Goal: Contribute content: Add original content to the website for others to see

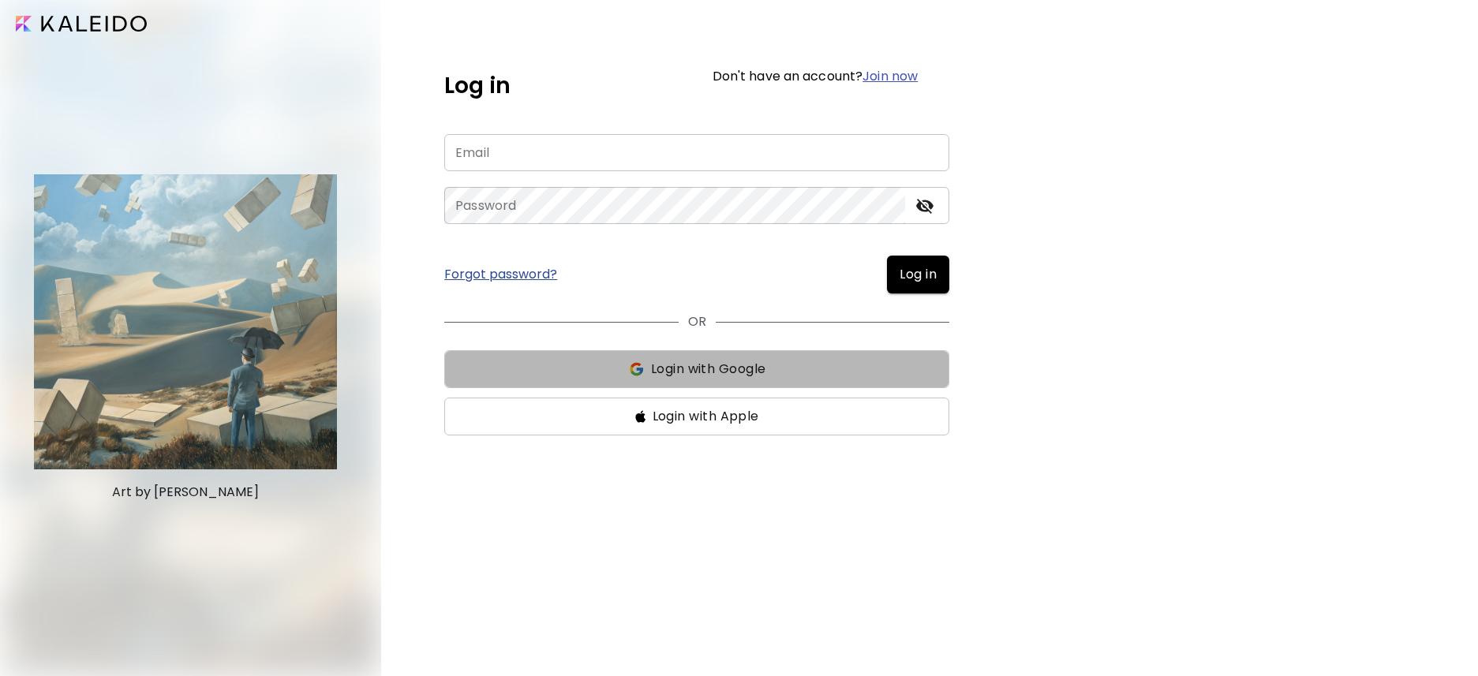
click at [773, 368] on span "Login with Google" at bounding box center [697, 369] width 480 height 19
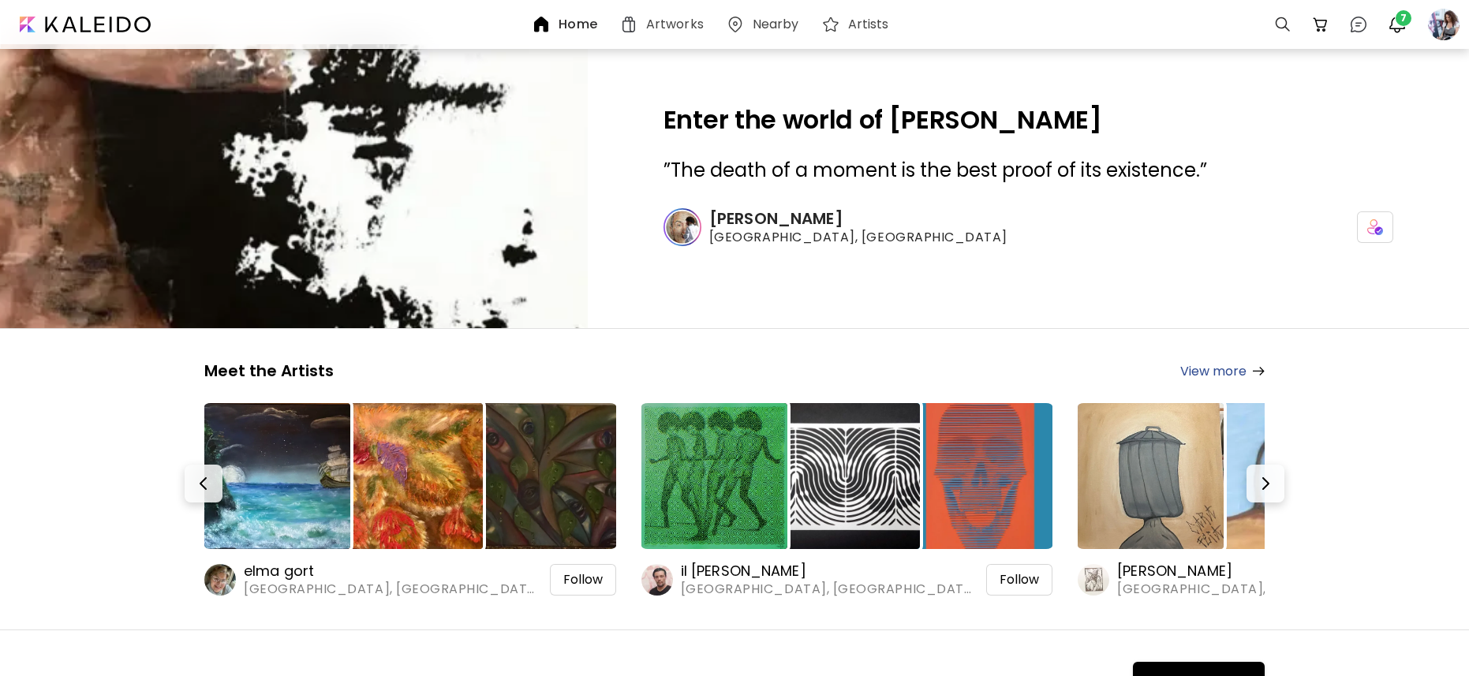
click at [678, 21] on h6 "Artworks" at bounding box center [675, 24] width 58 height 13
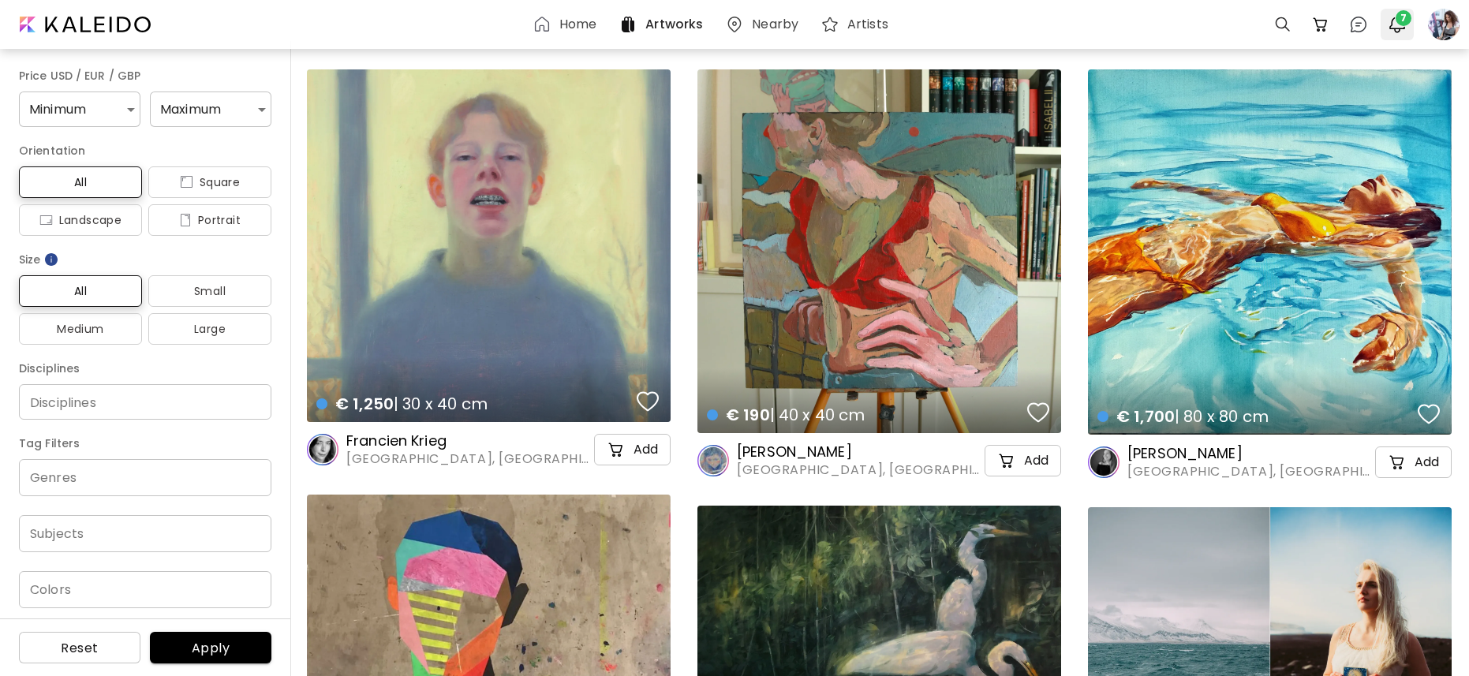
click at [1403, 23] on span "7" at bounding box center [1404, 18] width 16 height 16
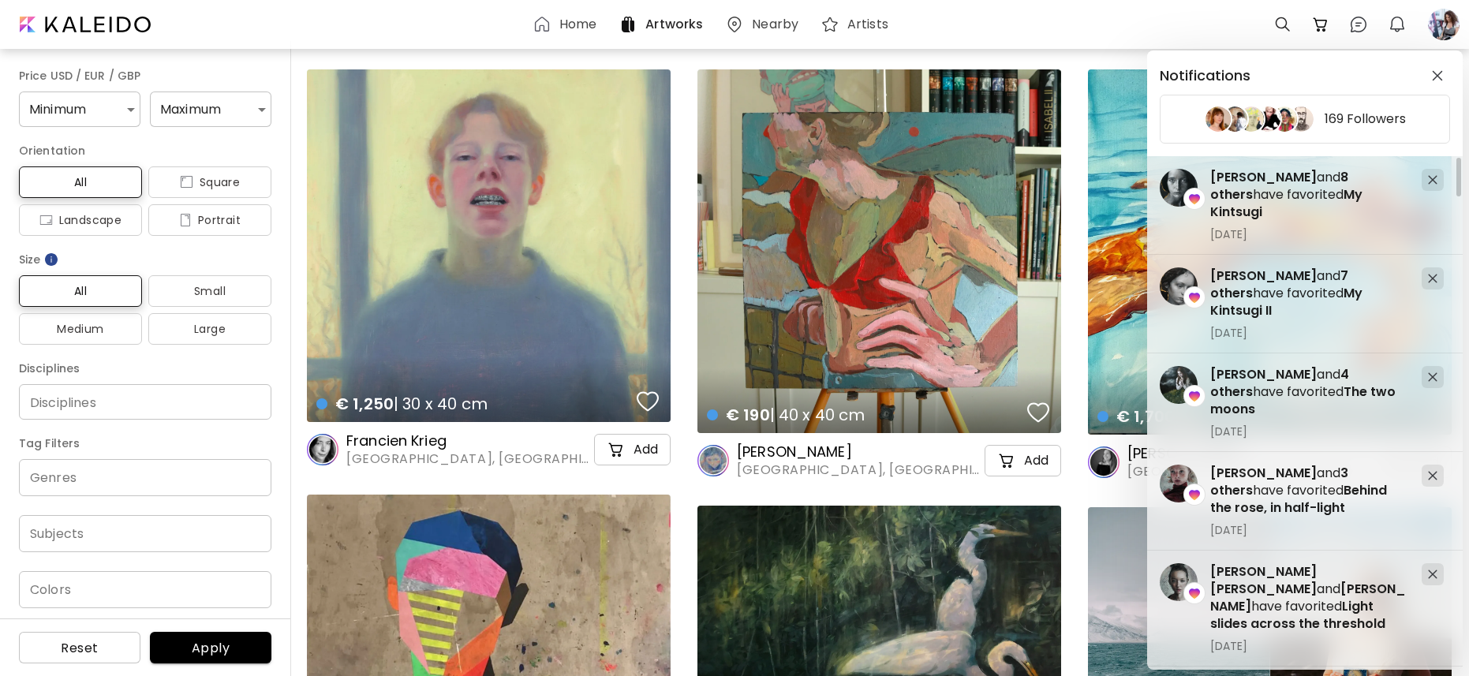
click at [1445, 30] on div "Notifications 169 Followers [PERSON_NAME] and 3 others have favorited Behind th…" at bounding box center [734, 338] width 1469 height 676
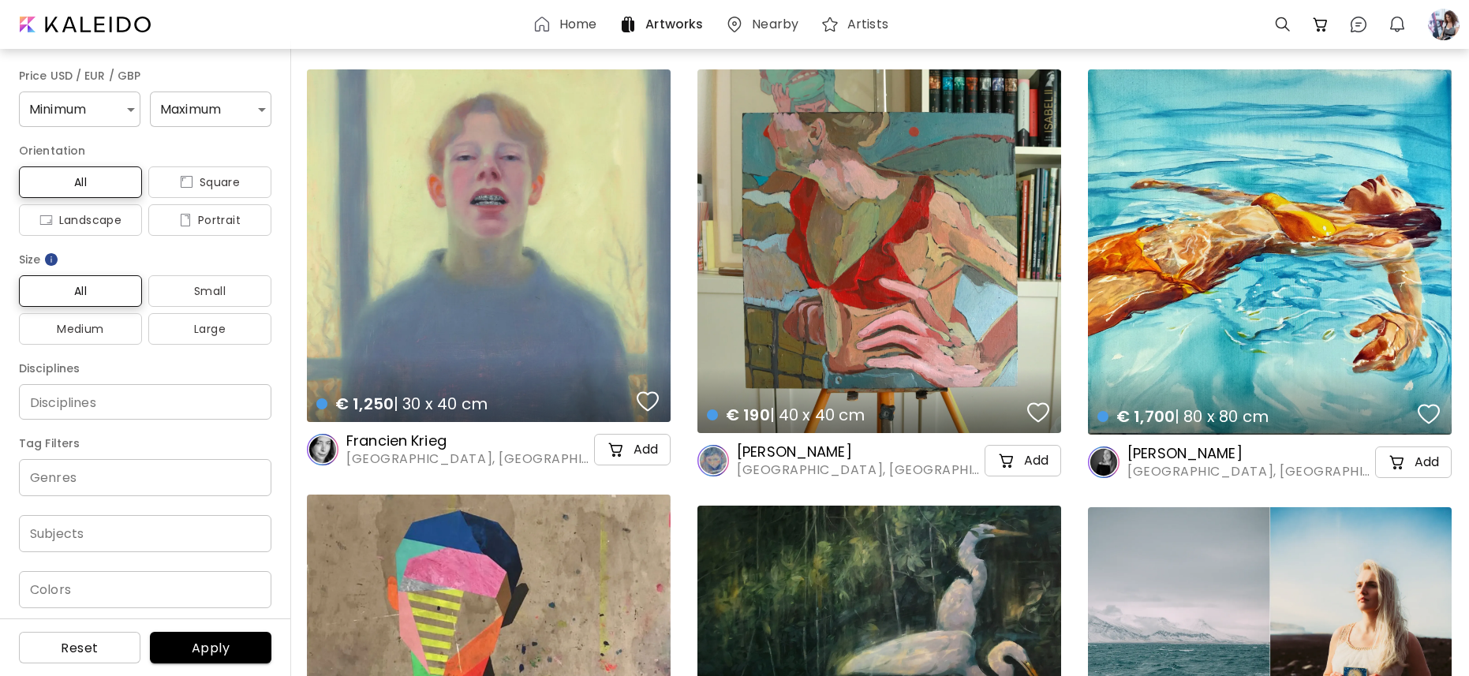
click at [1445, 30] on div at bounding box center [1443, 24] width 35 height 35
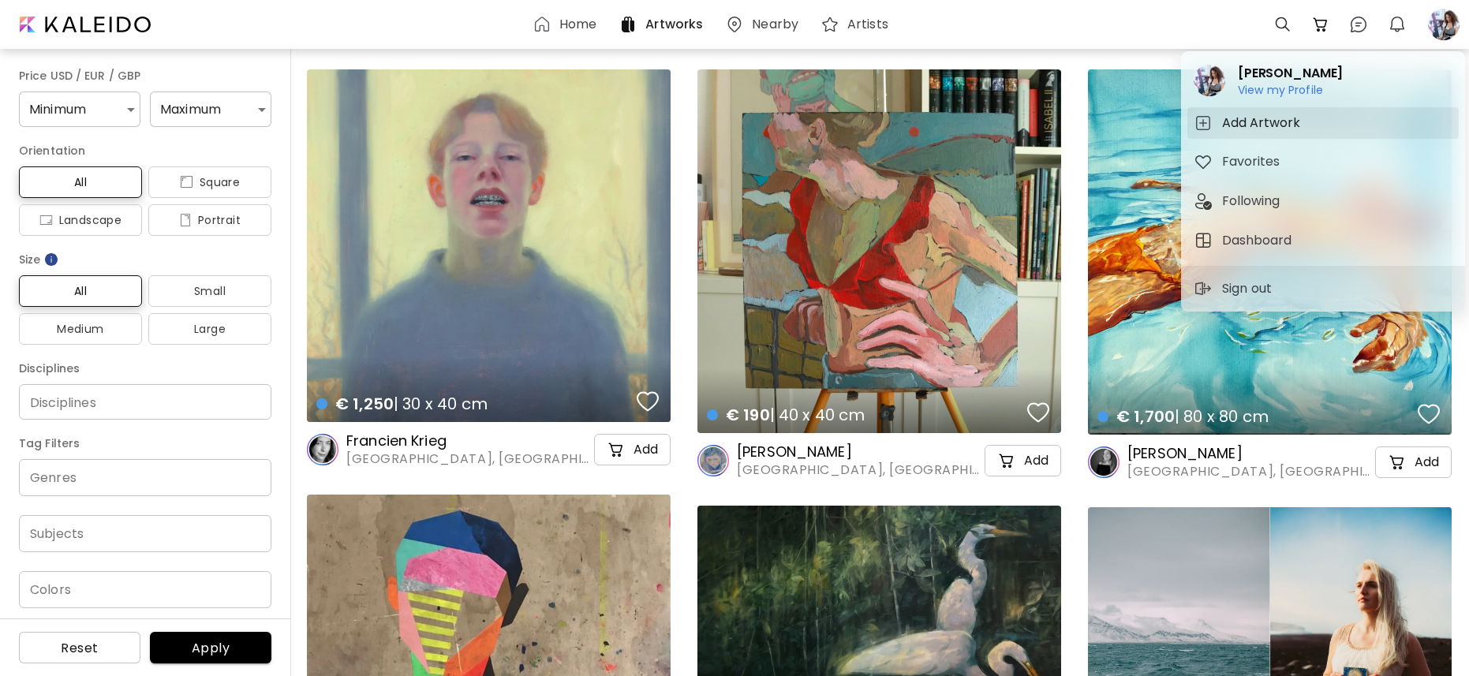
click at [1258, 123] on h5 "Add Artwork" at bounding box center [1263, 123] width 83 height 19
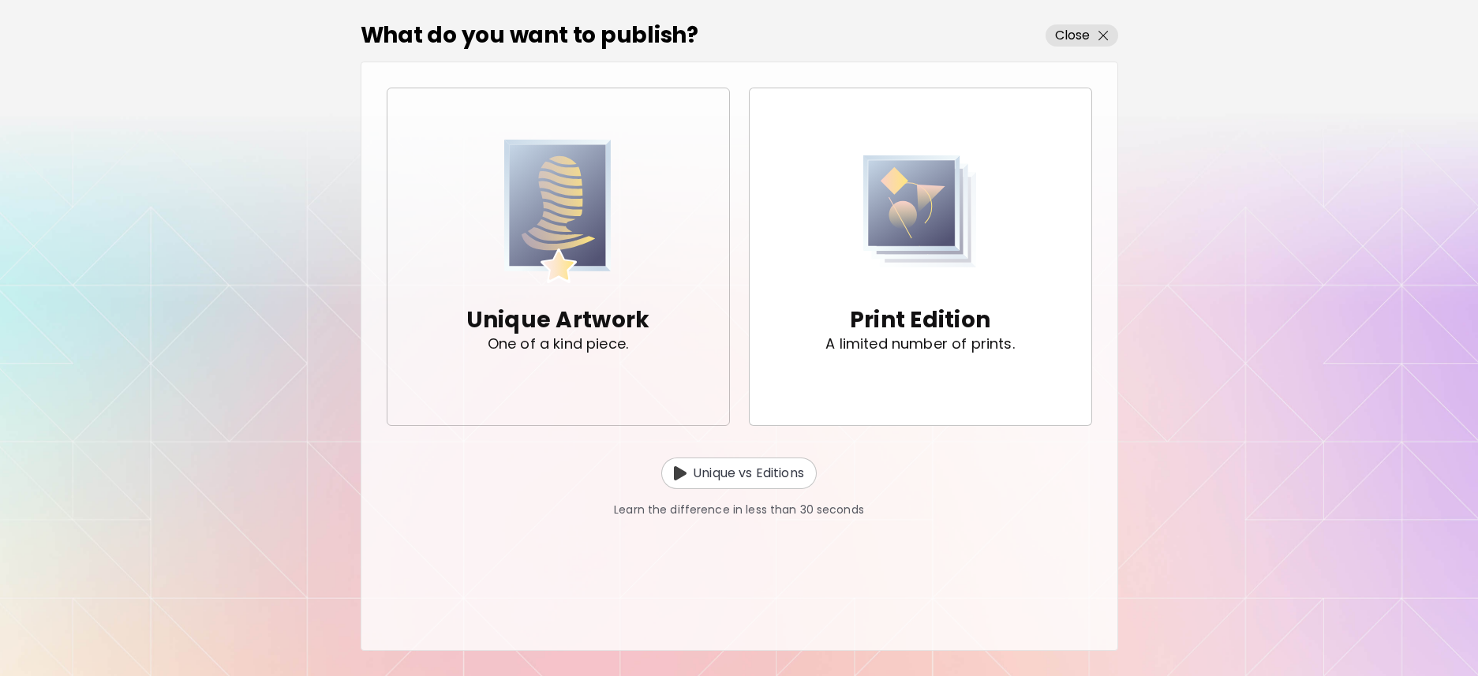
click at [554, 213] on img "button" at bounding box center [558, 212] width 108 height 144
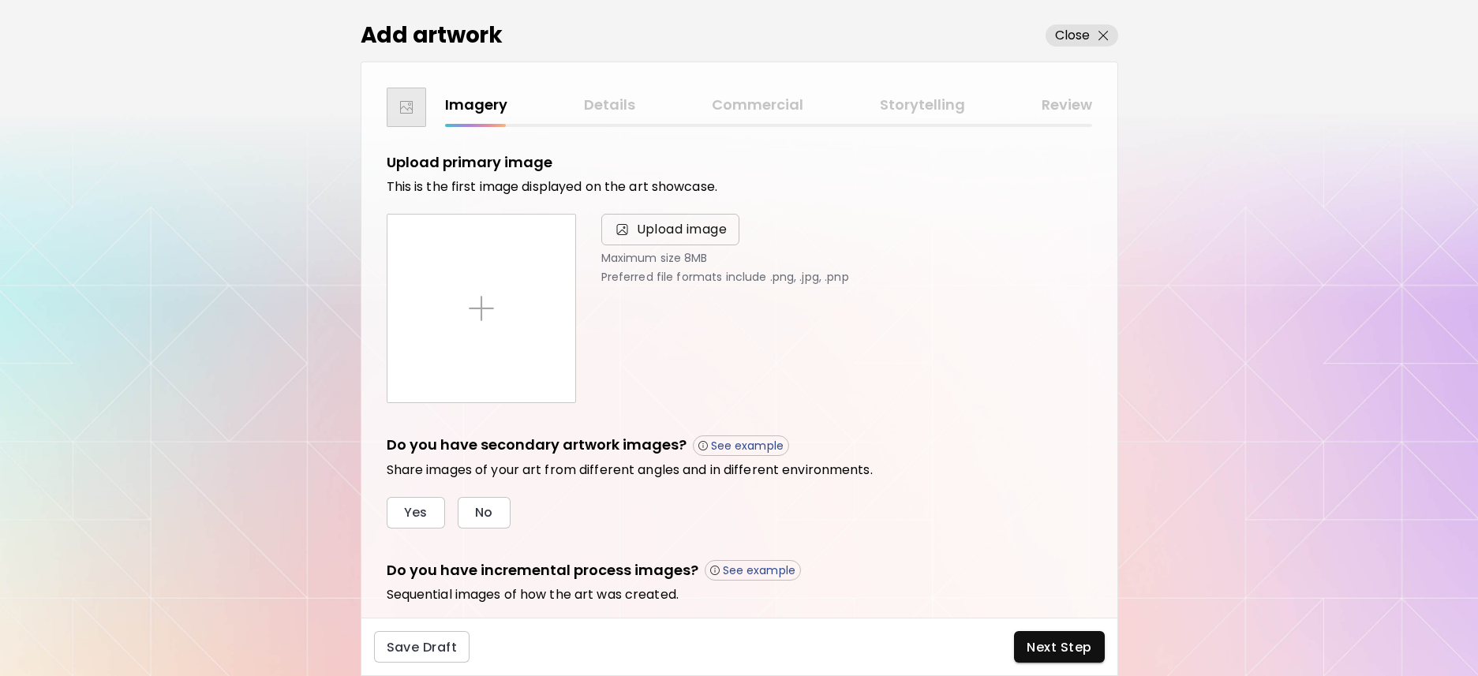
click at [658, 231] on span "Upload image" at bounding box center [682, 229] width 91 height 19
click at [0, 0] on input "Upload image" at bounding box center [0, 0] width 0 height 0
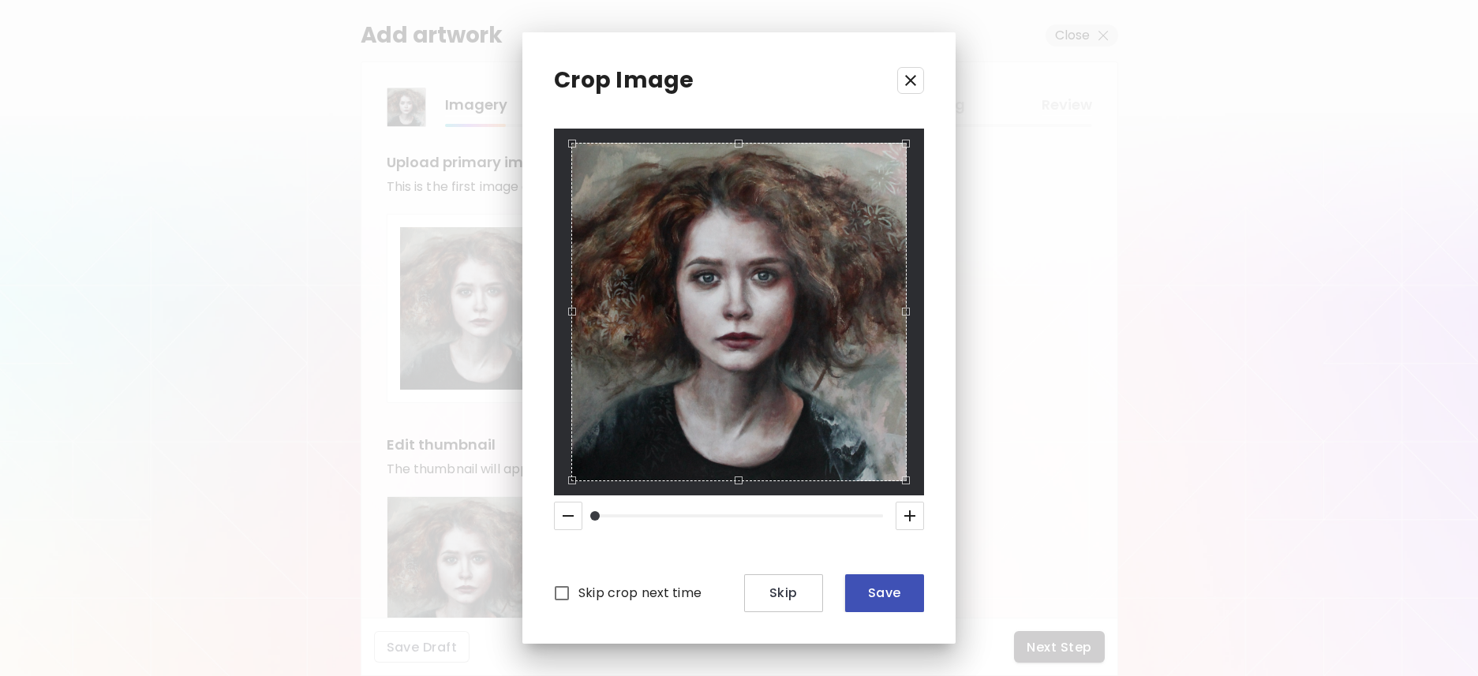
click at [883, 596] on span "Save" at bounding box center [885, 593] width 54 height 17
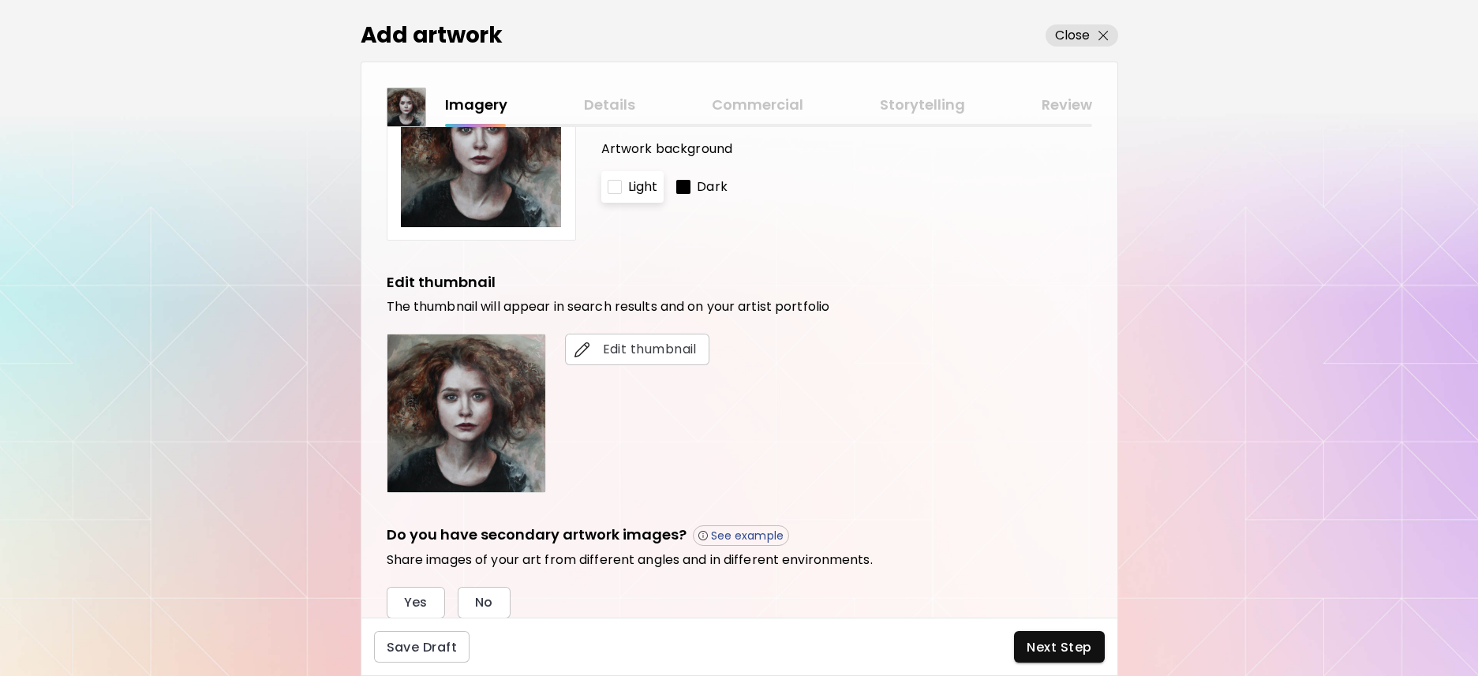
scroll to position [345, 0]
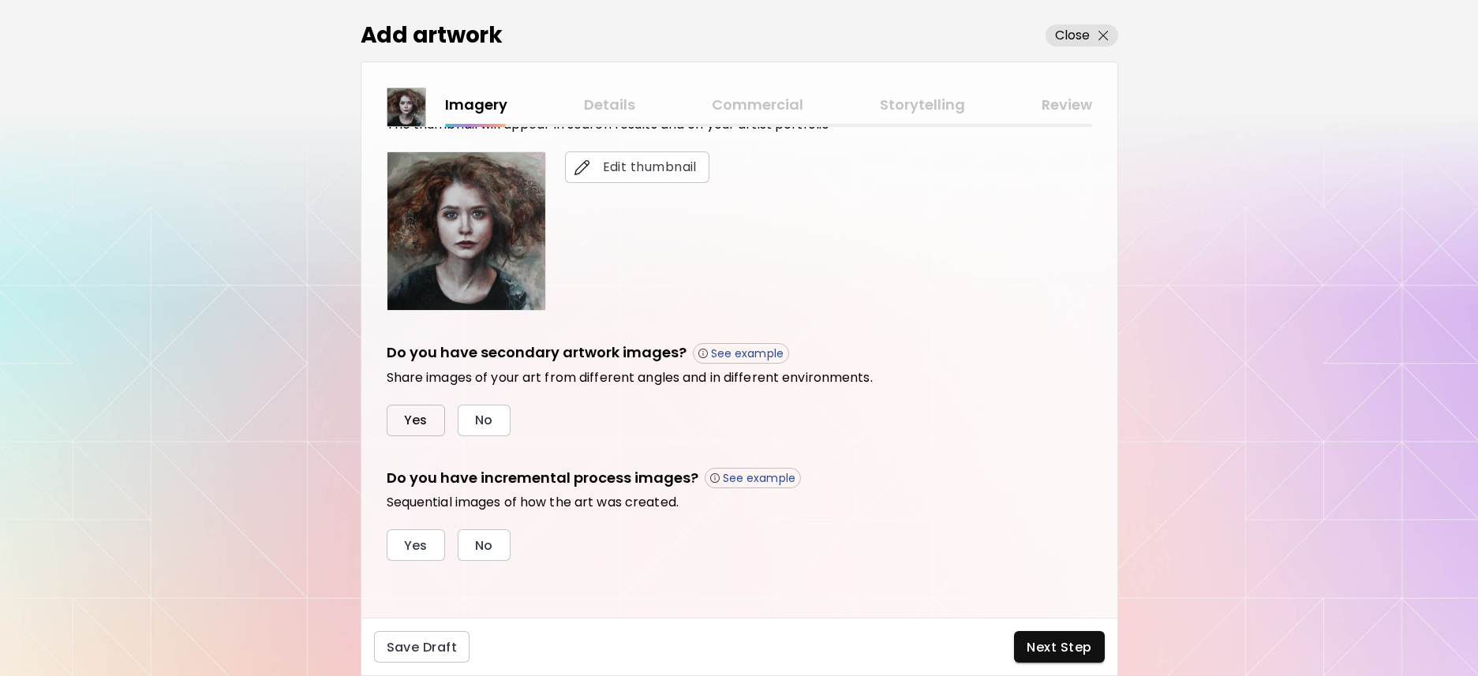
click at [416, 423] on span "Yes" at bounding box center [416, 420] width 24 height 17
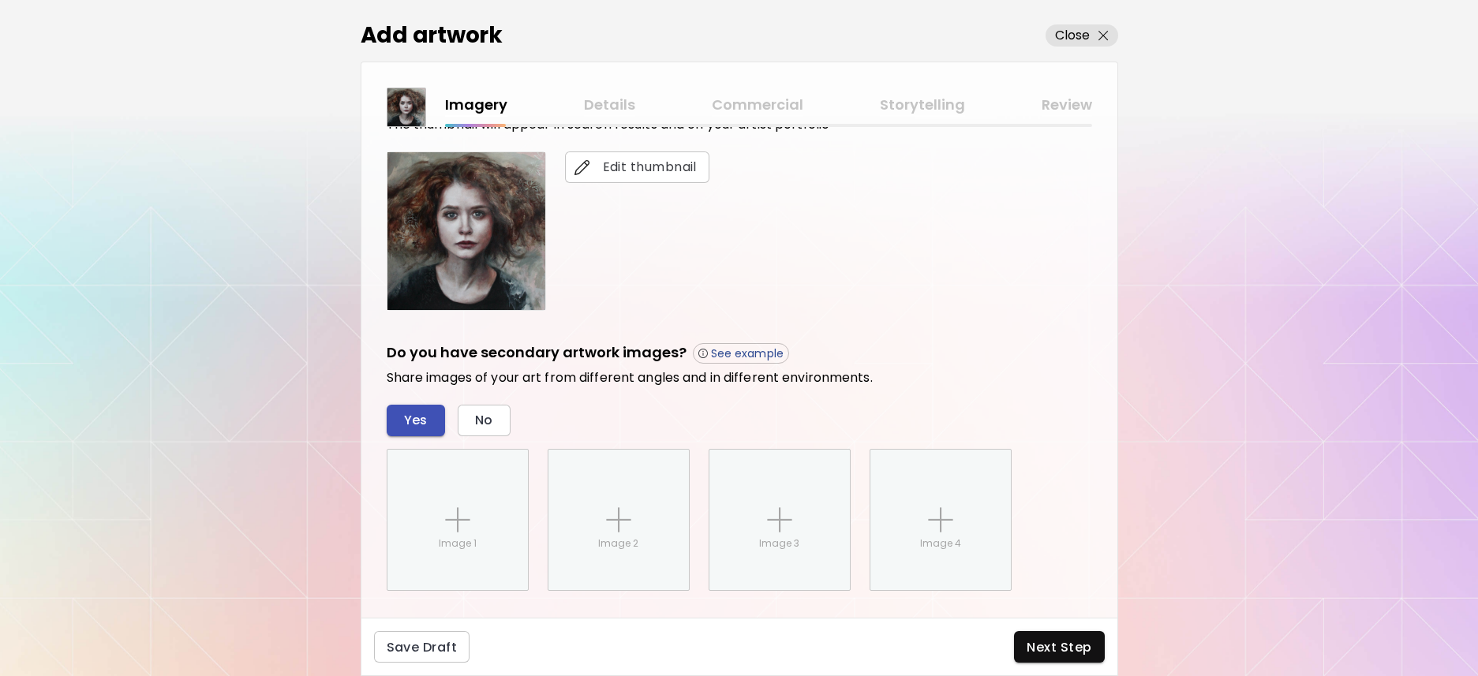
scroll to position [499, 0]
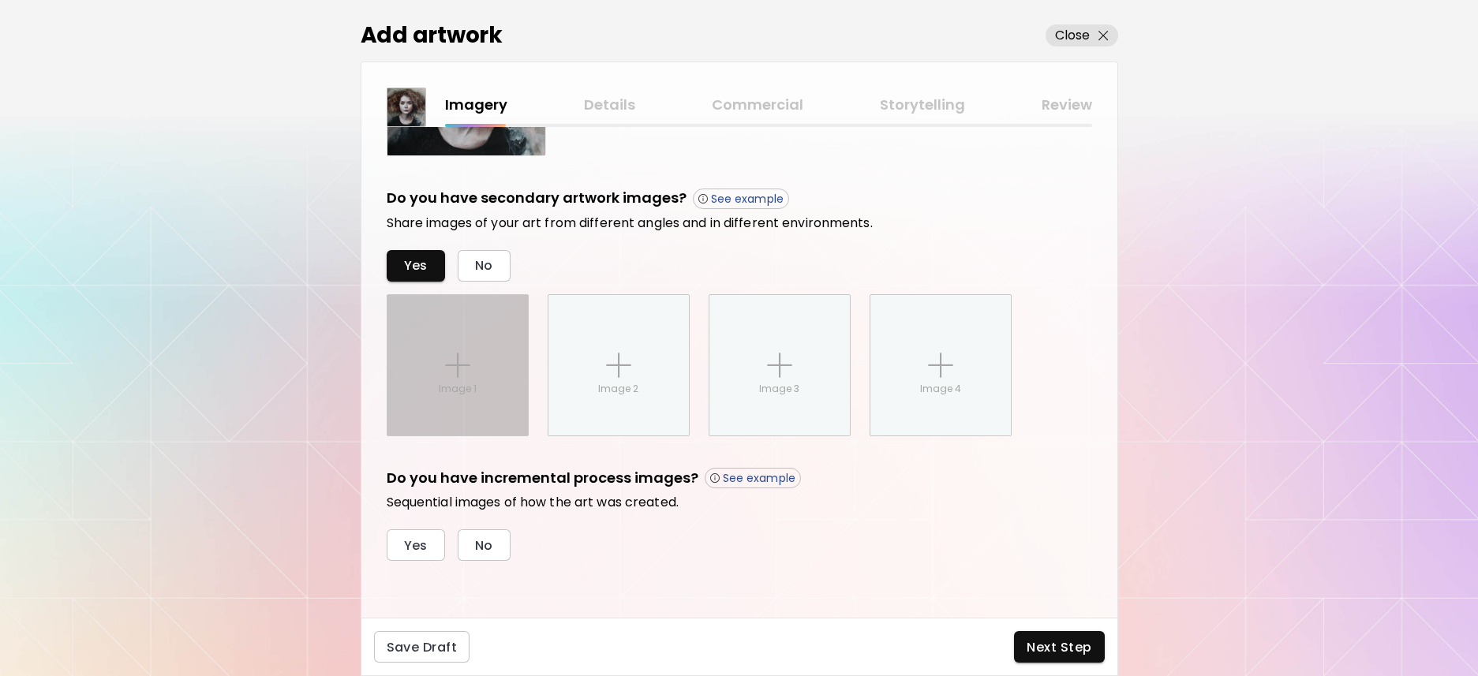
click at [430, 406] on div "Image 1" at bounding box center [457, 365] width 140 height 140
click at [0, 0] on input "Image 1" at bounding box center [0, 0] width 0 height 0
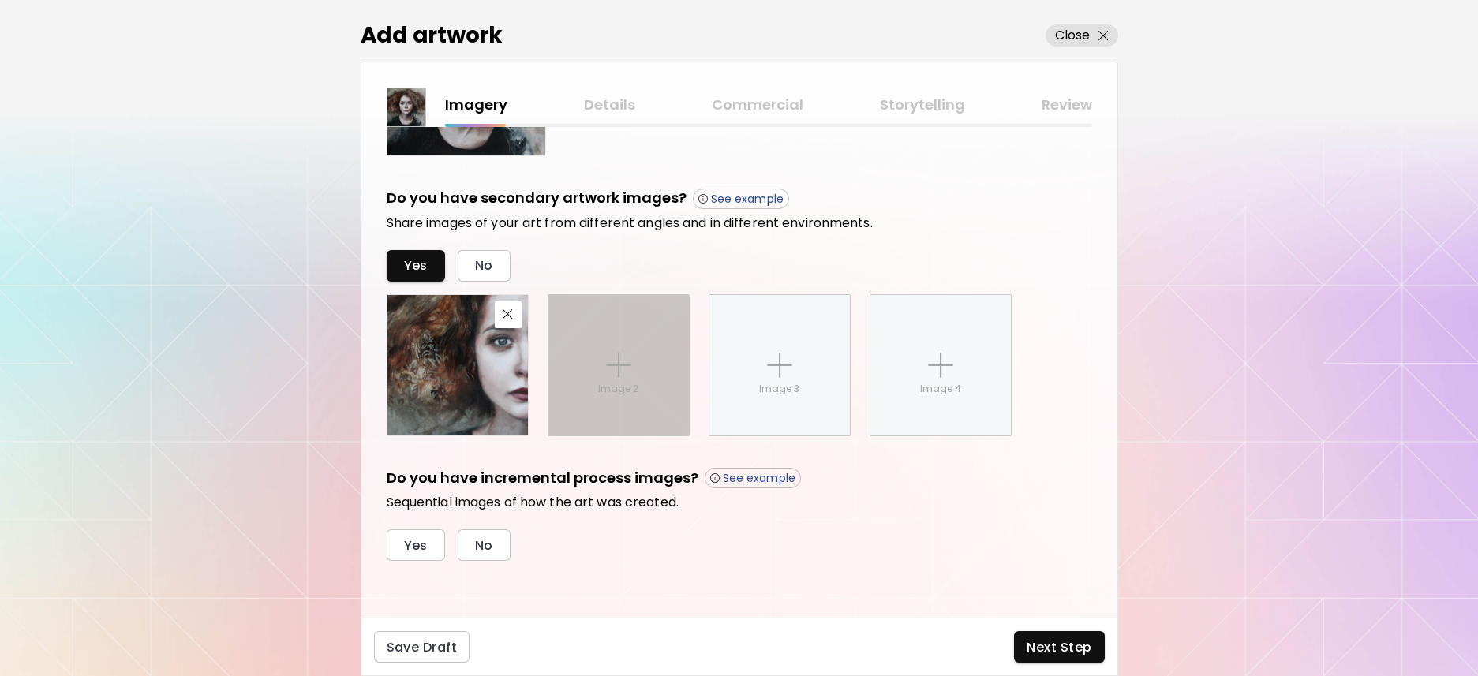
click at [630, 360] on div "Image 2" at bounding box center [618, 365] width 140 height 140
click at [0, 0] on input "Image 2" at bounding box center [0, 0] width 0 height 0
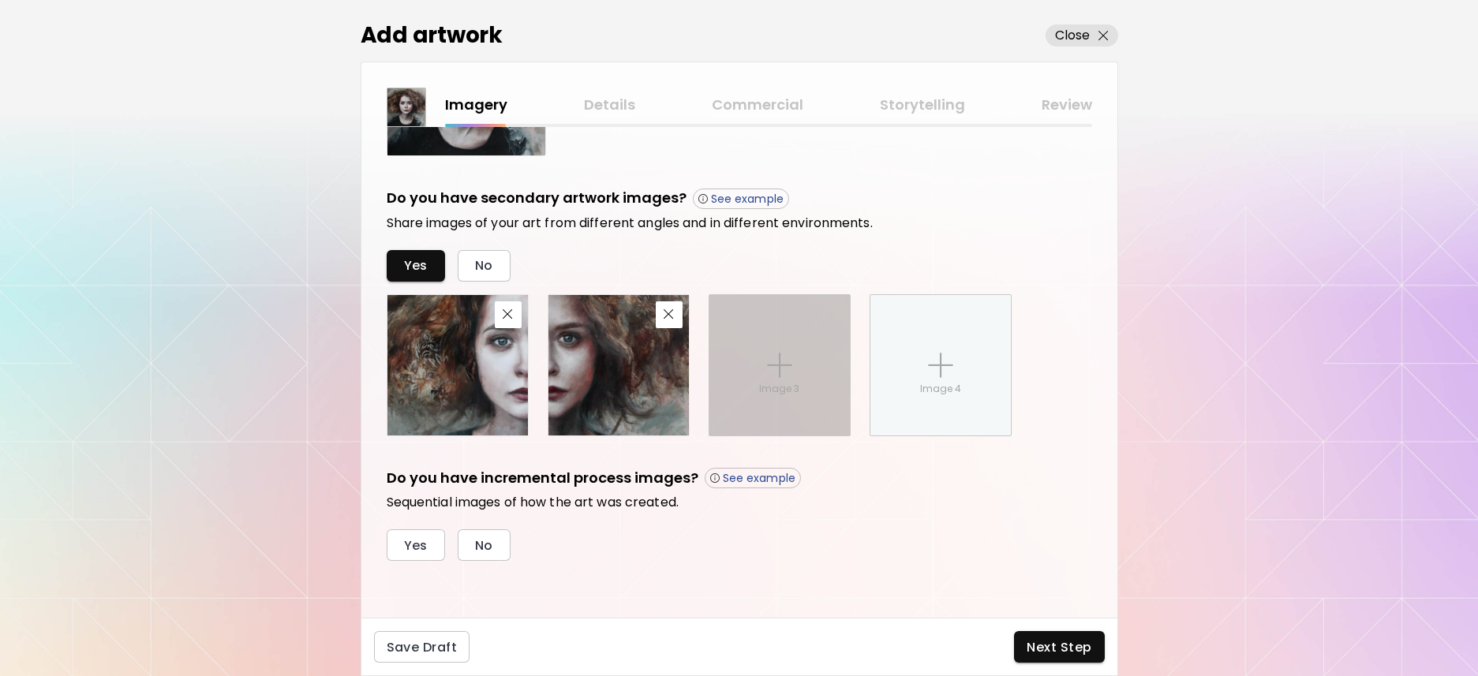
click at [779, 379] on div "Image 3" at bounding box center [779, 365] width 140 height 140
click at [0, 0] on input "Image 3" at bounding box center [0, 0] width 0 height 0
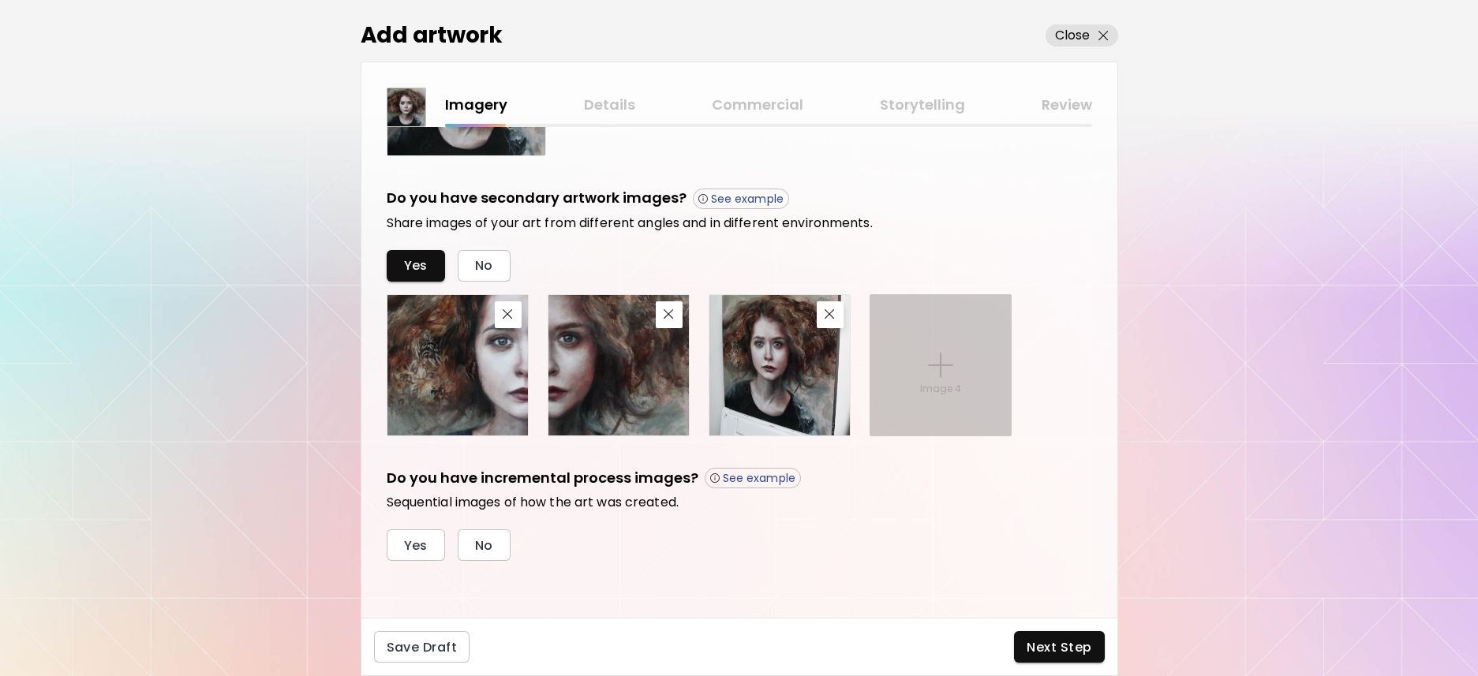
click at [940, 382] on p "Image 4" at bounding box center [940, 389] width 41 height 14
click at [0, 0] on input "Image 4" at bounding box center [0, 0] width 0 height 0
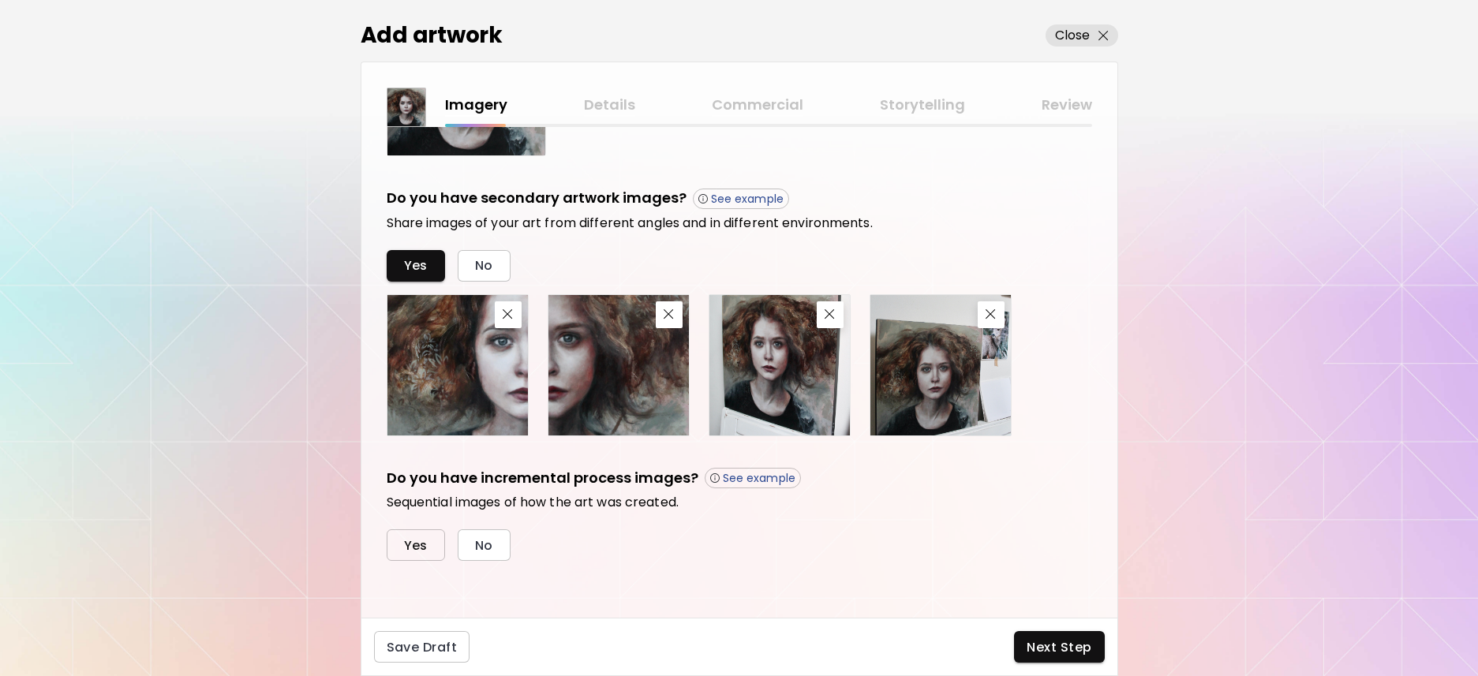
click at [413, 544] on span "Yes" at bounding box center [416, 545] width 24 height 17
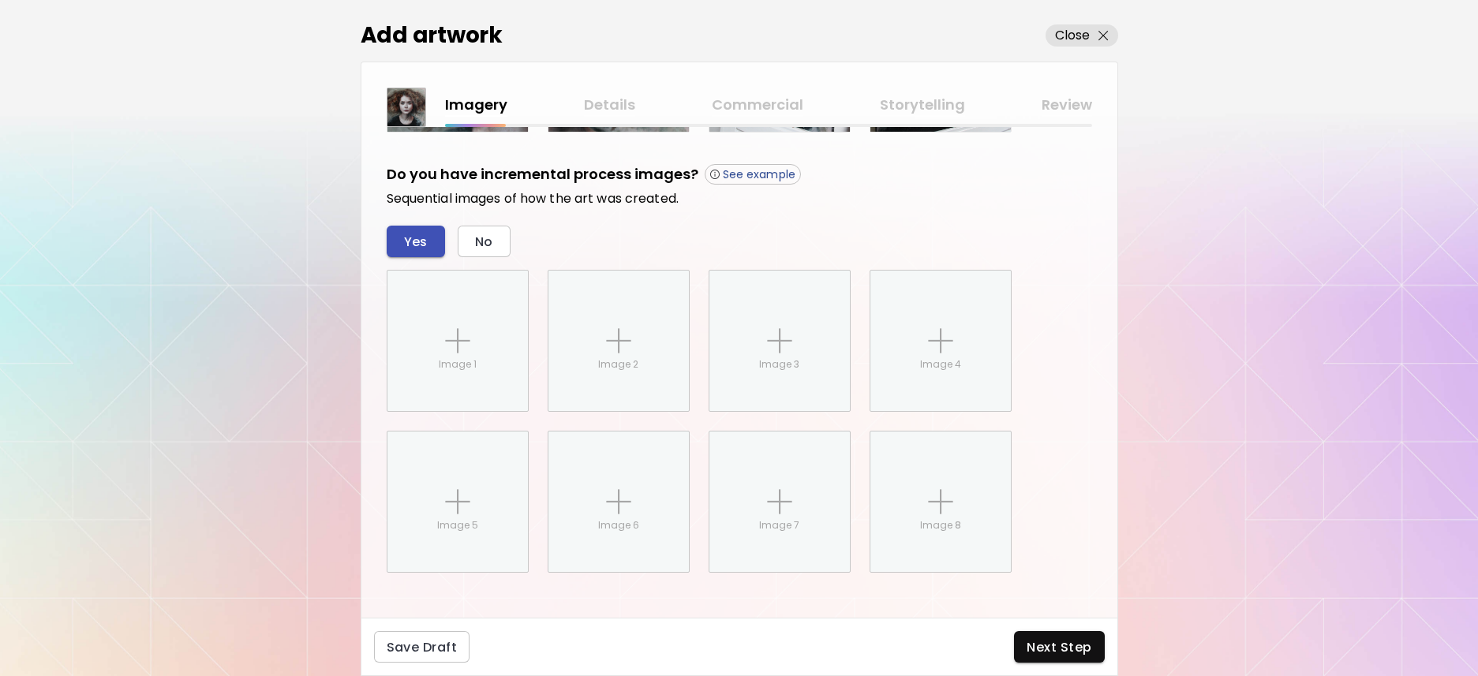
scroll to position [815, 0]
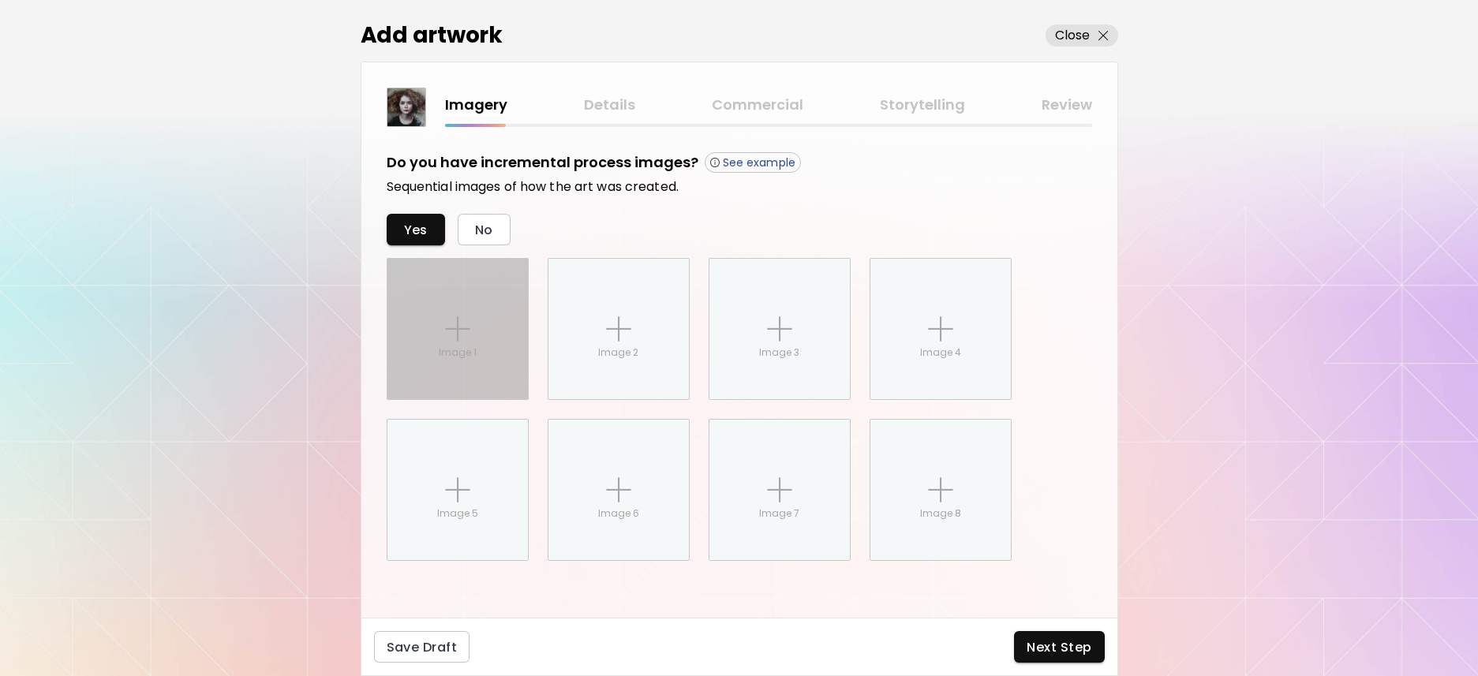
click at [455, 363] on div "Image 1" at bounding box center [457, 329] width 140 height 140
click at [0, 0] on input "Image 1" at bounding box center [0, 0] width 0 height 0
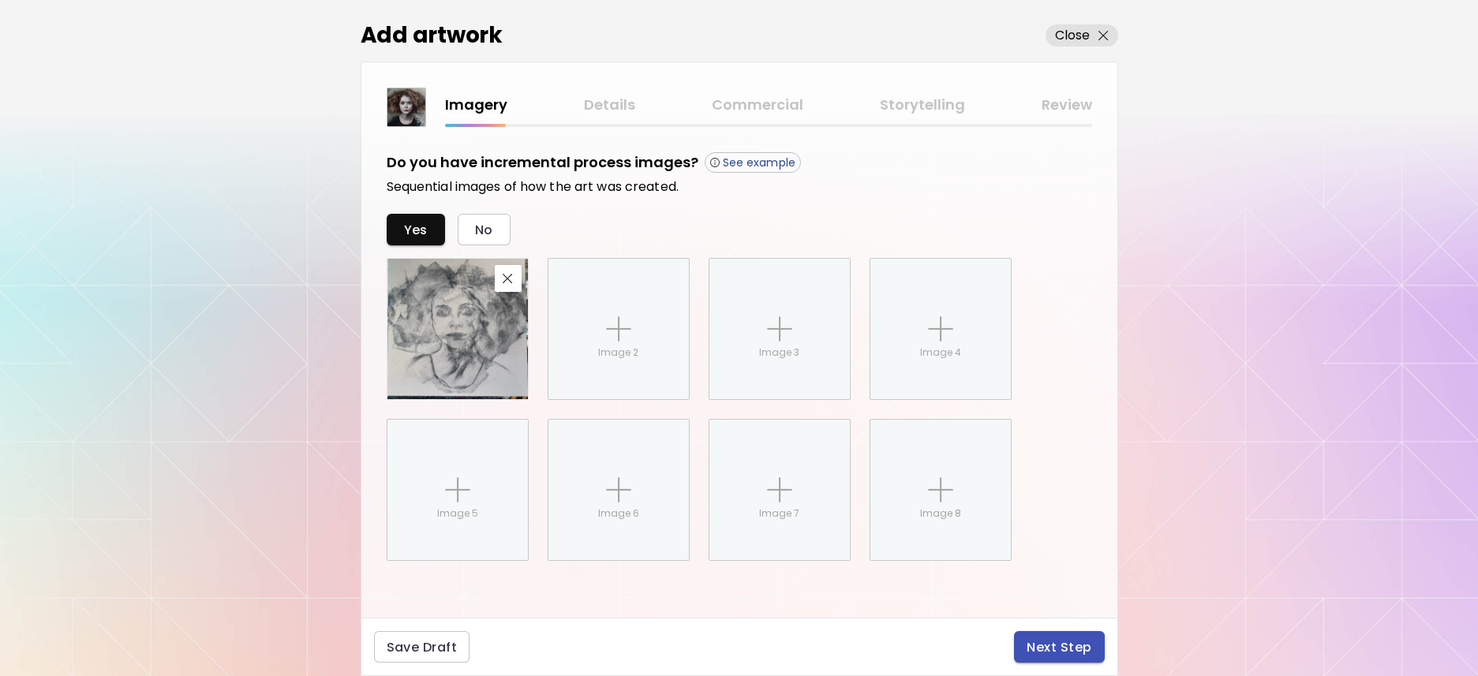
click at [1056, 649] on span "Next Step" at bounding box center [1058, 647] width 65 height 17
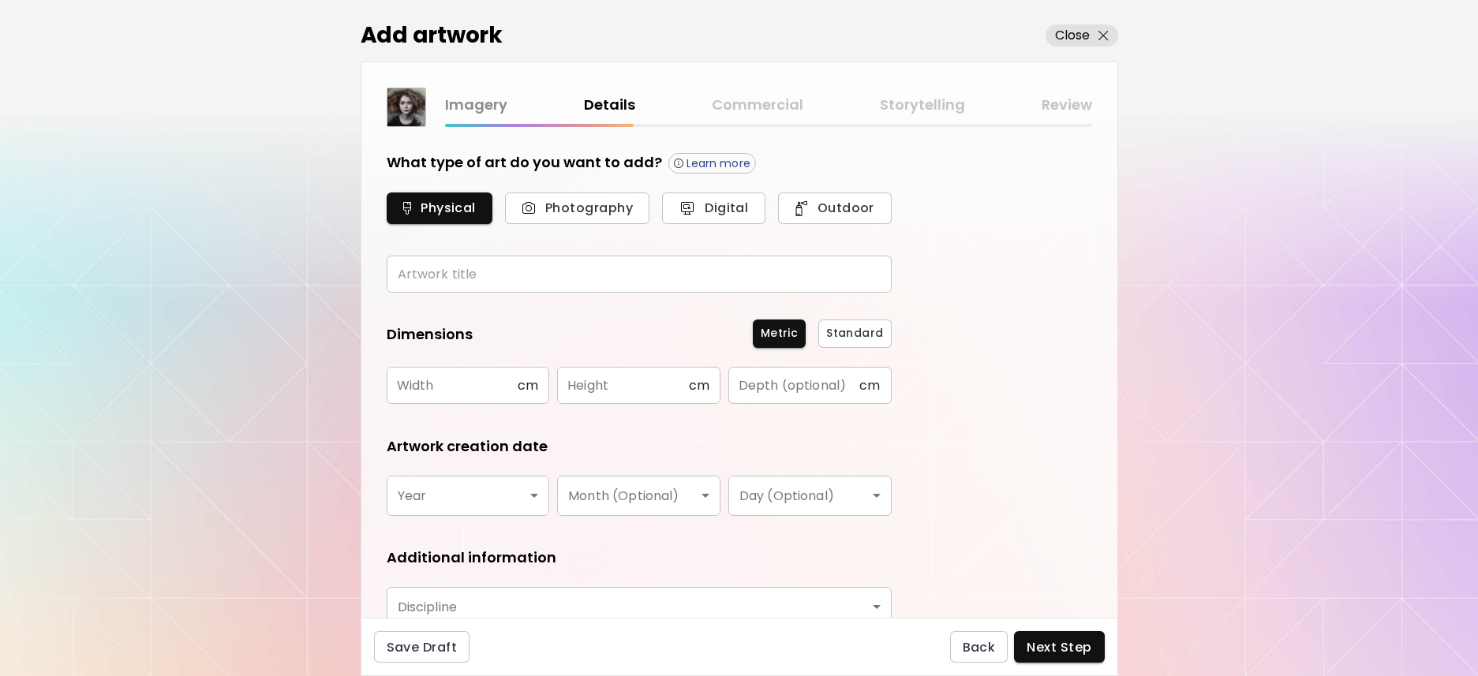
click at [468, 271] on input "text" at bounding box center [639, 274] width 505 height 37
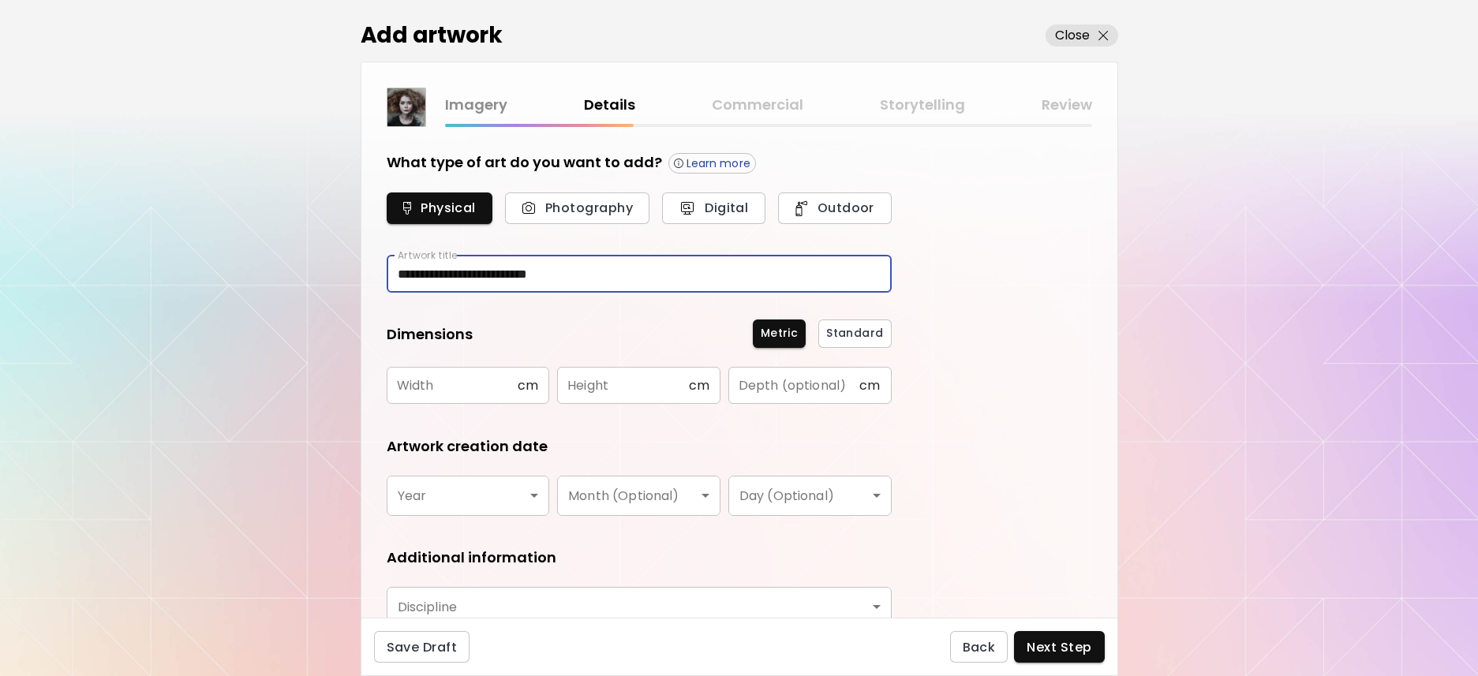
type input "**********"
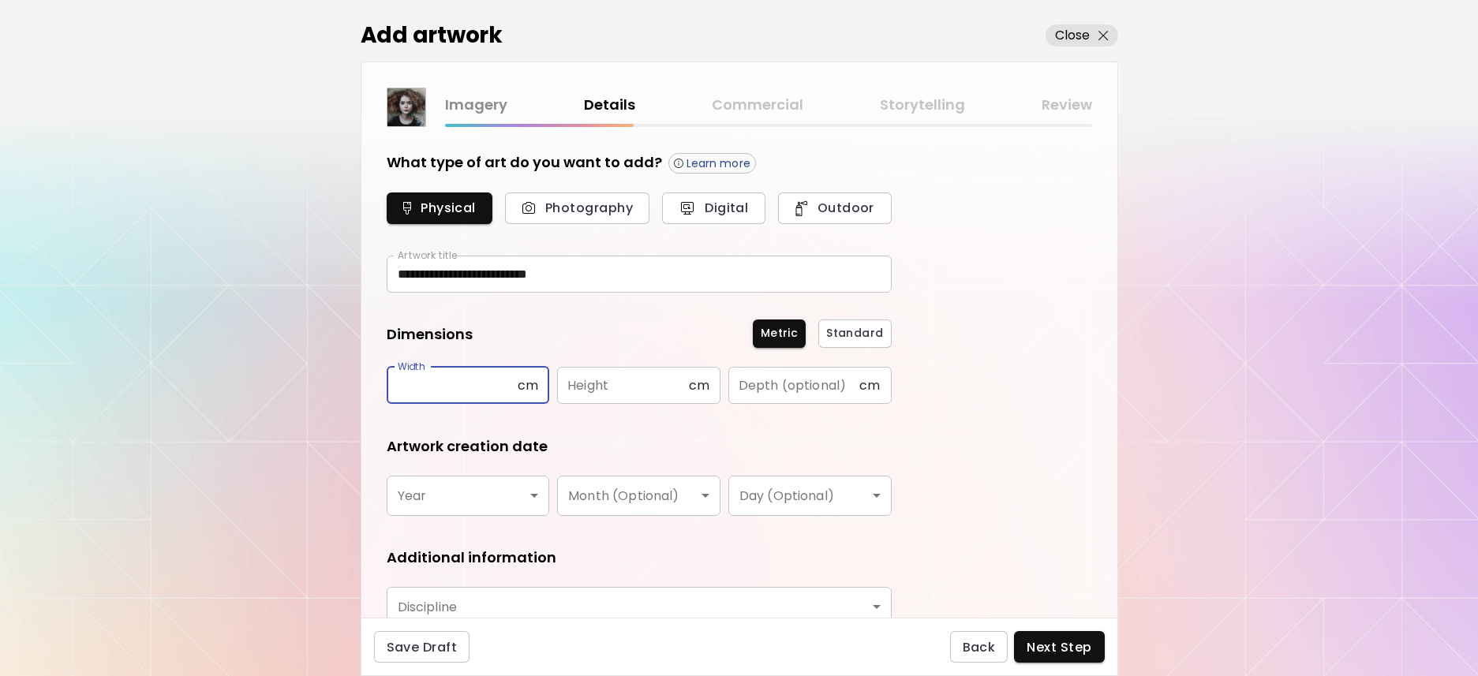
click at [486, 380] on input "text" at bounding box center [452, 385] width 131 height 37
type input "**"
click at [589, 387] on input "text" at bounding box center [622, 385] width 131 height 37
type input "**"
click at [752, 391] on input "text" at bounding box center [793, 385] width 131 height 37
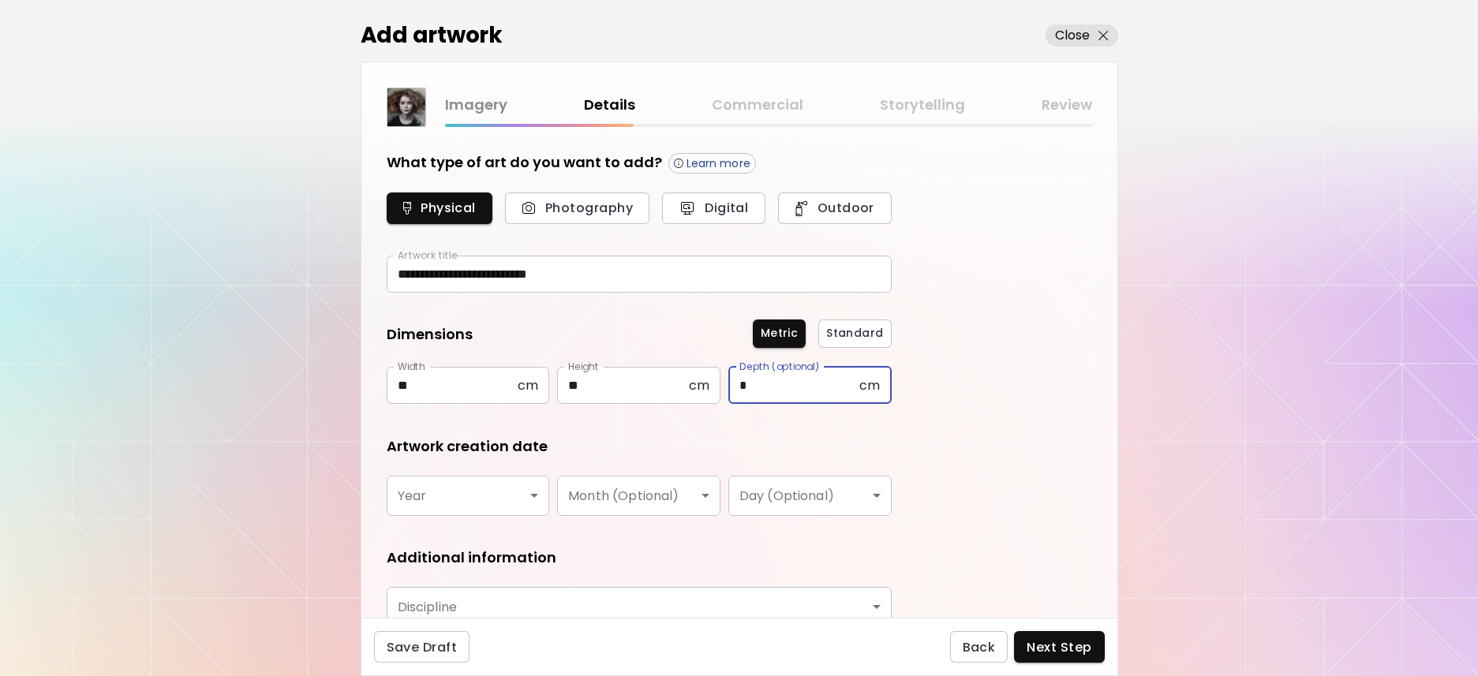
type input "*"
click at [503, 503] on body "**********" at bounding box center [739, 338] width 1478 height 676
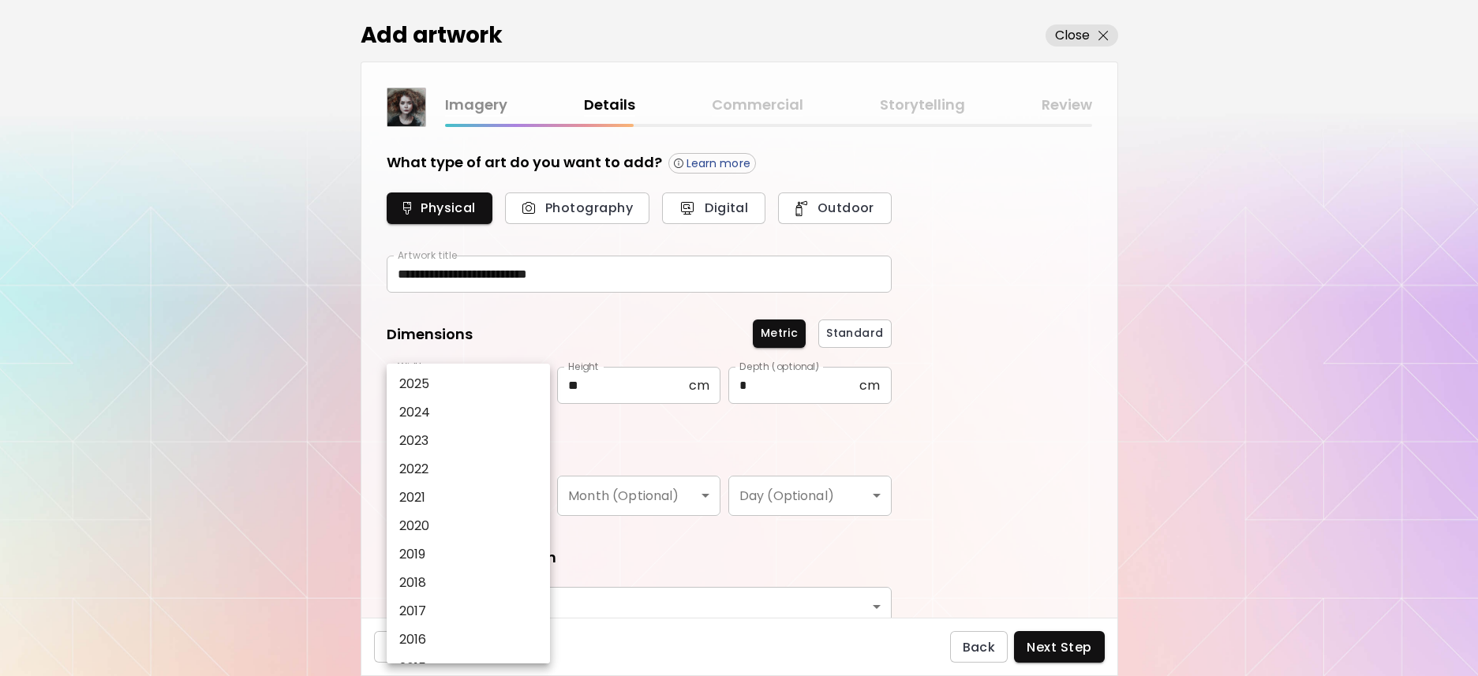
click at [454, 388] on li "2025" at bounding box center [473, 384] width 172 height 28
type input "****"
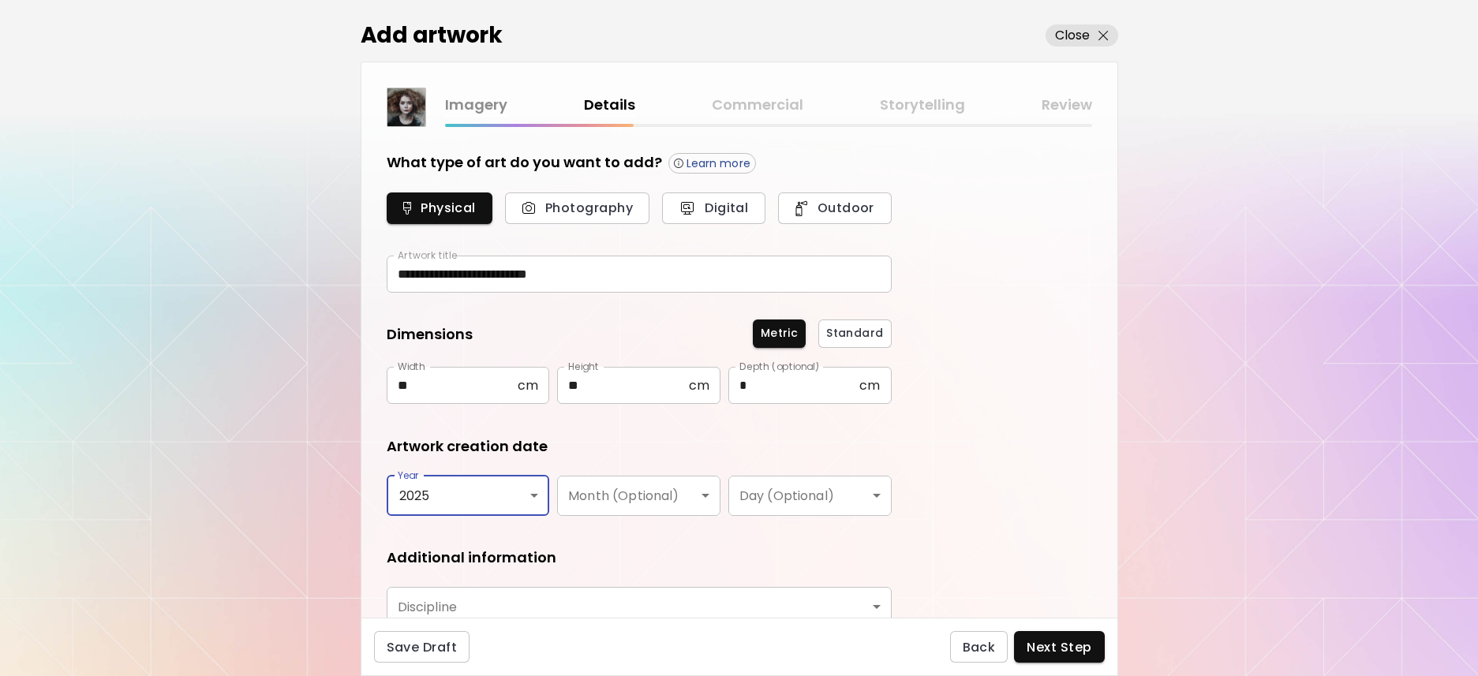
click at [623, 489] on body "**********" at bounding box center [739, 338] width 1478 height 676
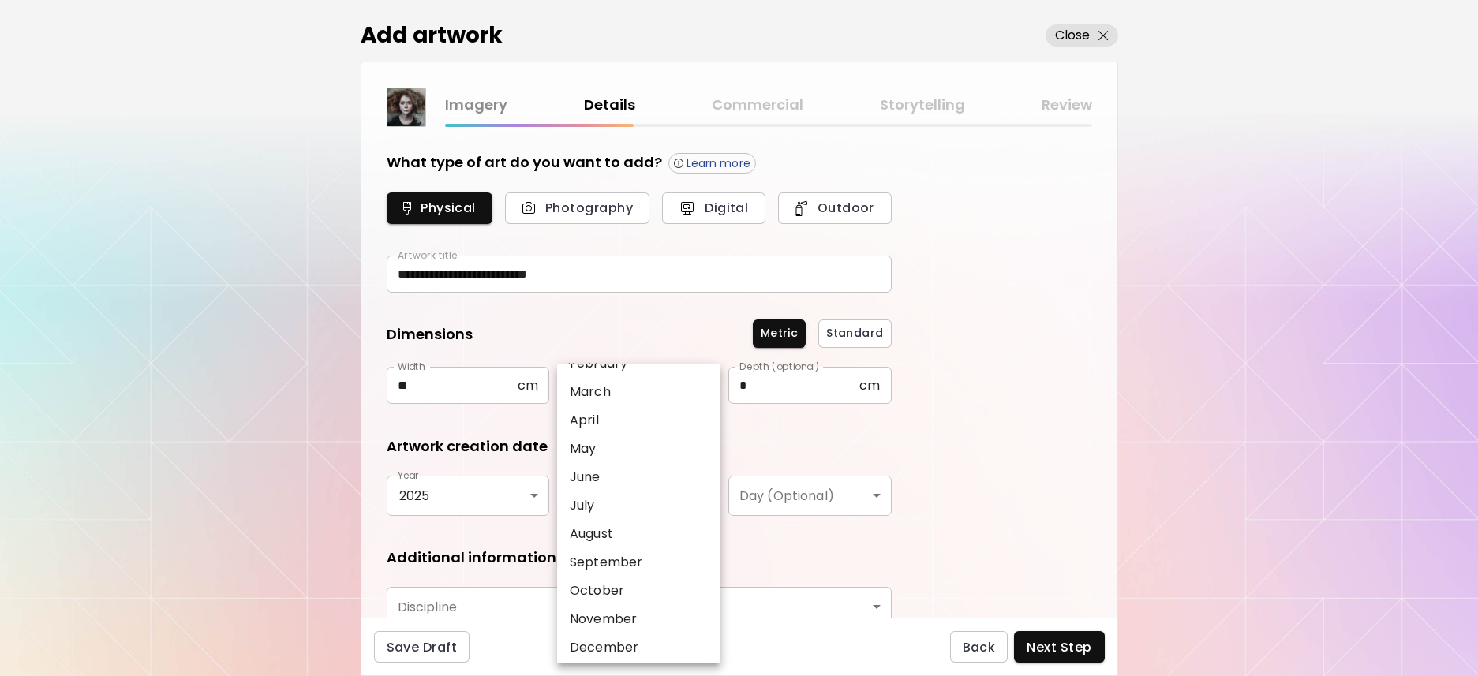
scroll to position [82, 0]
click at [667, 554] on li "September" at bounding box center [643, 558] width 172 height 28
type input "*********"
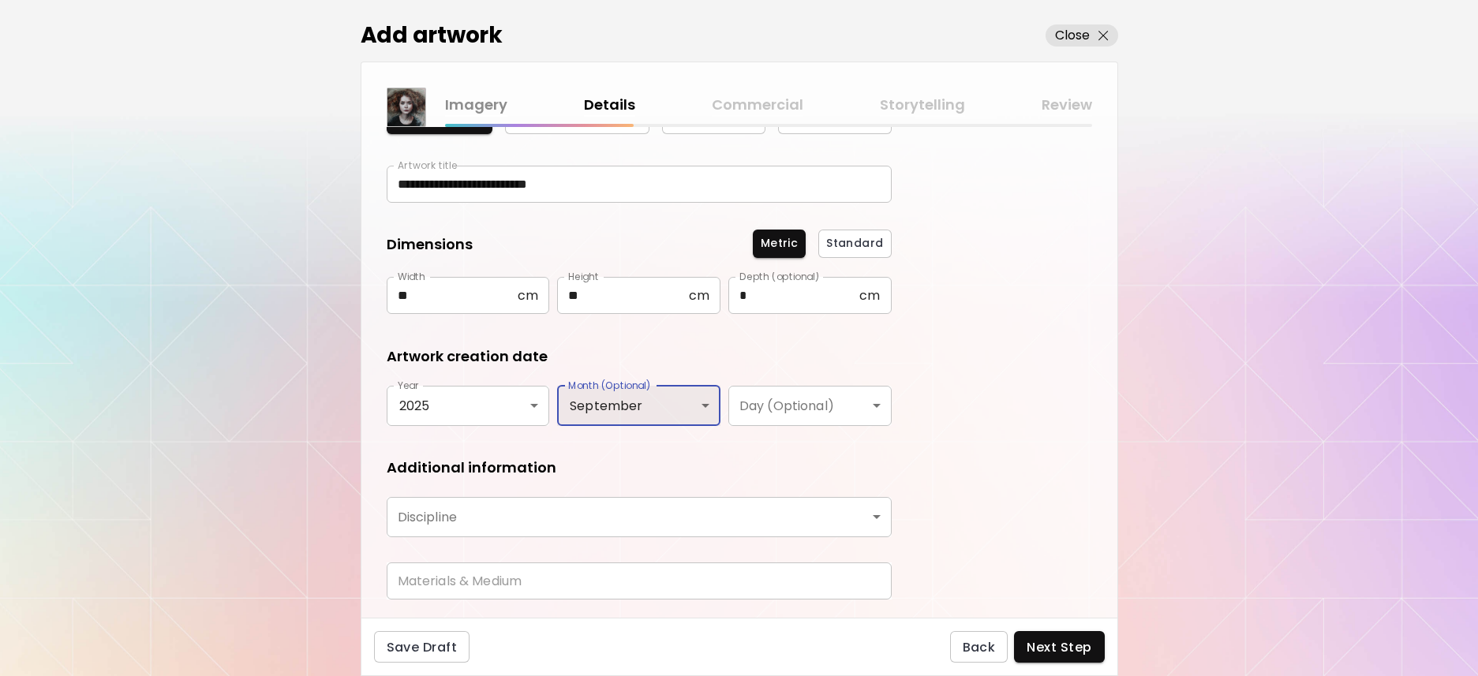
scroll to position [135, 0]
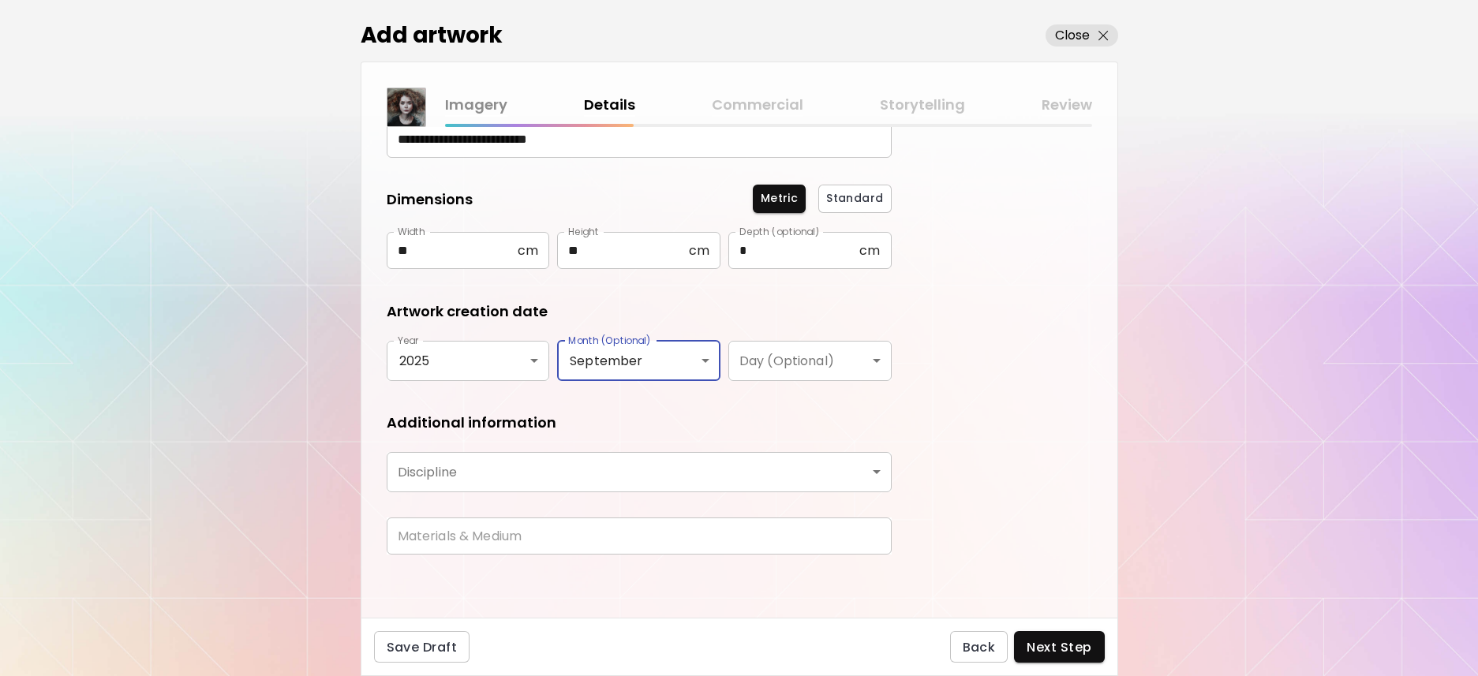
click at [864, 480] on body "**********" at bounding box center [739, 338] width 1478 height 676
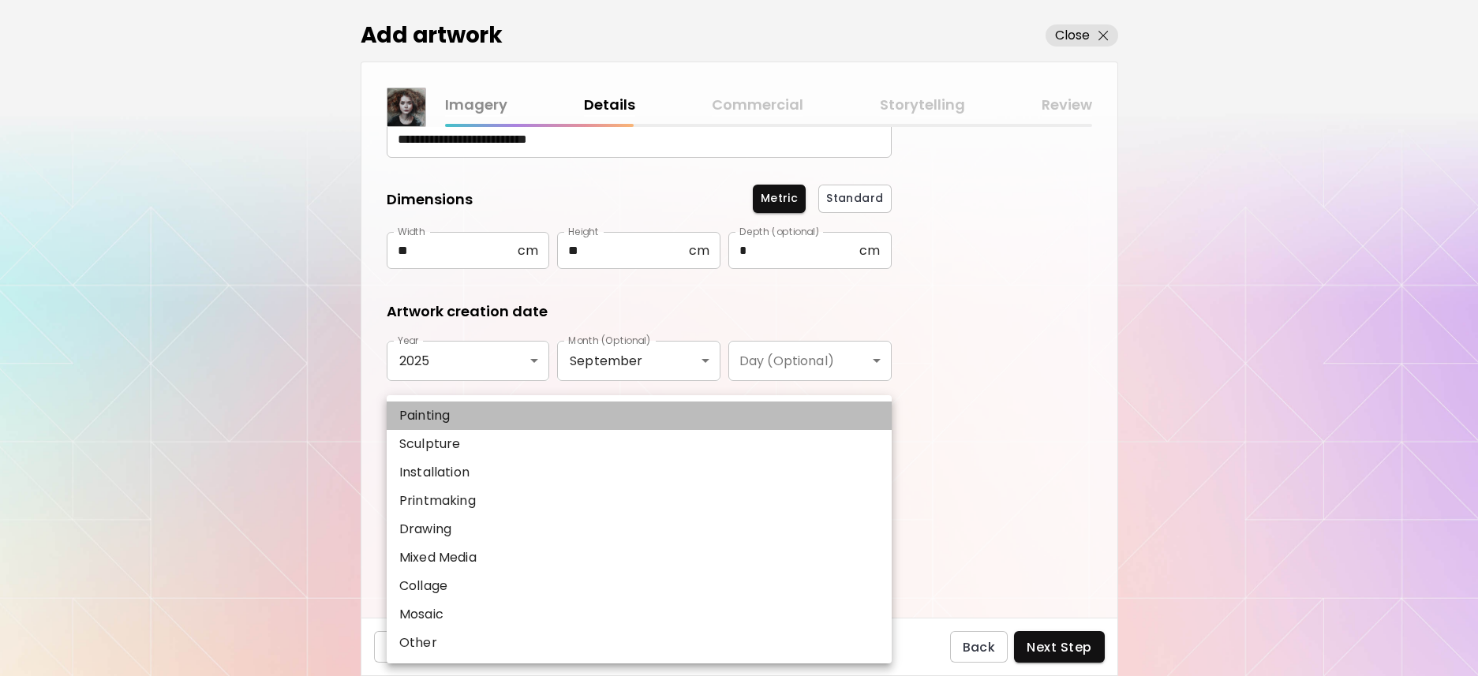
click at [685, 414] on li "Painting" at bounding box center [639, 416] width 505 height 28
type input "********"
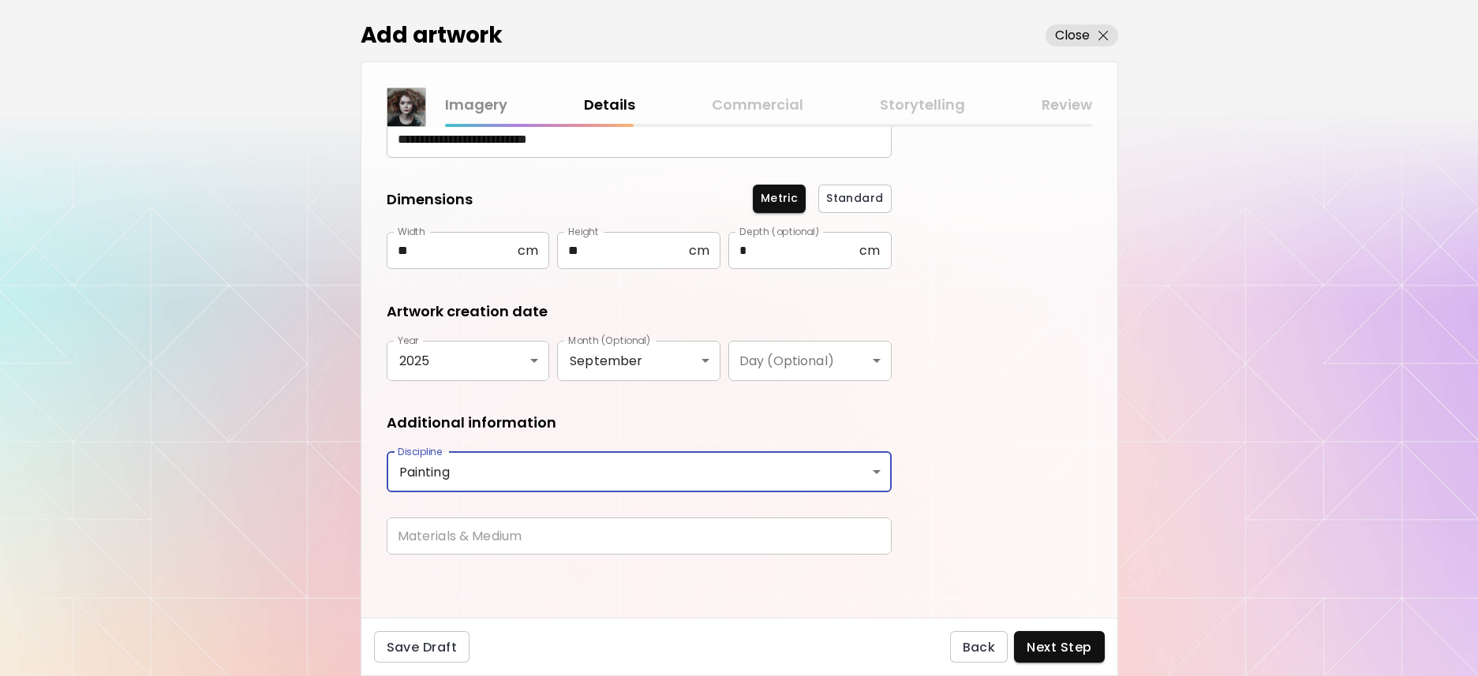
click at [749, 532] on input "text" at bounding box center [639, 536] width 505 height 37
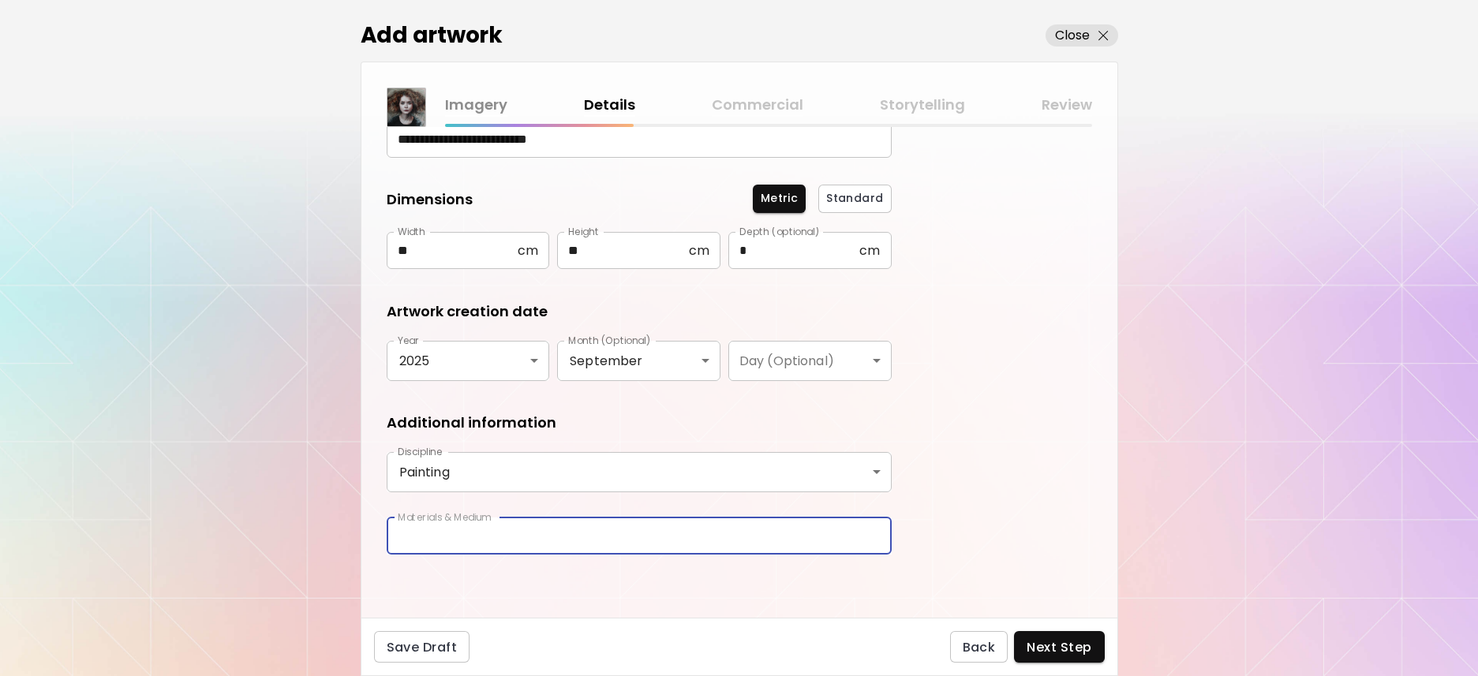
type input "**********"
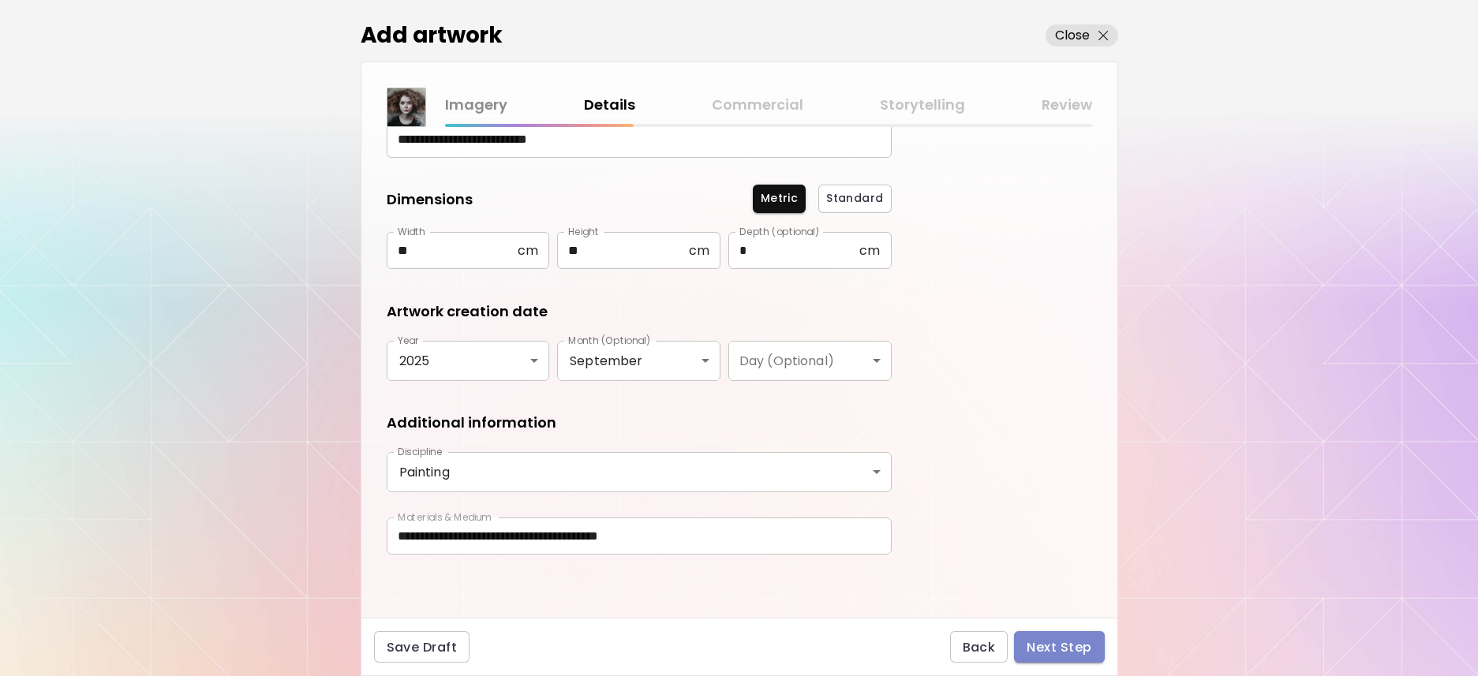
click at [1075, 645] on span "Next Step" at bounding box center [1058, 647] width 65 height 17
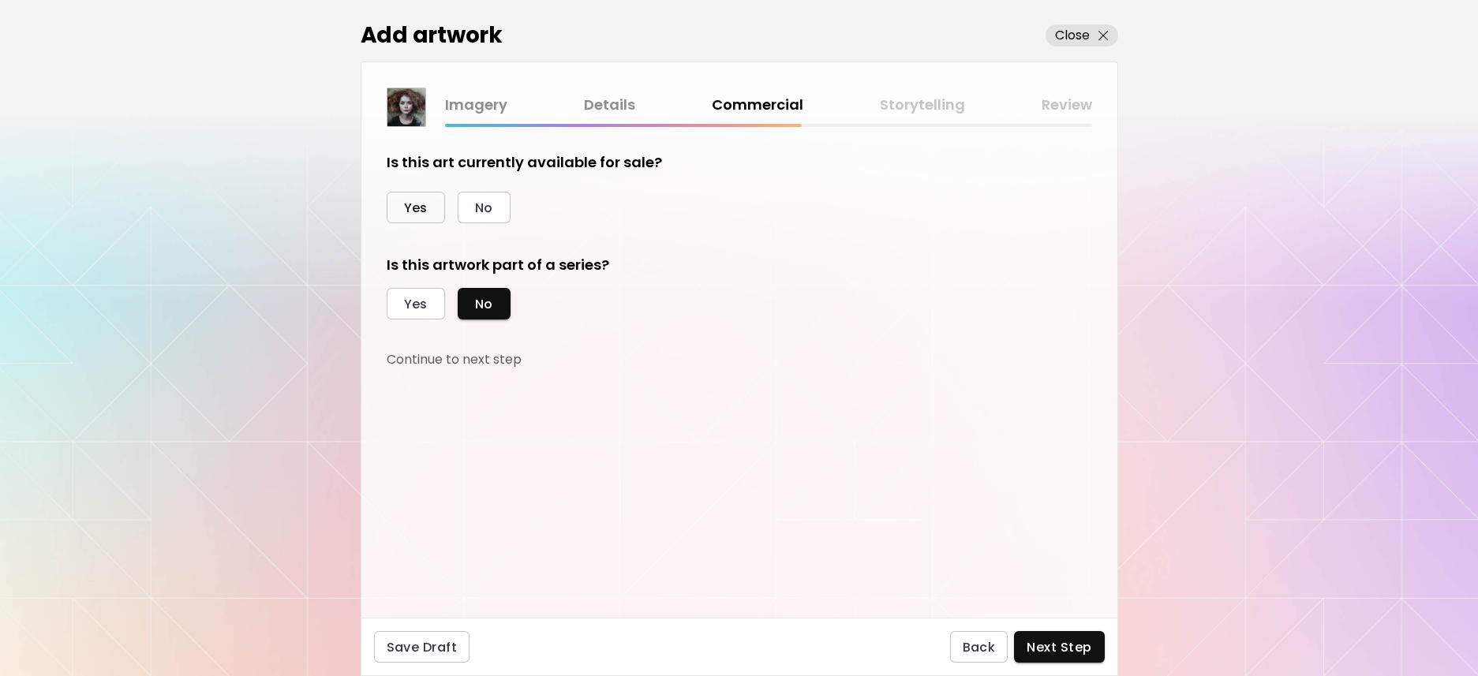
click at [406, 213] on span "Yes" at bounding box center [416, 208] width 24 height 17
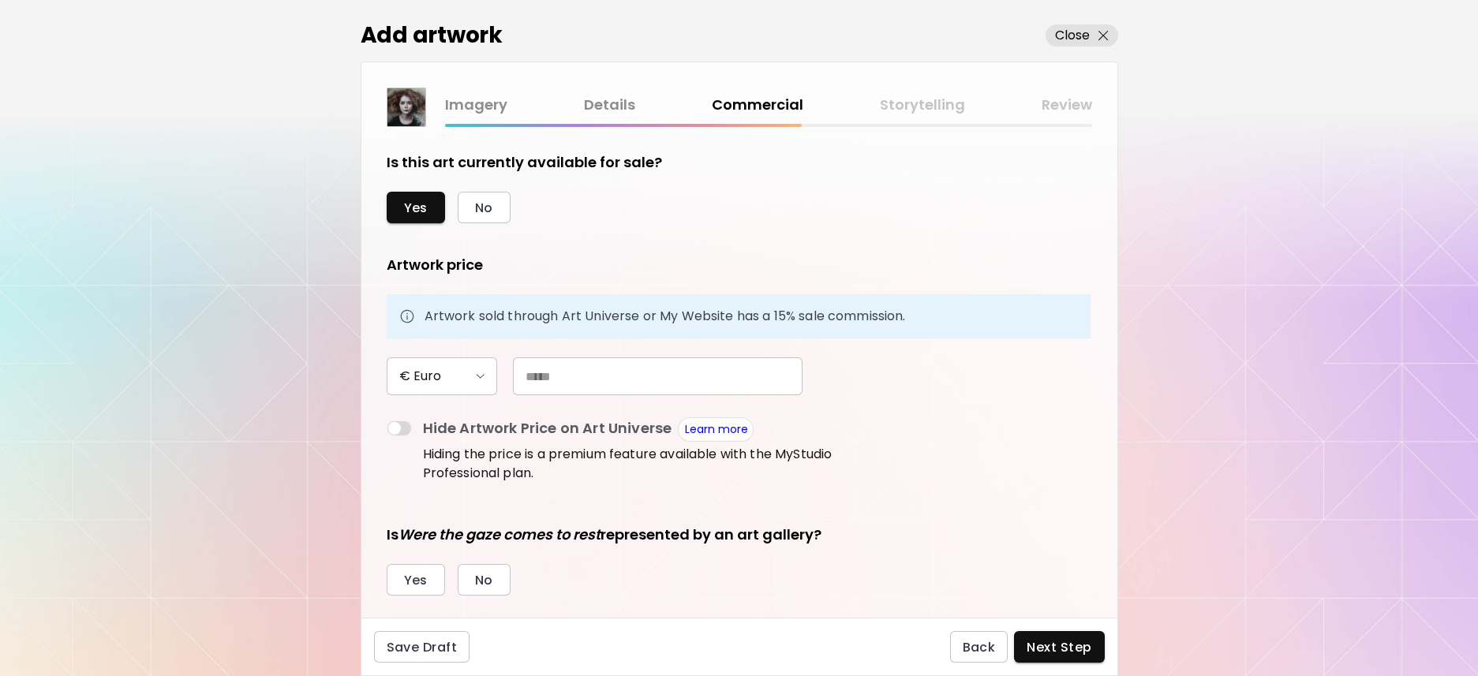
click at [577, 373] on input "text" at bounding box center [658, 376] width 290 height 38
type input "***"
click at [926, 483] on form "Is this art currently available for sale? Yes No Artwork price Artwork sold thr…" at bounding box center [739, 372] width 705 height 440
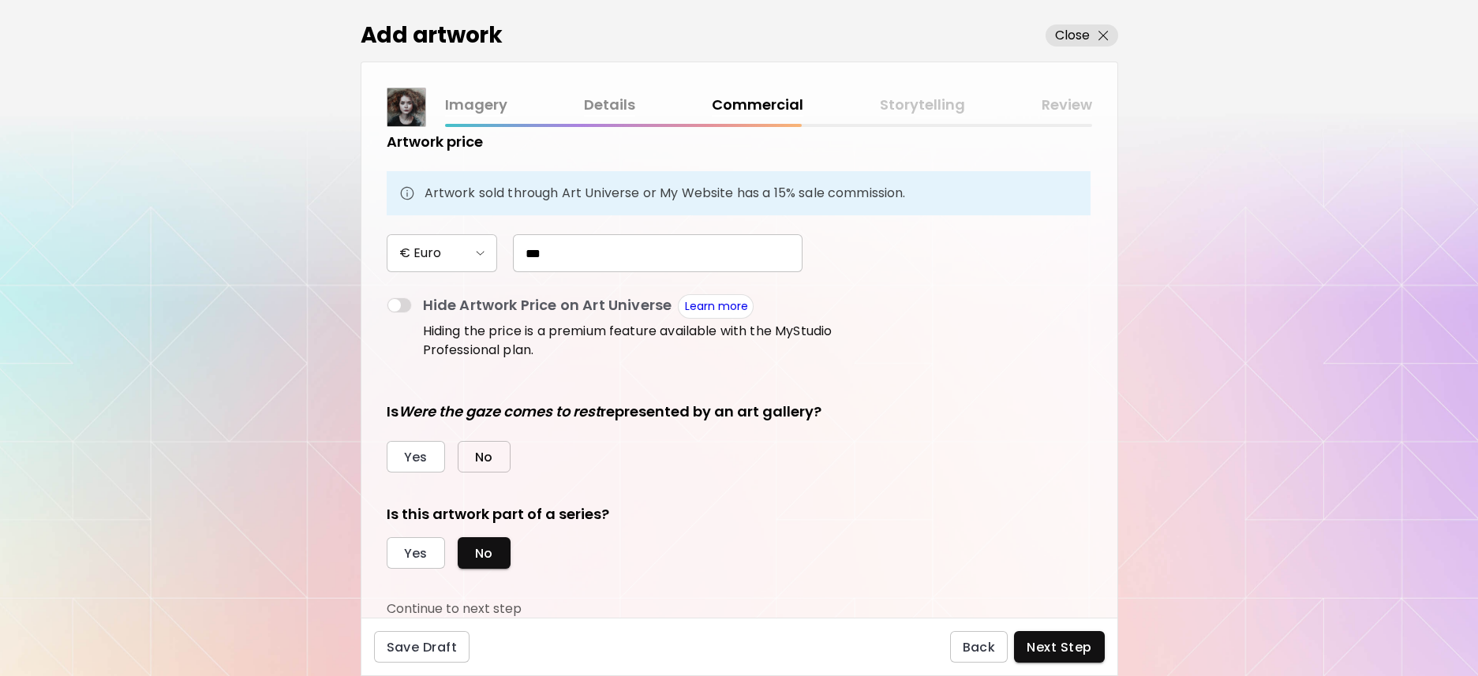
click at [492, 450] on button "No" at bounding box center [484, 457] width 53 height 32
click at [424, 551] on span "Yes" at bounding box center [416, 553] width 24 height 17
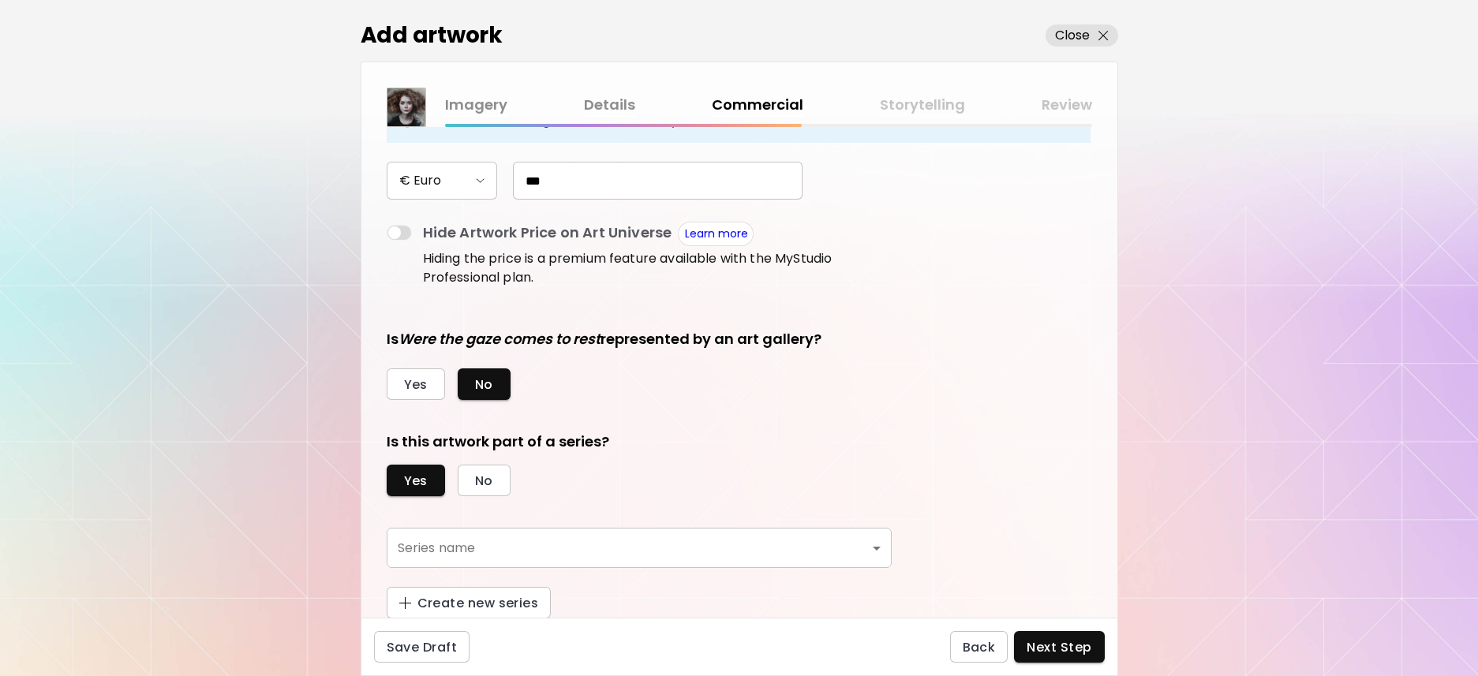
scroll to position [196, 0]
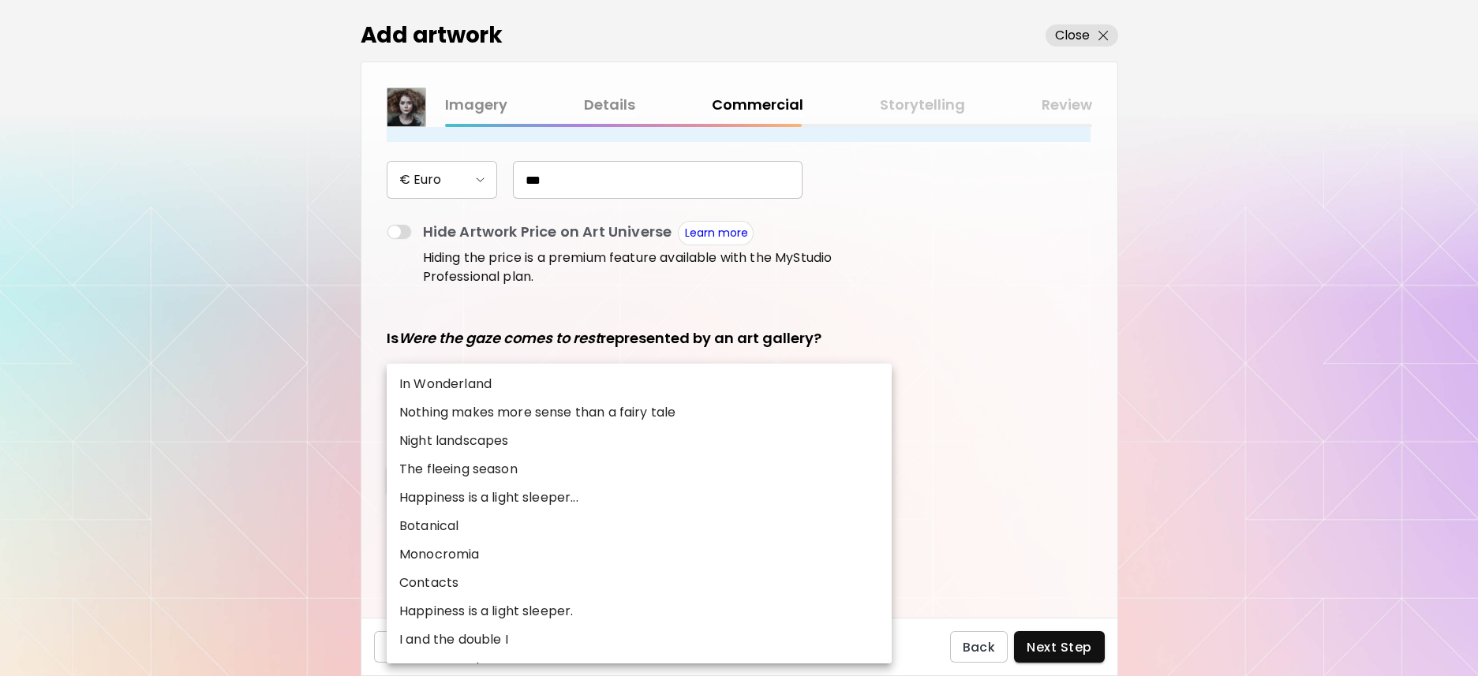
click at [866, 544] on body "[DOMAIN_NAME]/Federica_Belloli Add Artwork Manage Art Edit Profile Community Mi…" at bounding box center [739, 338] width 1478 height 676
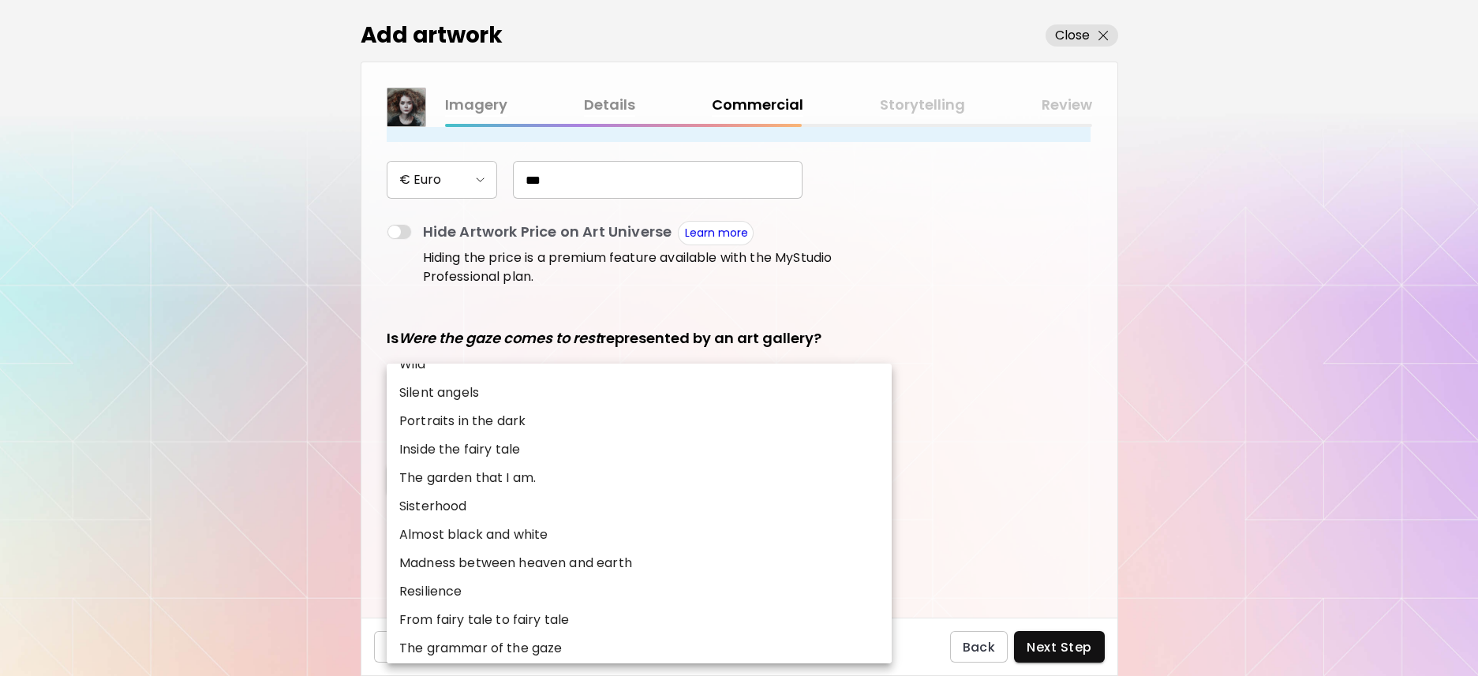
scroll to position [451, 0]
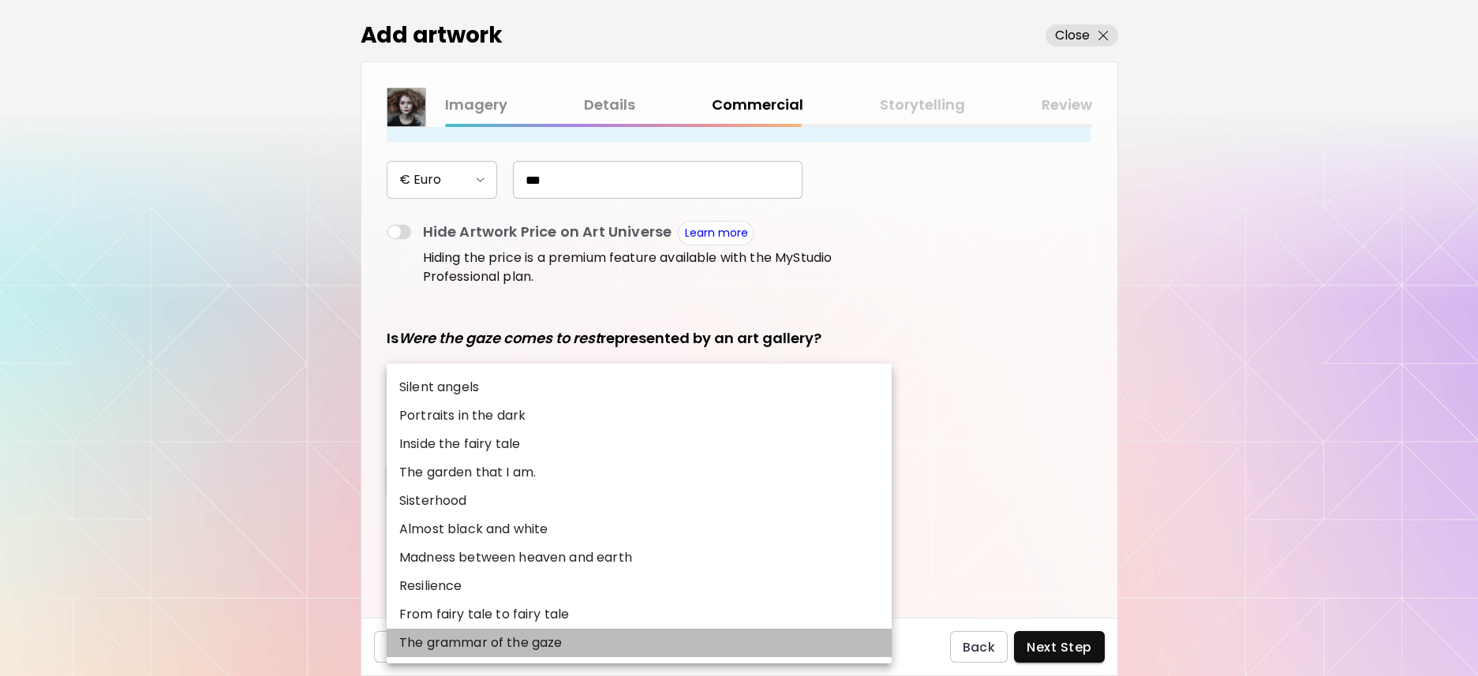
click at [789, 634] on li "The grammar of the gaze" at bounding box center [639, 643] width 505 height 28
type input "**********"
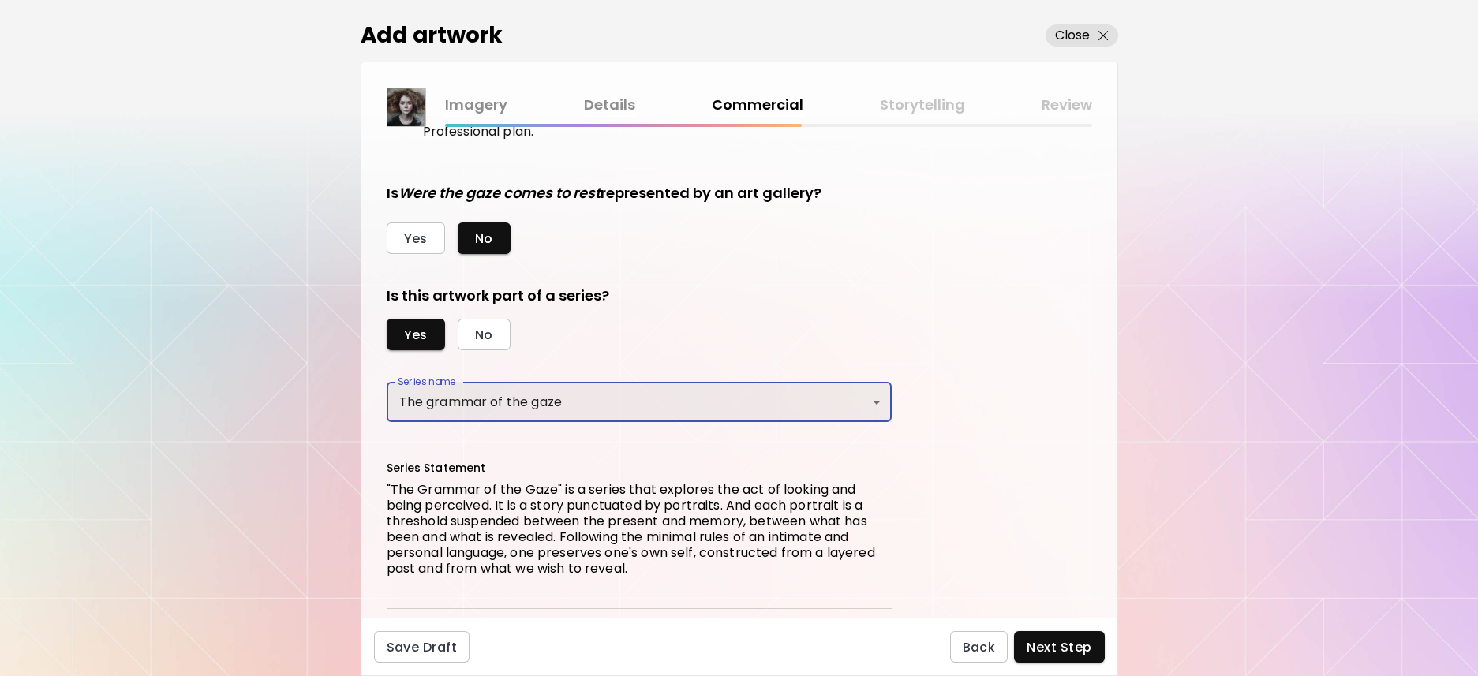
scroll to position [383, 0]
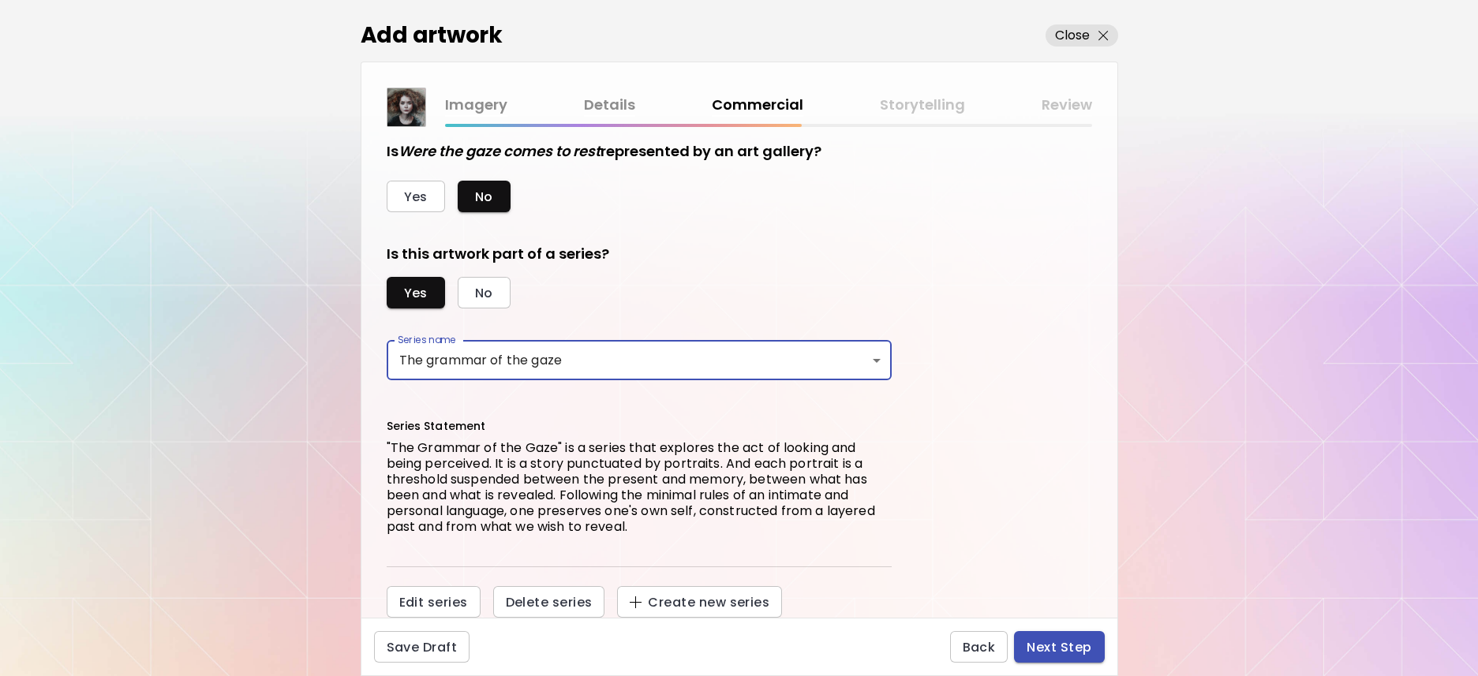
click at [1053, 649] on span "Next Step" at bounding box center [1058, 647] width 65 height 17
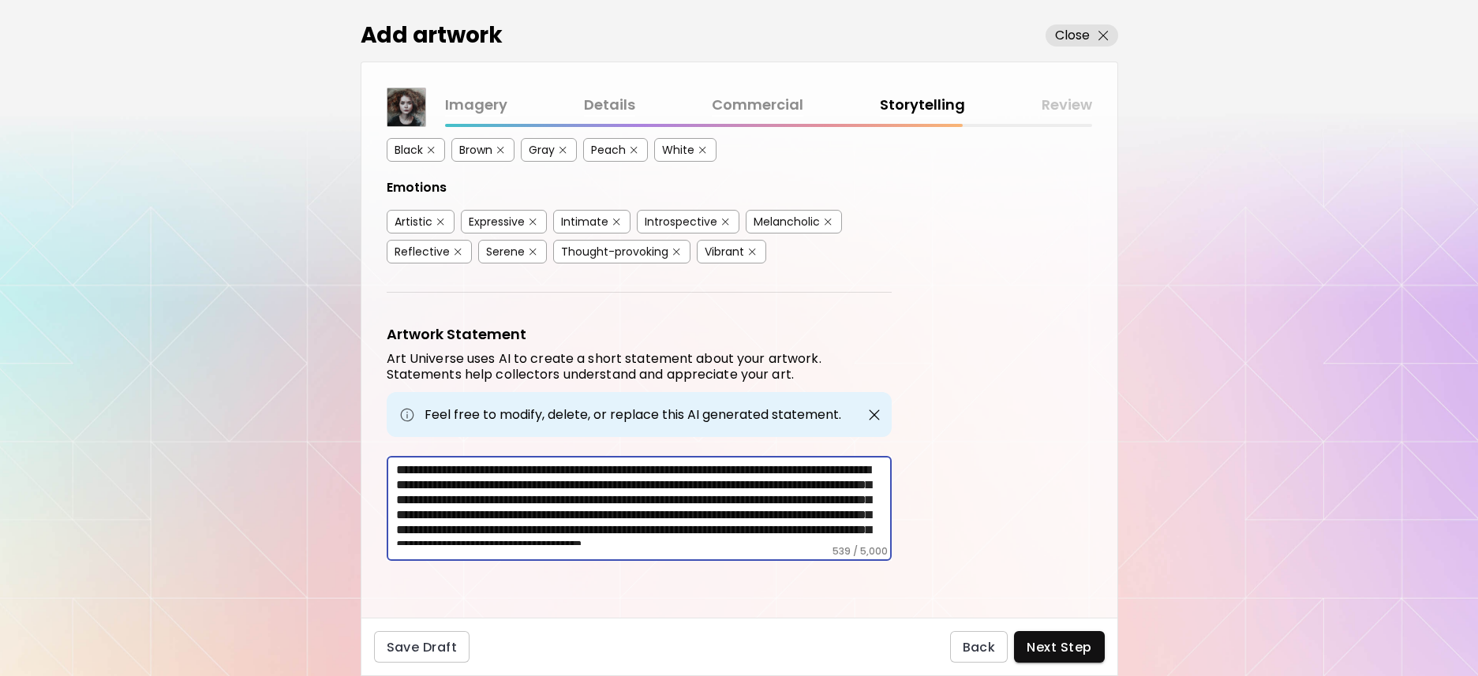
scroll to position [39, 0]
drag, startPoint x: 394, startPoint y: 465, endPoint x: 863, endPoint y: 555, distance: 477.0
click at [863, 555] on div "**********" at bounding box center [639, 508] width 505 height 105
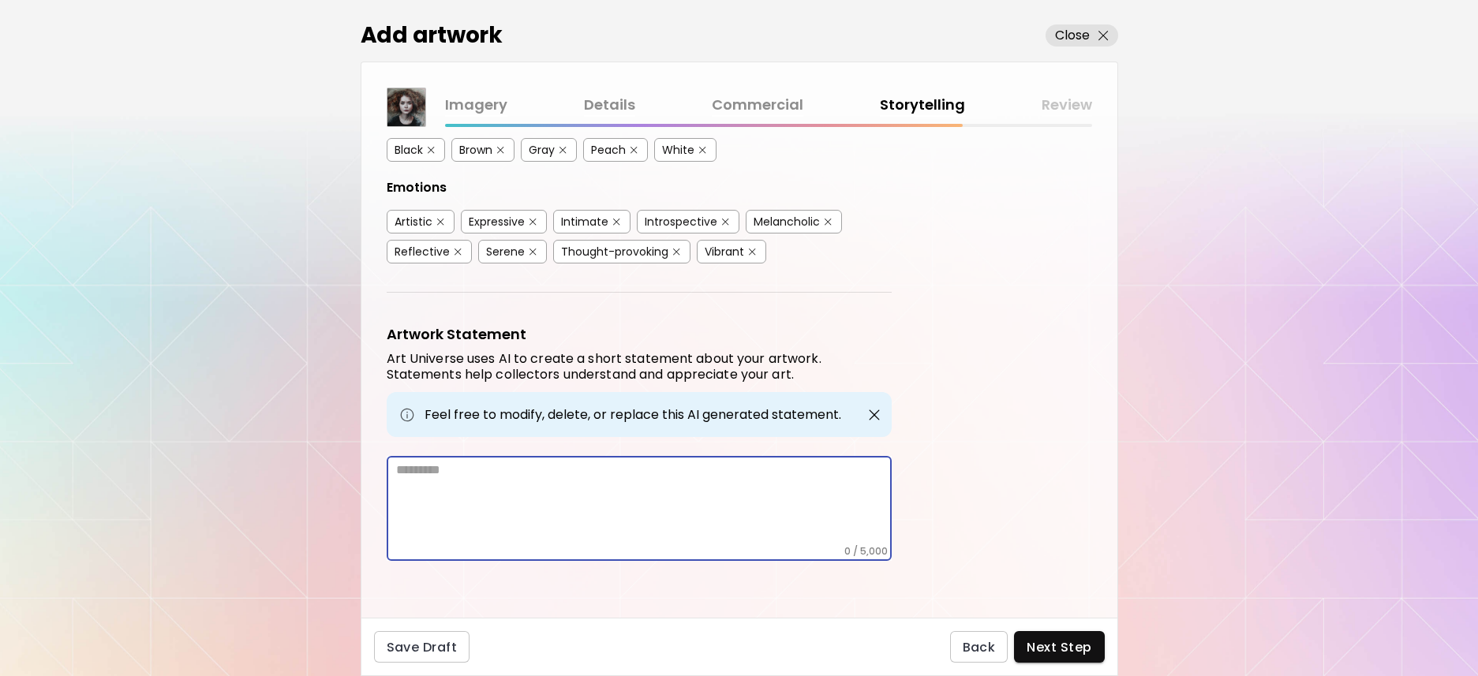
scroll to position [200, 0]
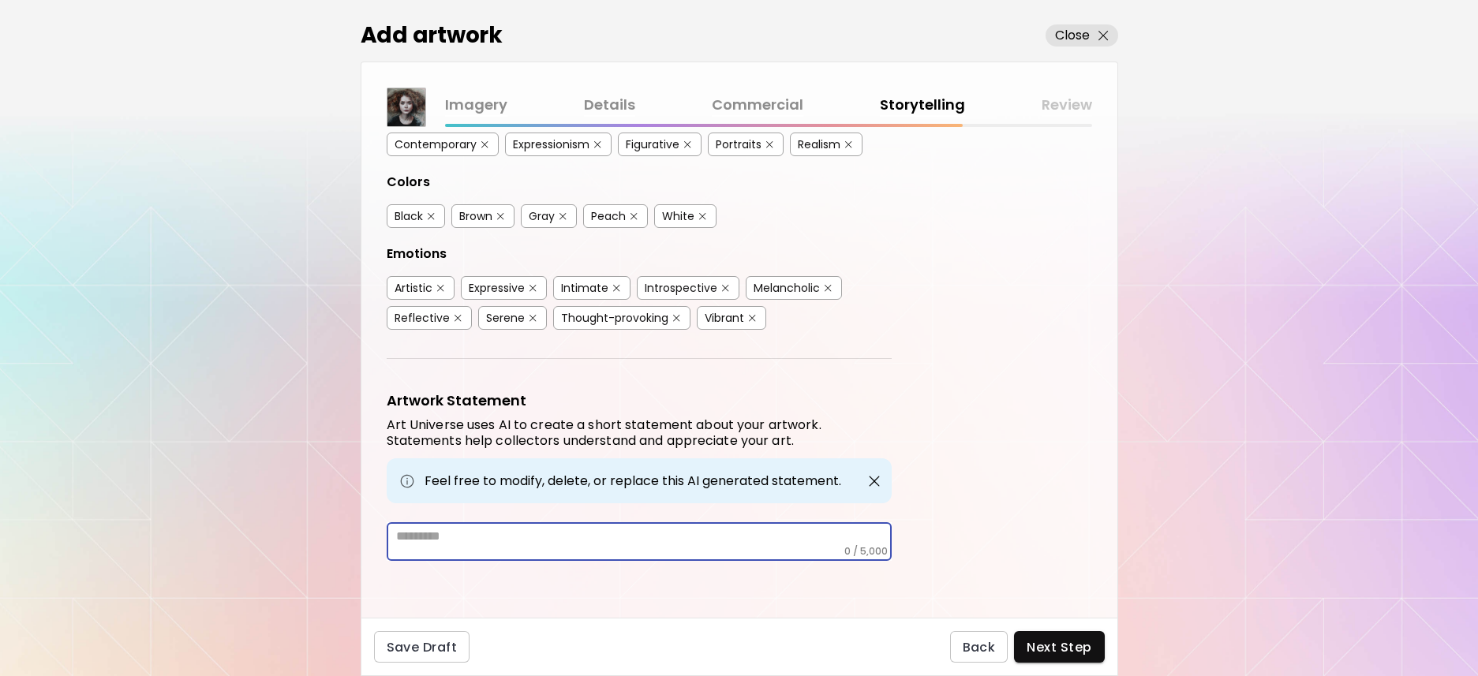
click at [524, 540] on textarea at bounding box center [643, 537] width 495 height 17
paste textarea "**********"
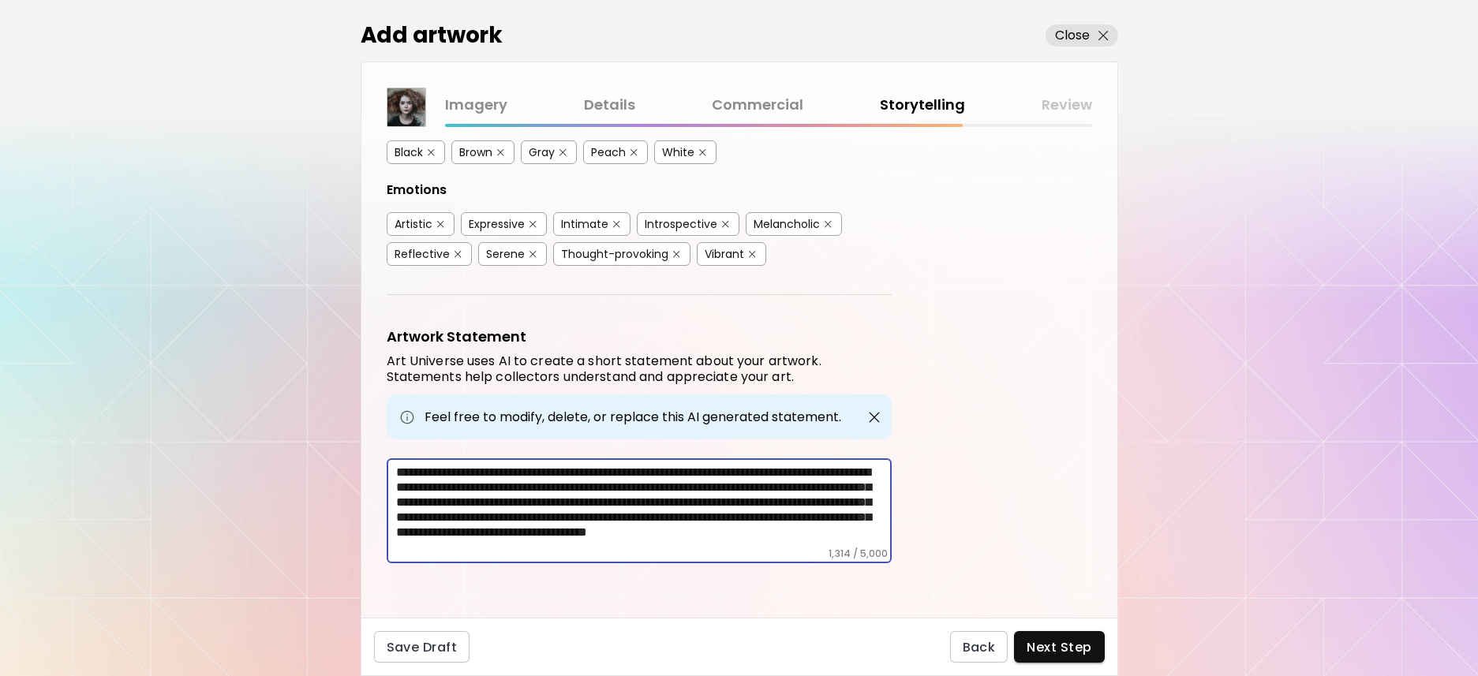
scroll to position [266, 0]
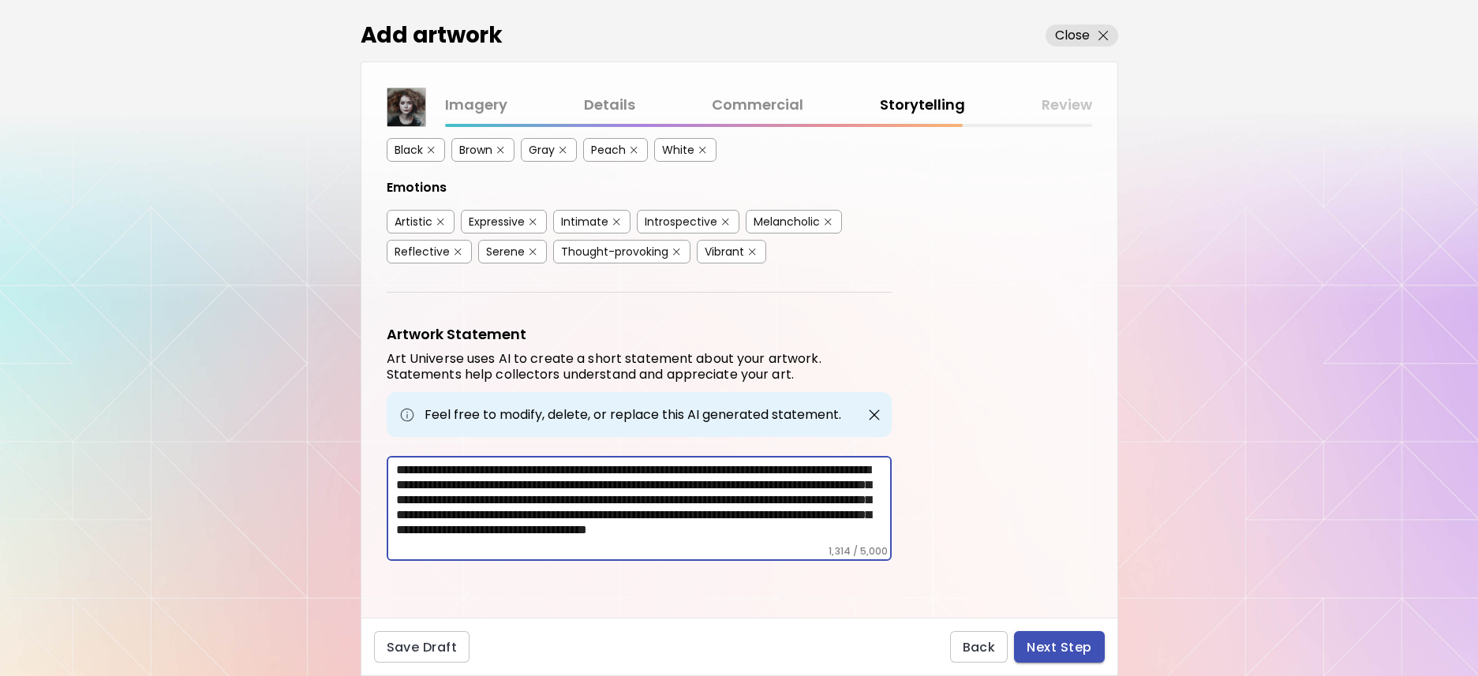
type textarea "**********"
click at [1053, 644] on span "Next Step" at bounding box center [1058, 647] width 65 height 17
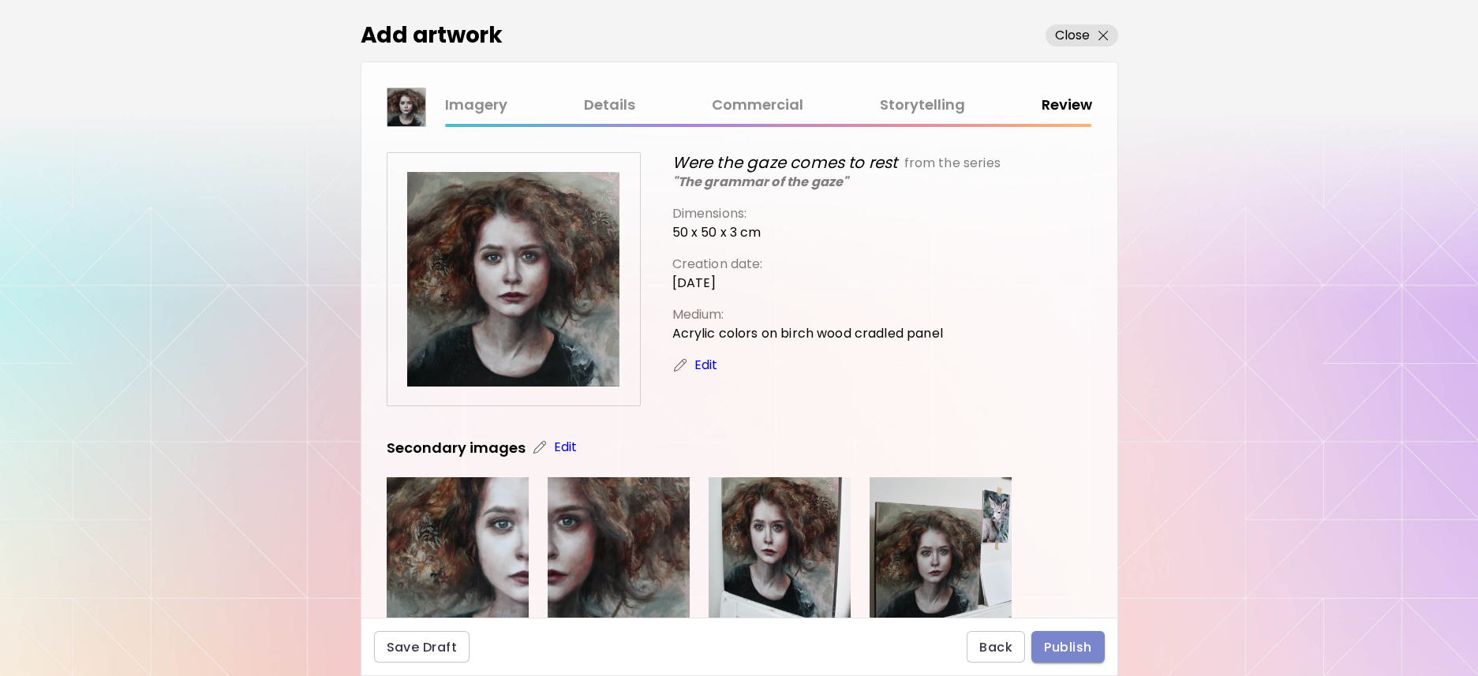
click at [1061, 642] on span "Publish" at bounding box center [1067, 647] width 47 height 17
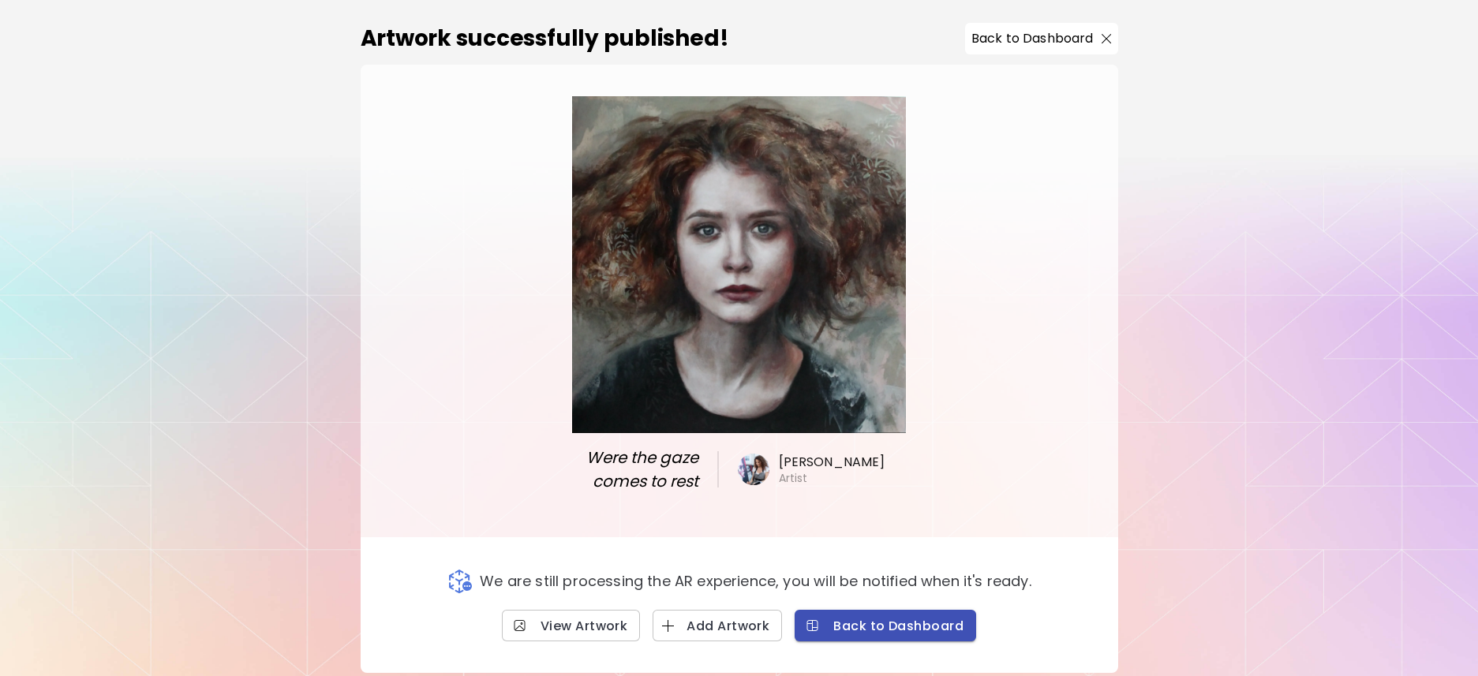
click at [897, 621] on span "Back to Dashboard" at bounding box center [885, 626] width 156 height 17
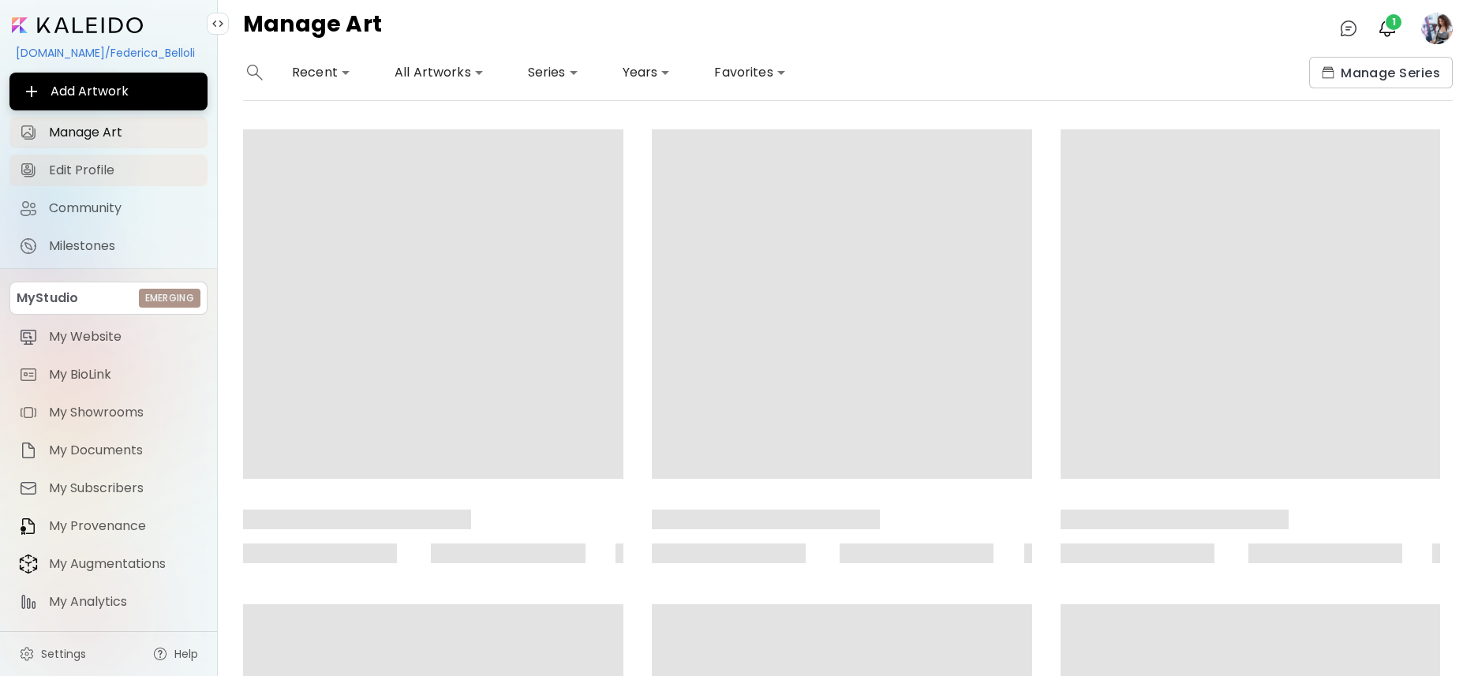
click at [99, 171] on span "Edit Profile" at bounding box center [123, 171] width 149 height 16
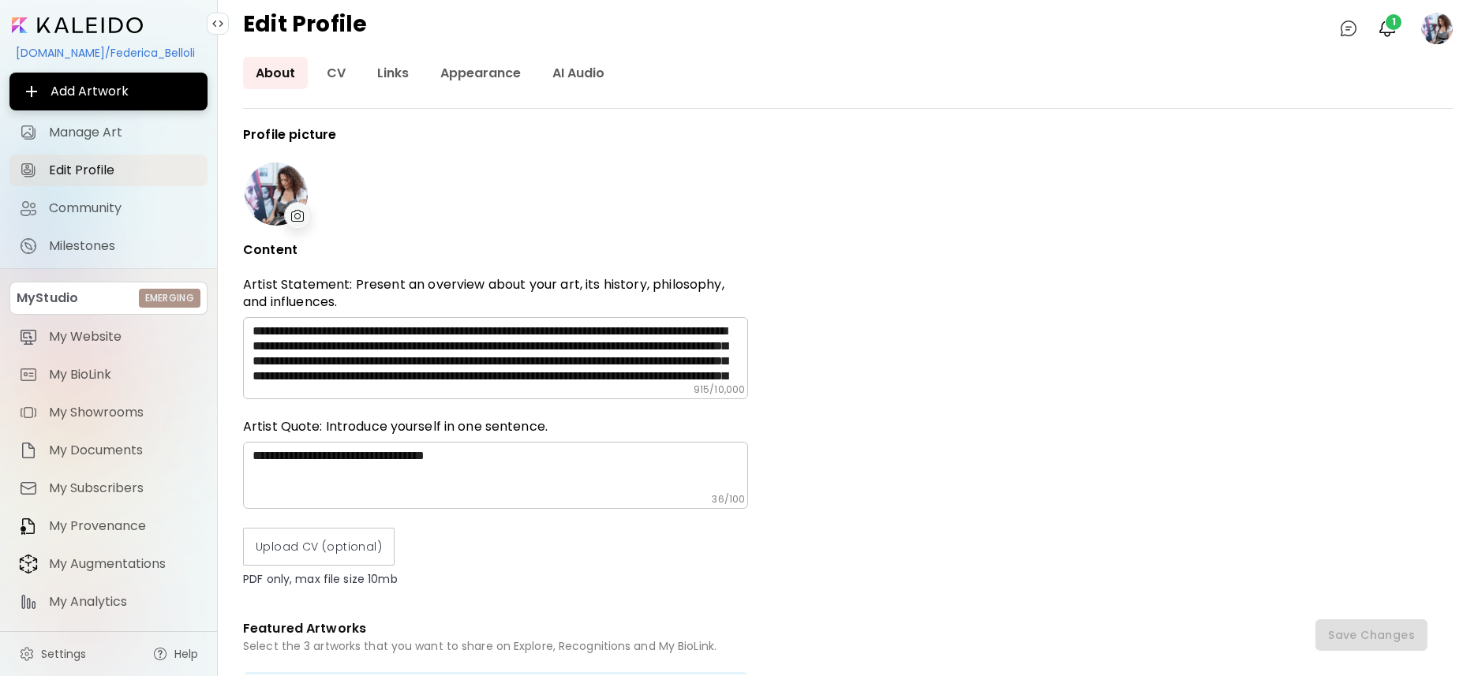
type input "*****"
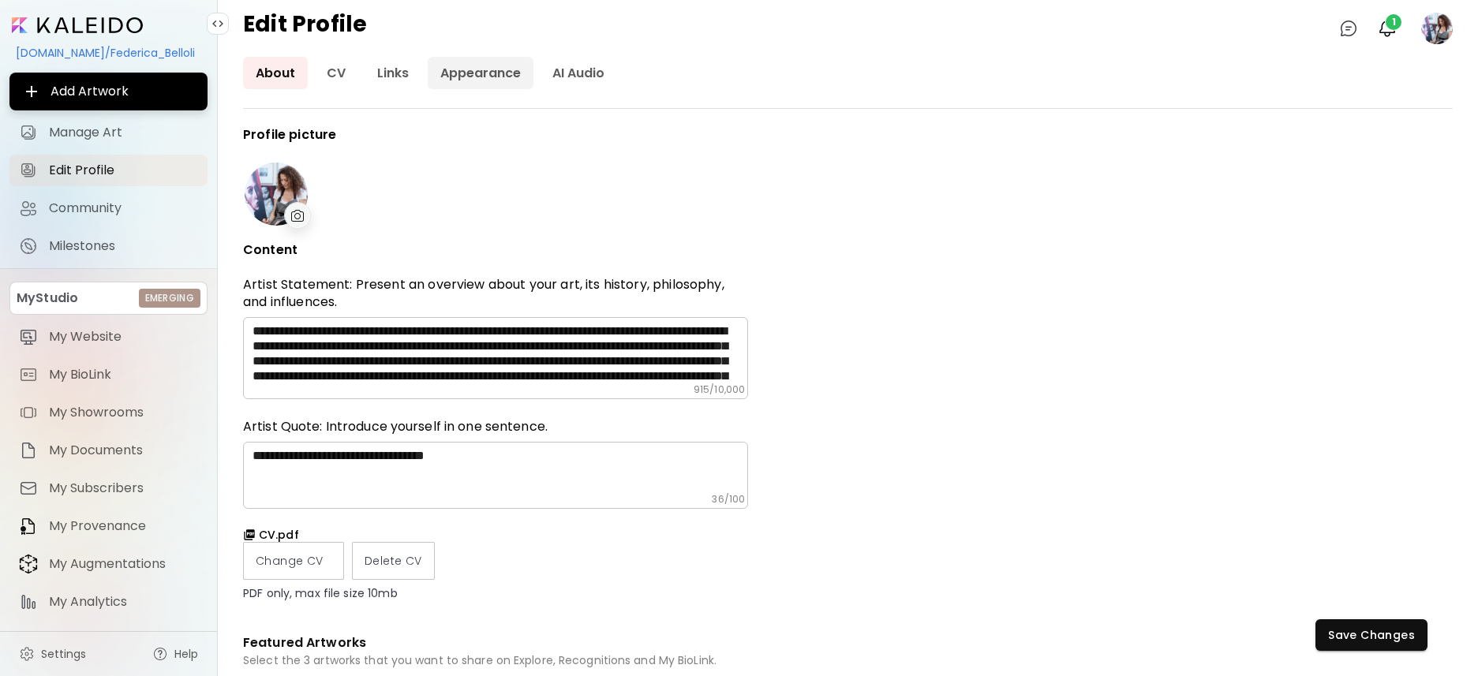
click at [476, 69] on link "Appearance" at bounding box center [481, 73] width 106 height 32
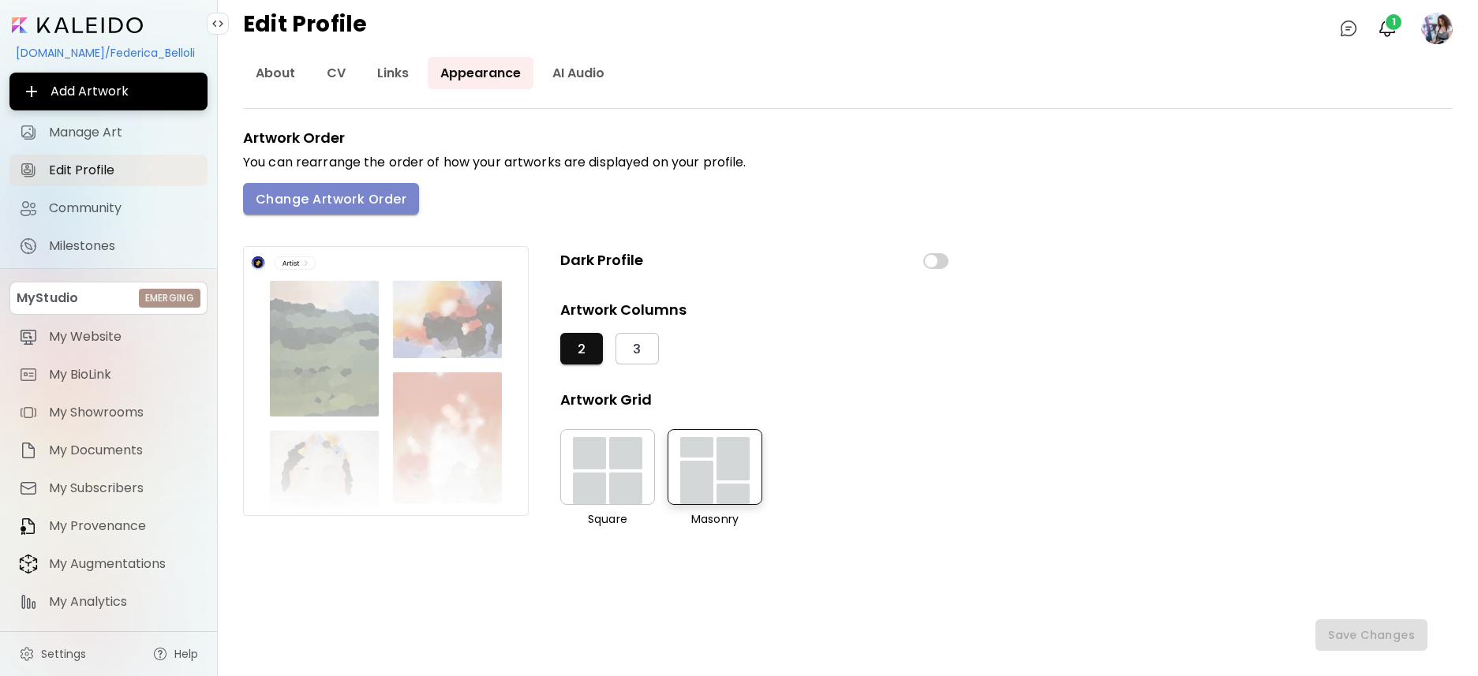
click at [403, 200] on span "Change Artwork Order" at bounding box center [331, 199] width 151 height 17
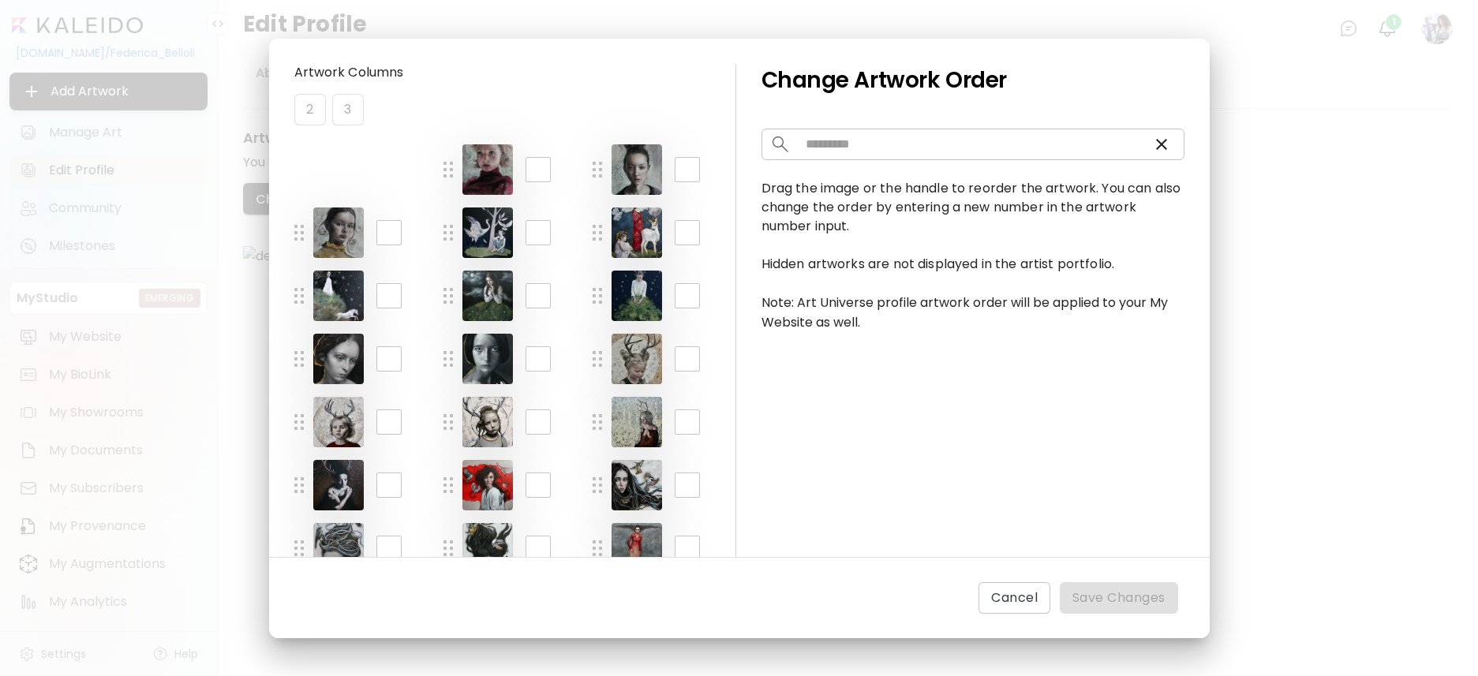
drag, startPoint x: 295, startPoint y: 504, endPoint x: 320, endPoint y: 155, distance: 349.6
click at [1138, 596] on span "Save Changes" at bounding box center [1118, 598] width 93 height 19
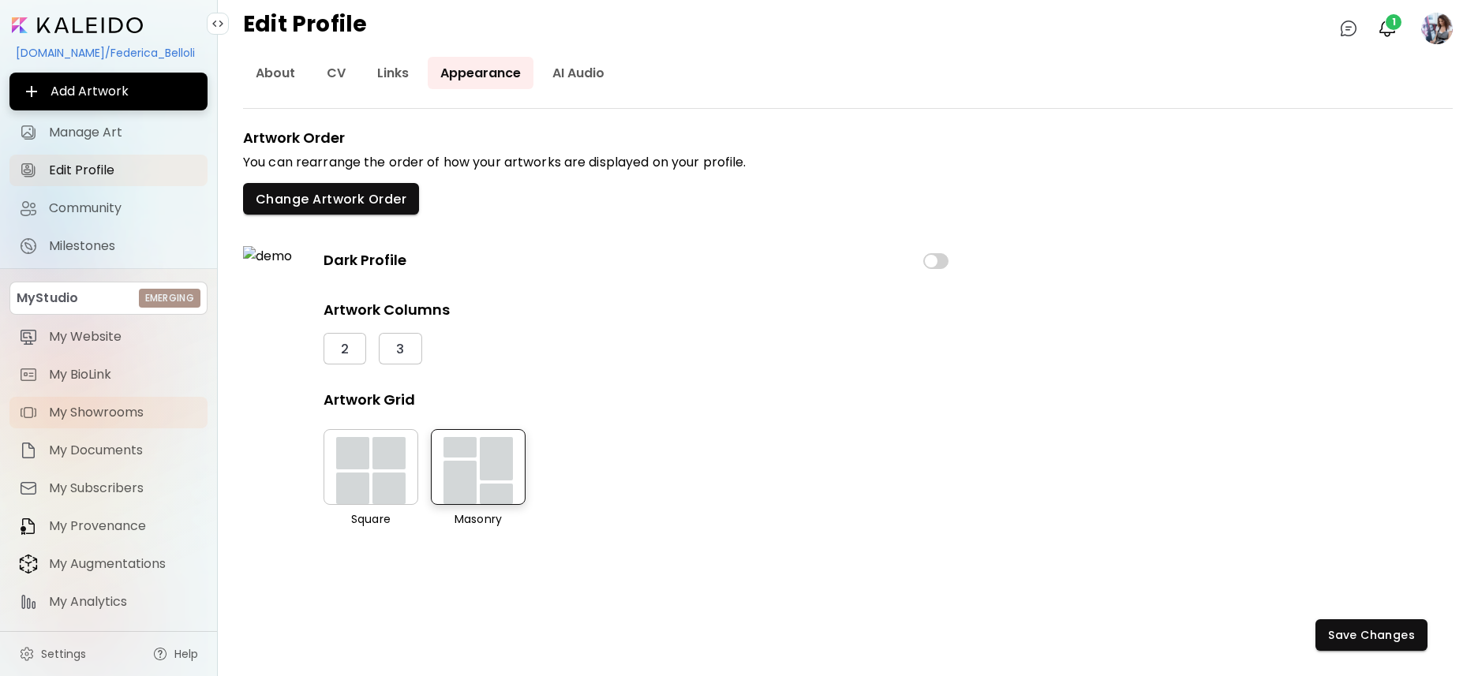
click at [124, 411] on span "My Showrooms" at bounding box center [123, 413] width 149 height 16
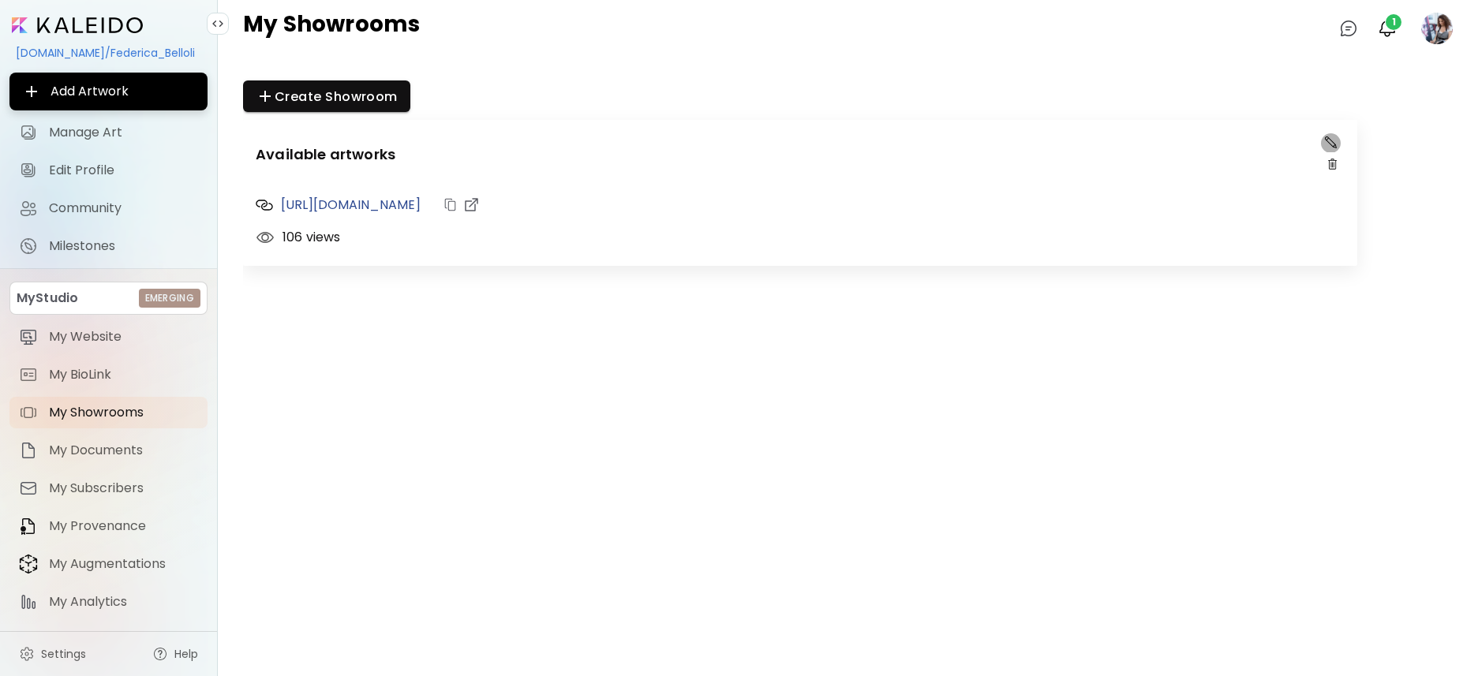
click at [1332, 143] on img "button" at bounding box center [1331, 142] width 12 height 12
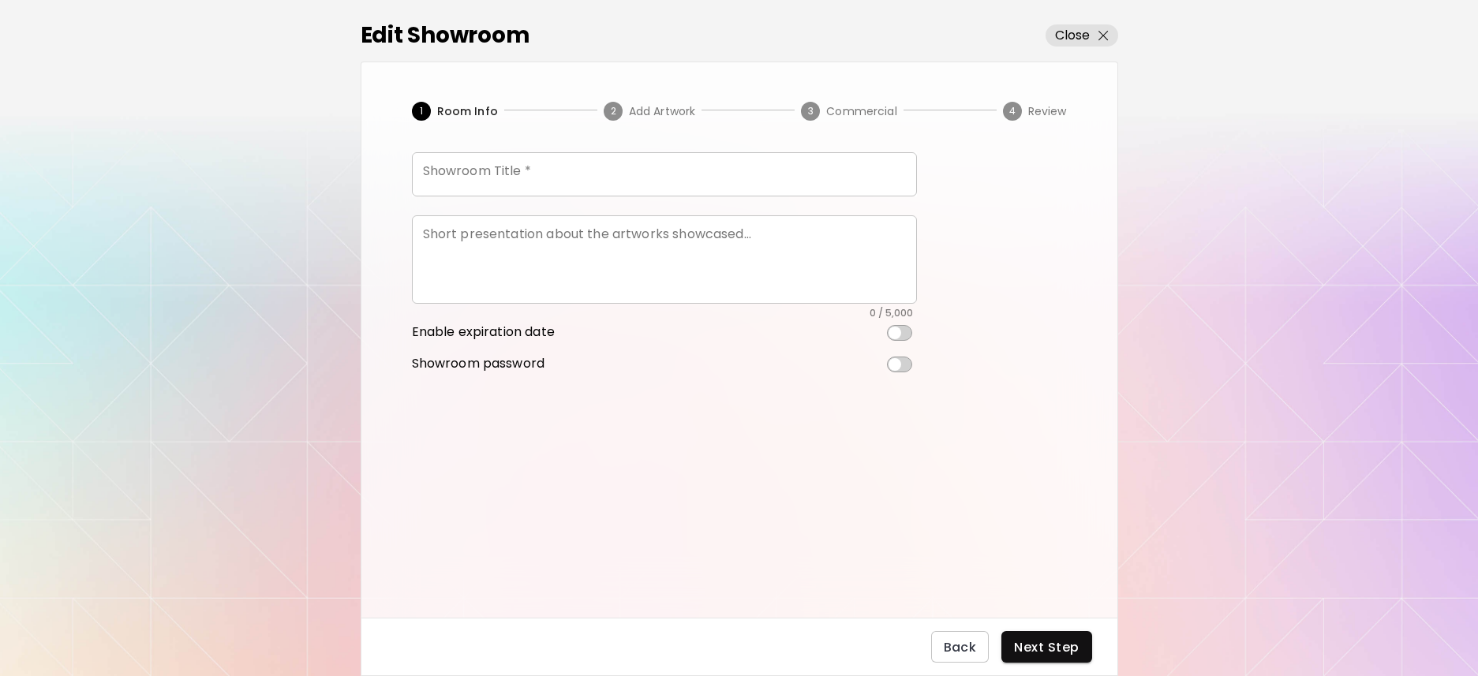
type input "**********"
click at [1056, 652] on span "Next Step" at bounding box center [1046, 647] width 65 height 17
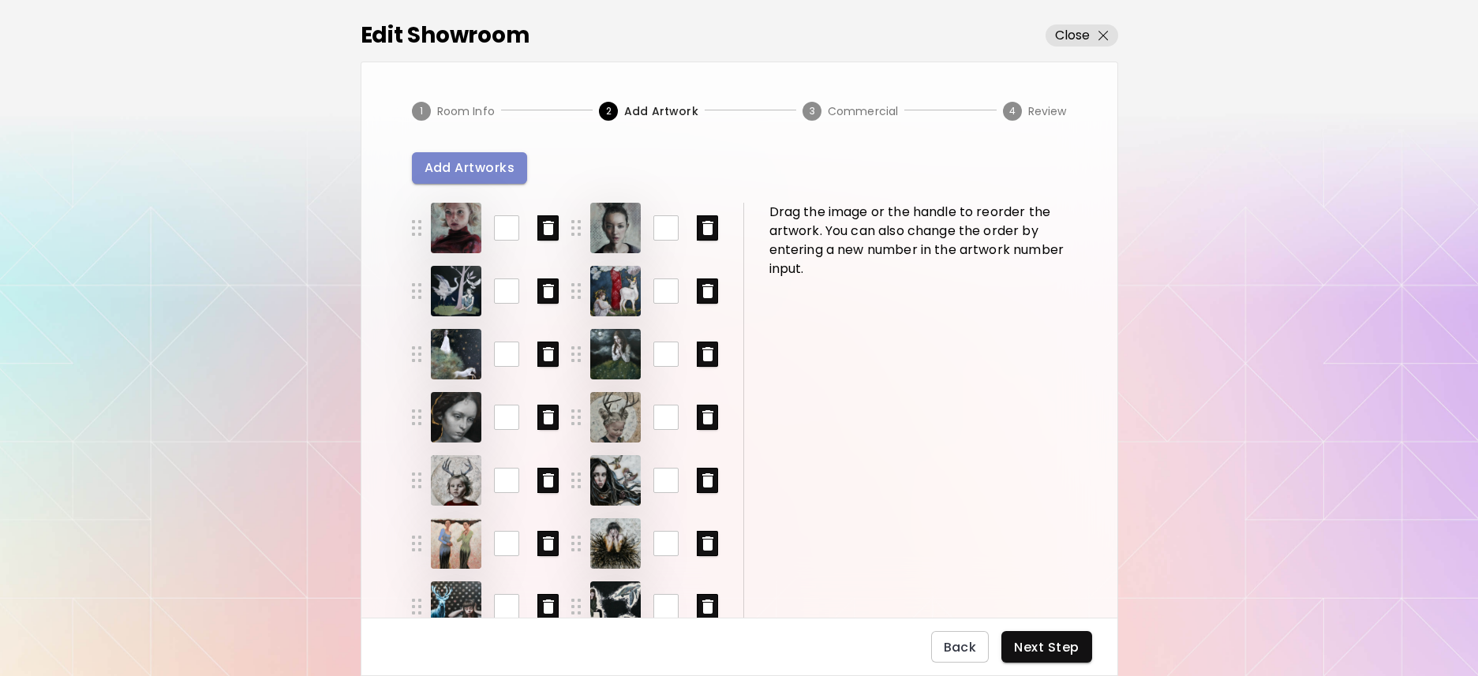
click at [503, 168] on span "Add Artworks" at bounding box center [469, 167] width 91 height 17
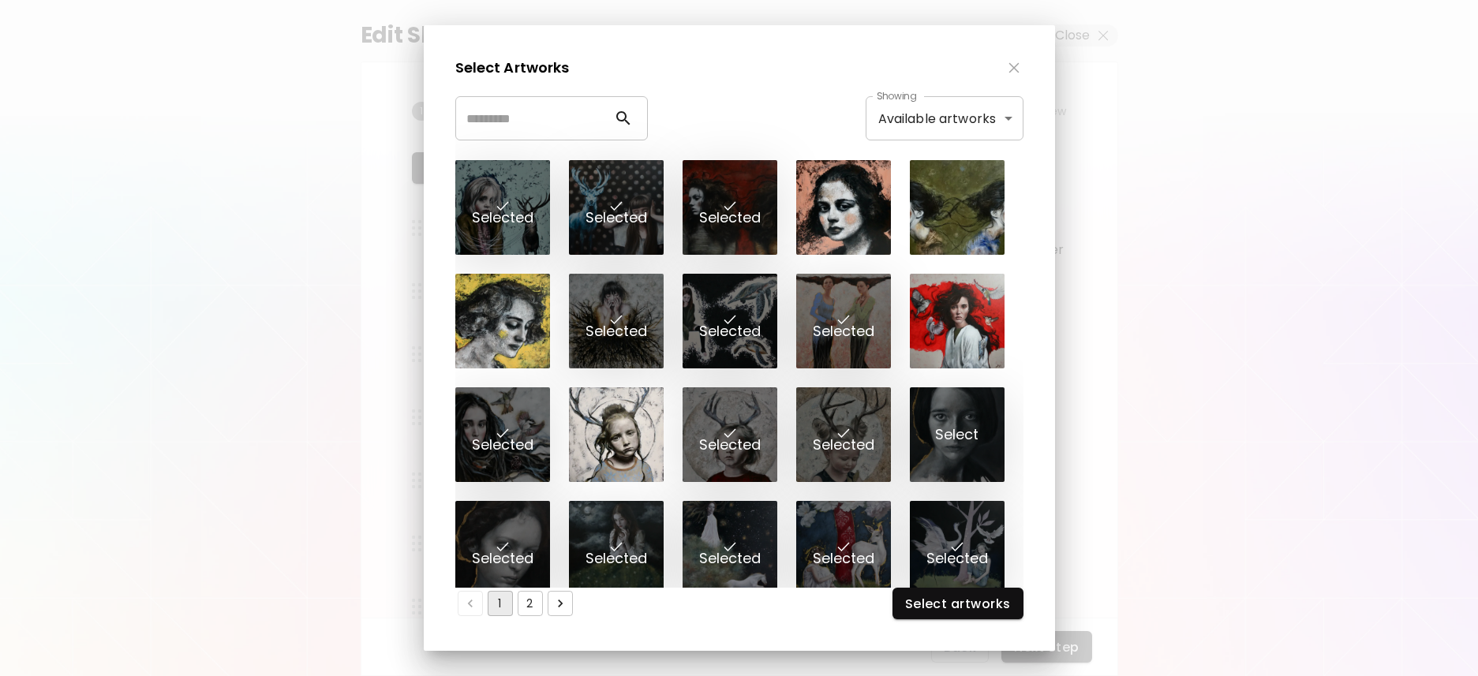
scroll to position [28, 0]
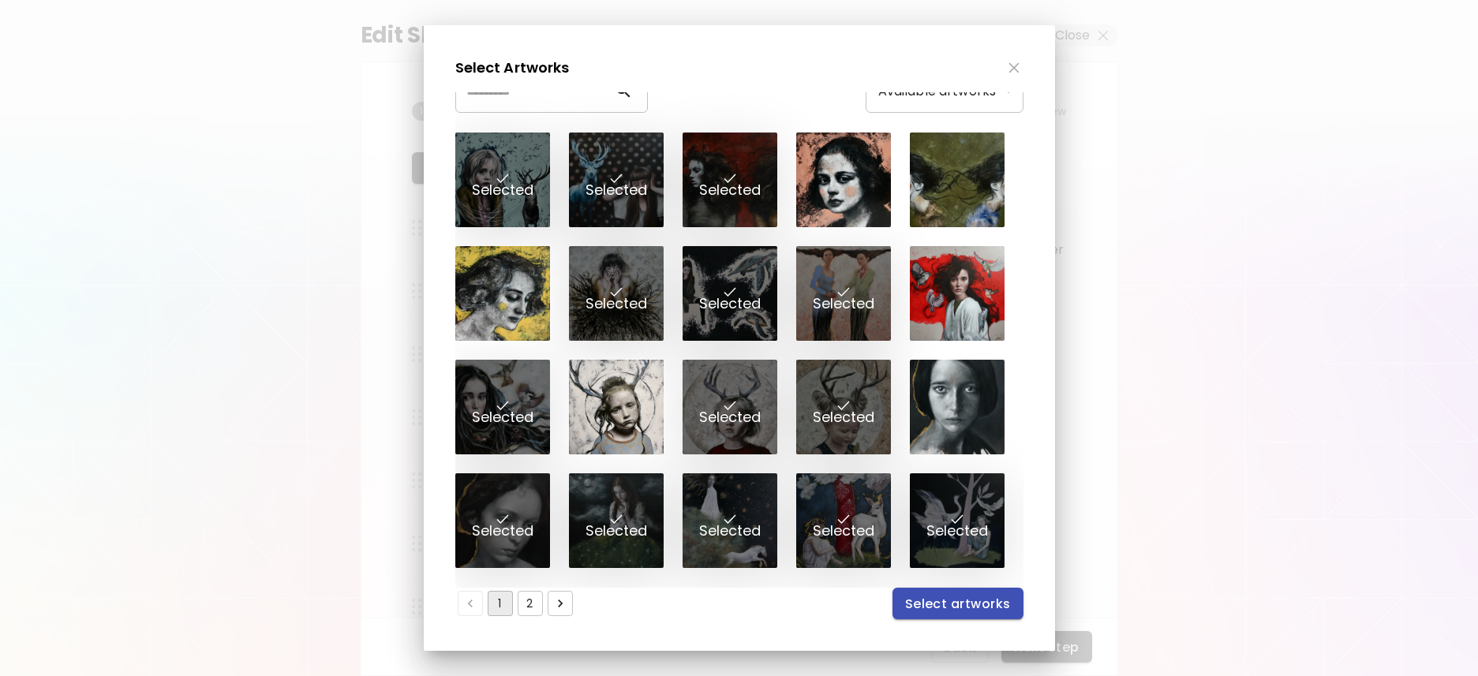
click at [970, 603] on span "Select artworks" at bounding box center [958, 604] width 106 height 17
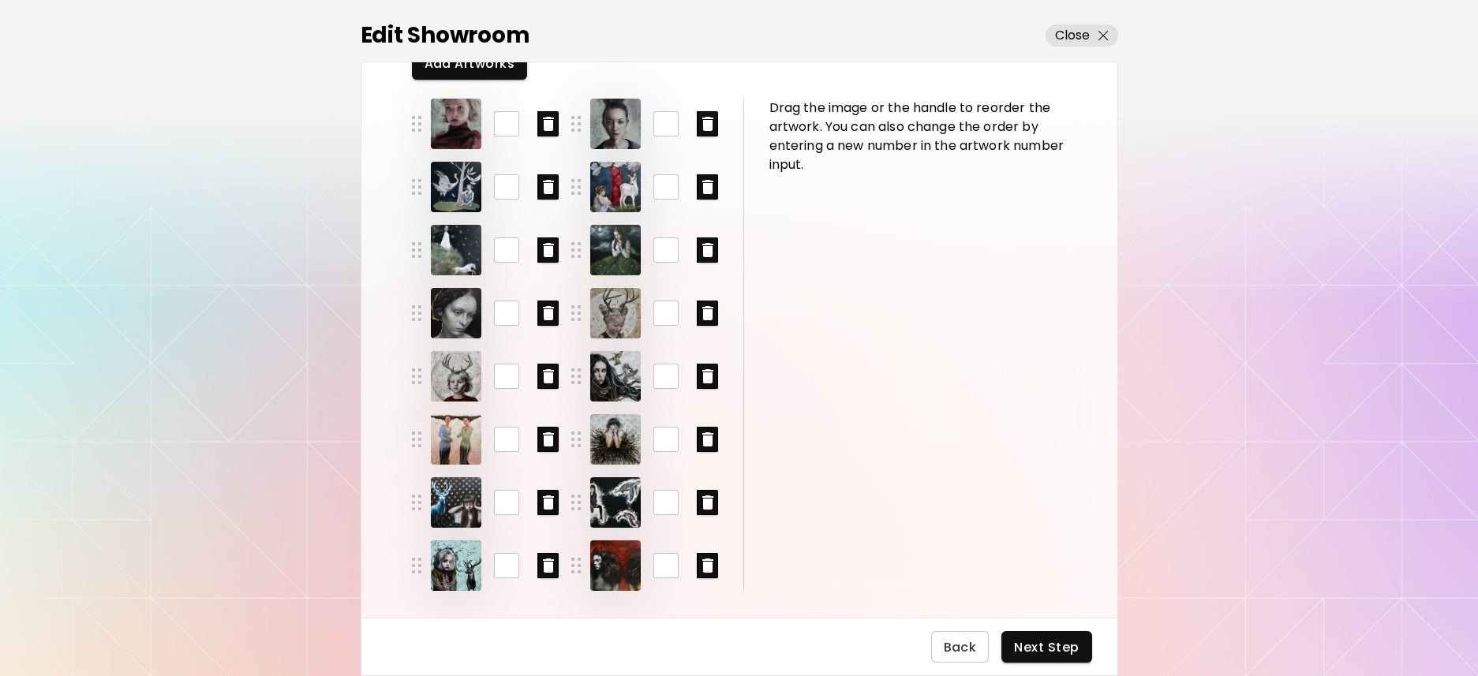
scroll to position [109, 0]
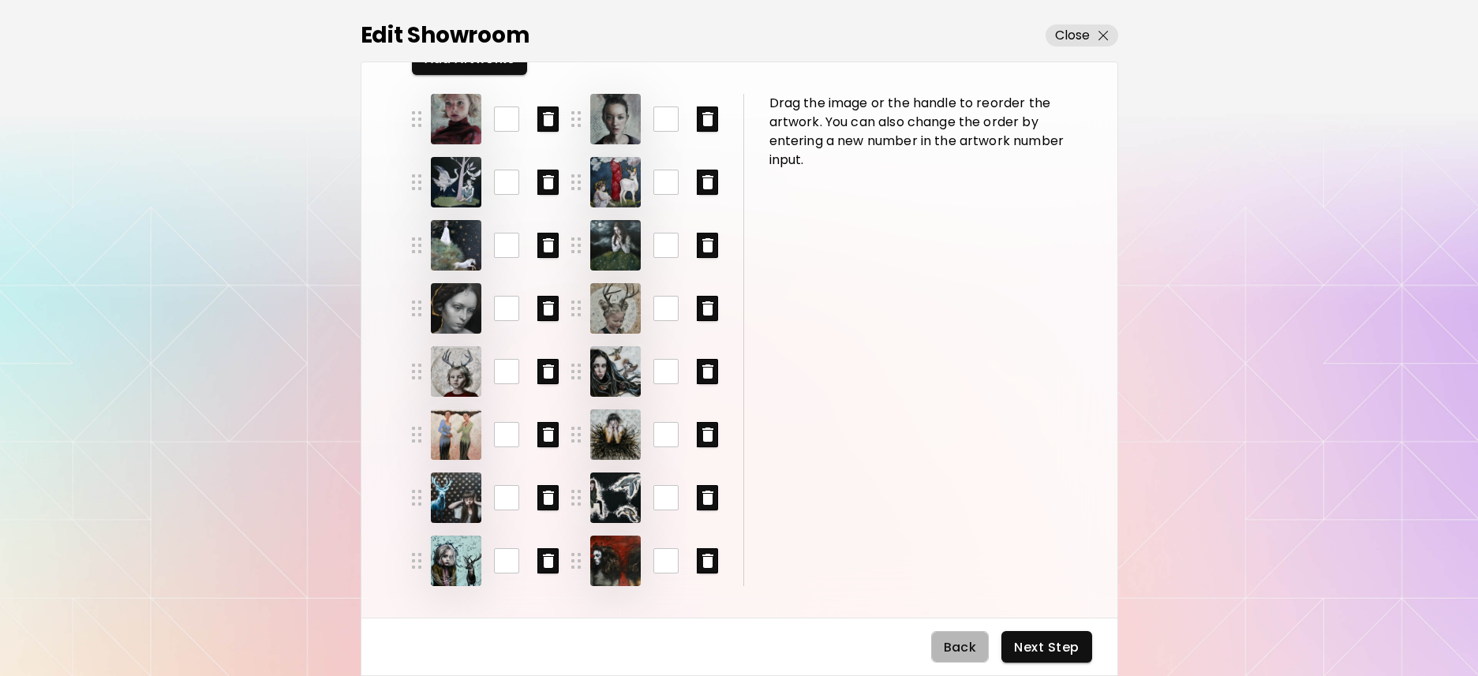
click at [954, 648] on span "Back" at bounding box center [960, 647] width 33 height 17
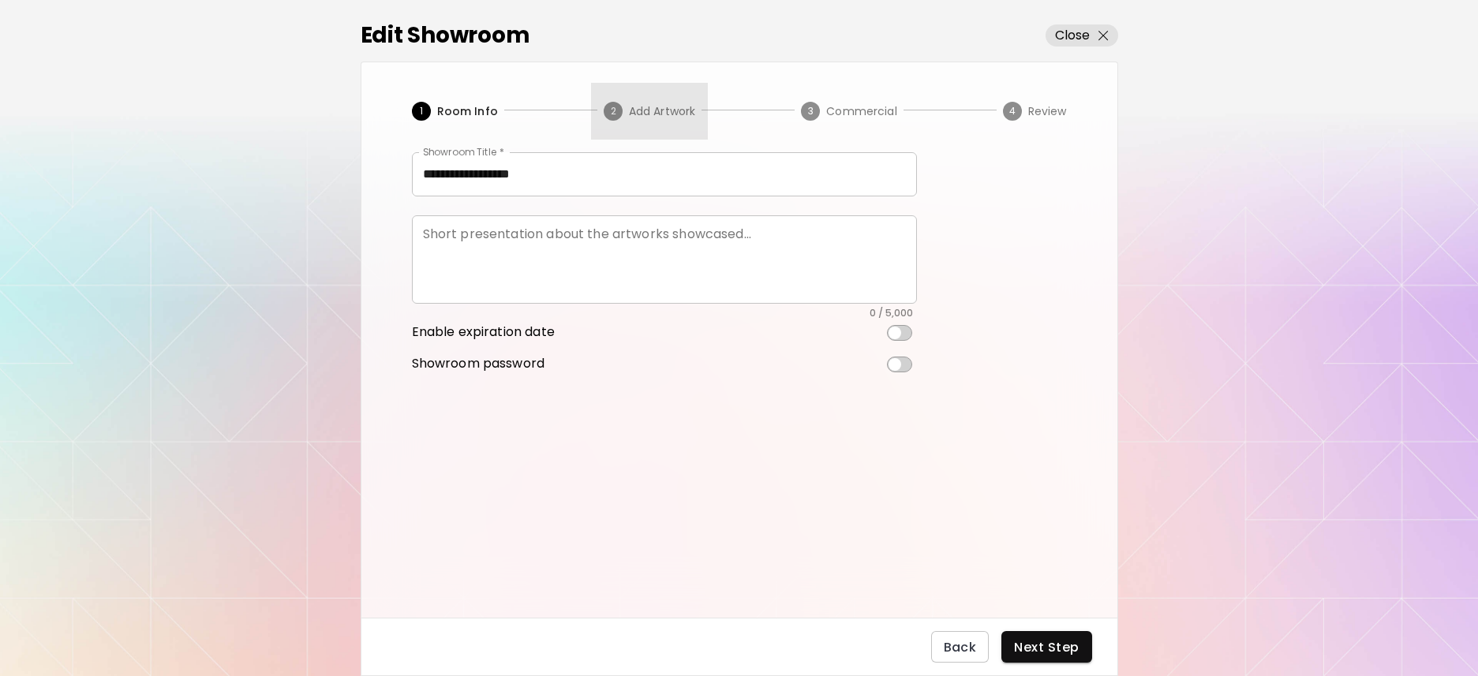
click at [642, 112] on span "Add Artwork" at bounding box center [662, 111] width 67 height 16
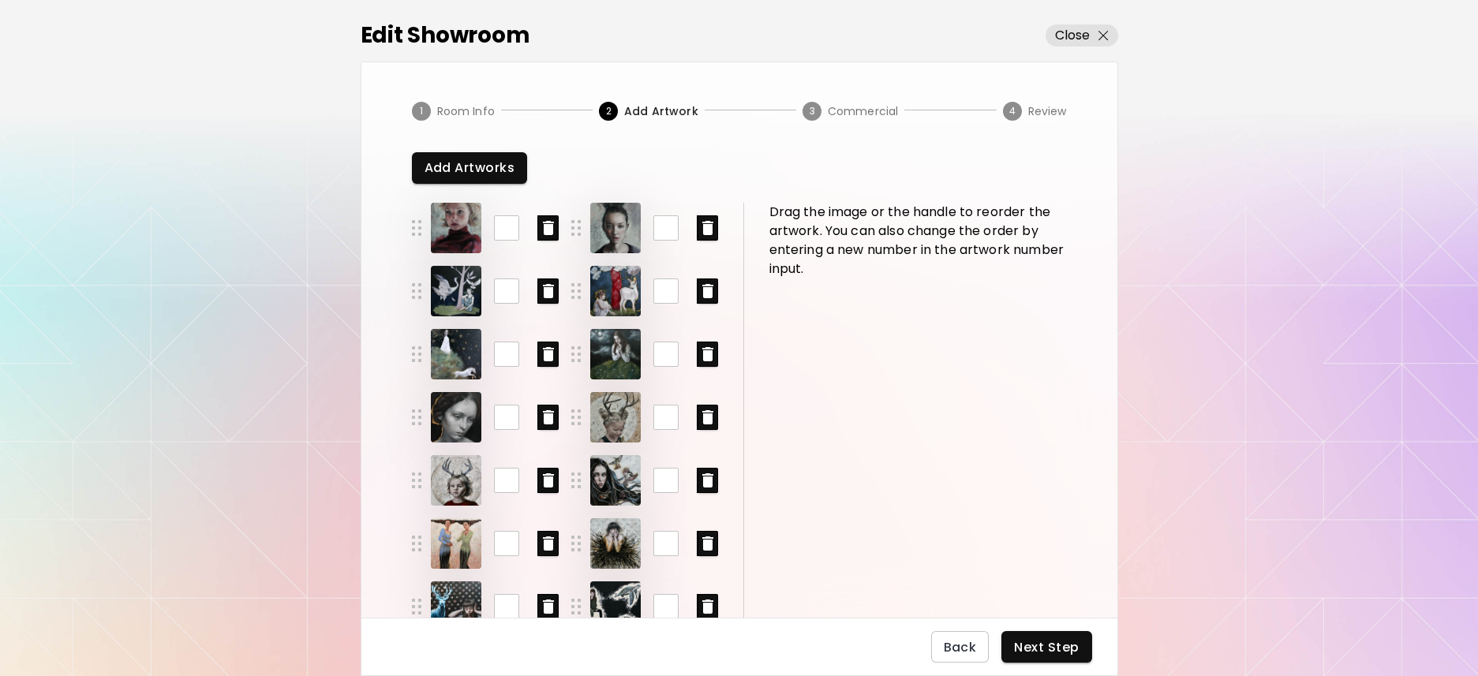
click at [453, 111] on span "Room Info" at bounding box center [466, 111] width 58 height 16
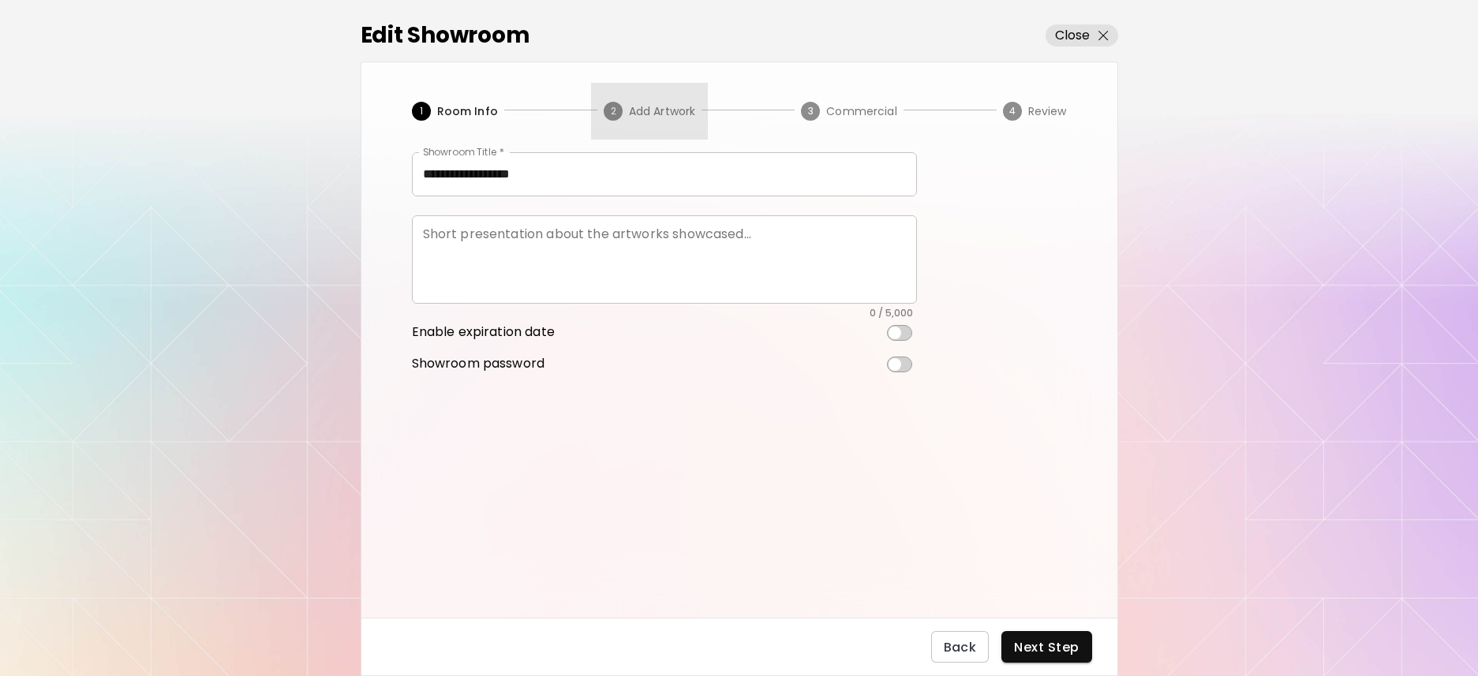
click at [616, 107] on circle "button" at bounding box center [613, 111] width 19 height 19
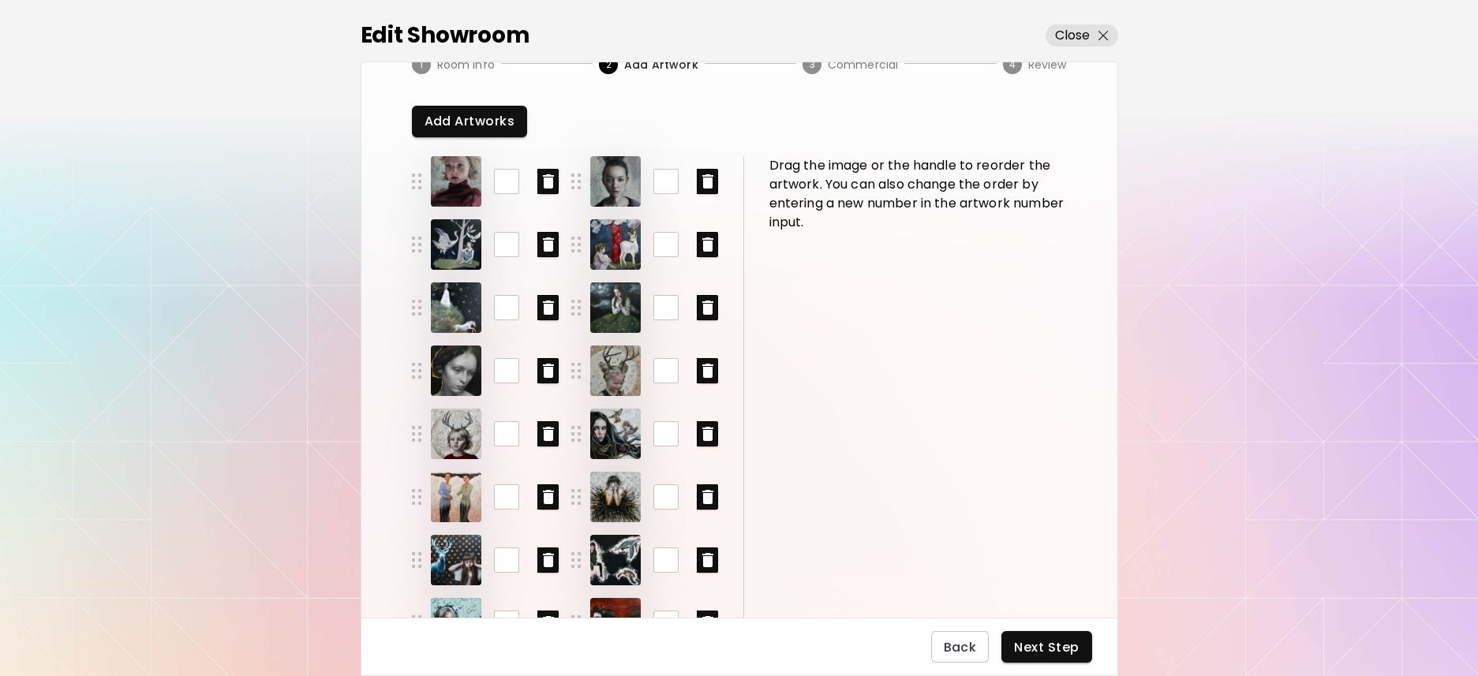
scroll to position [109, 0]
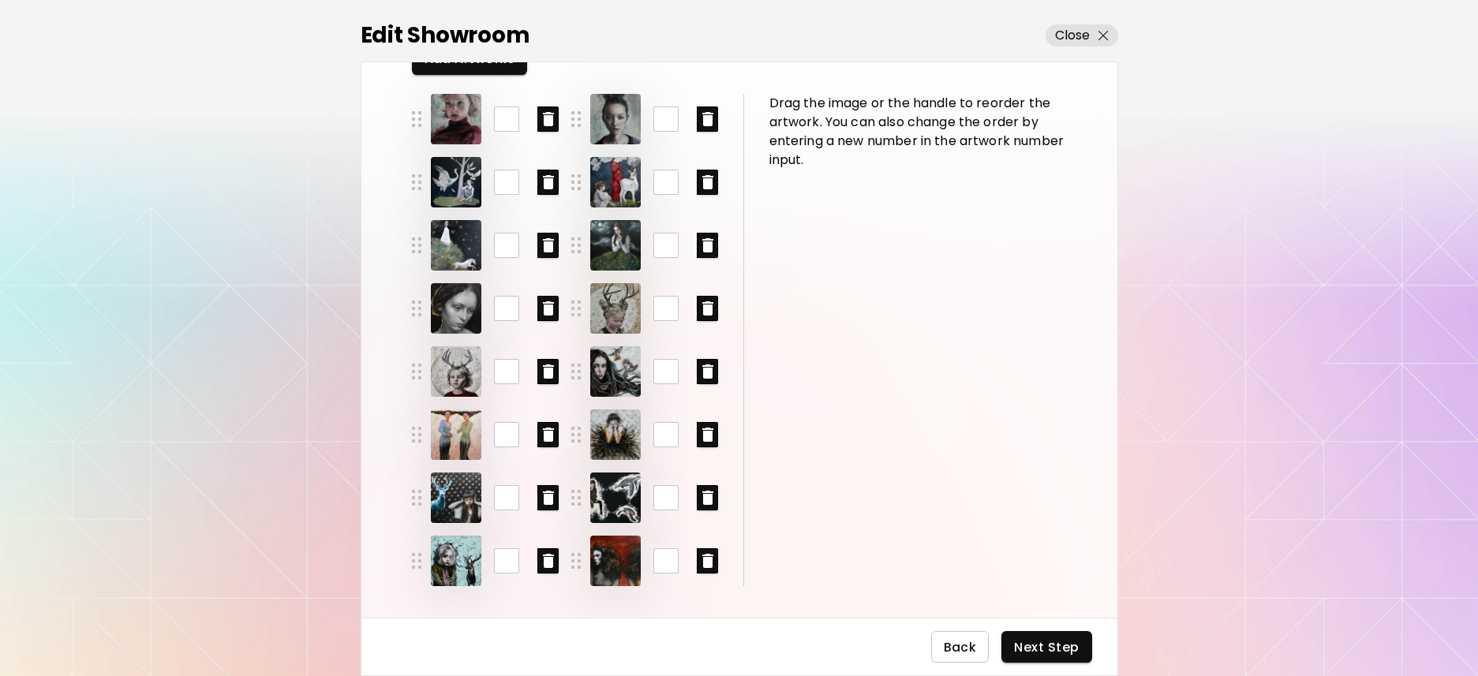
click at [979, 640] on button "Back" at bounding box center [960, 647] width 58 height 32
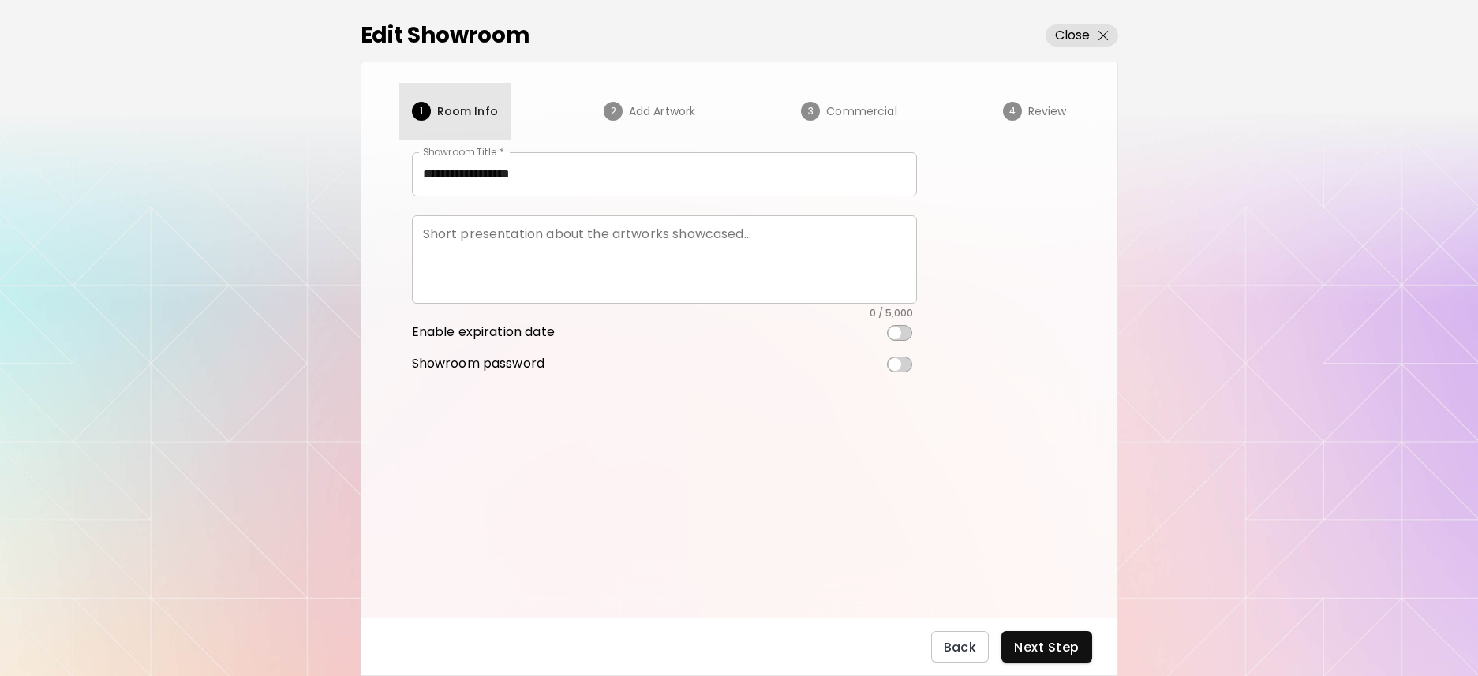
click at [476, 113] on span "Room Info" at bounding box center [467, 111] width 61 height 16
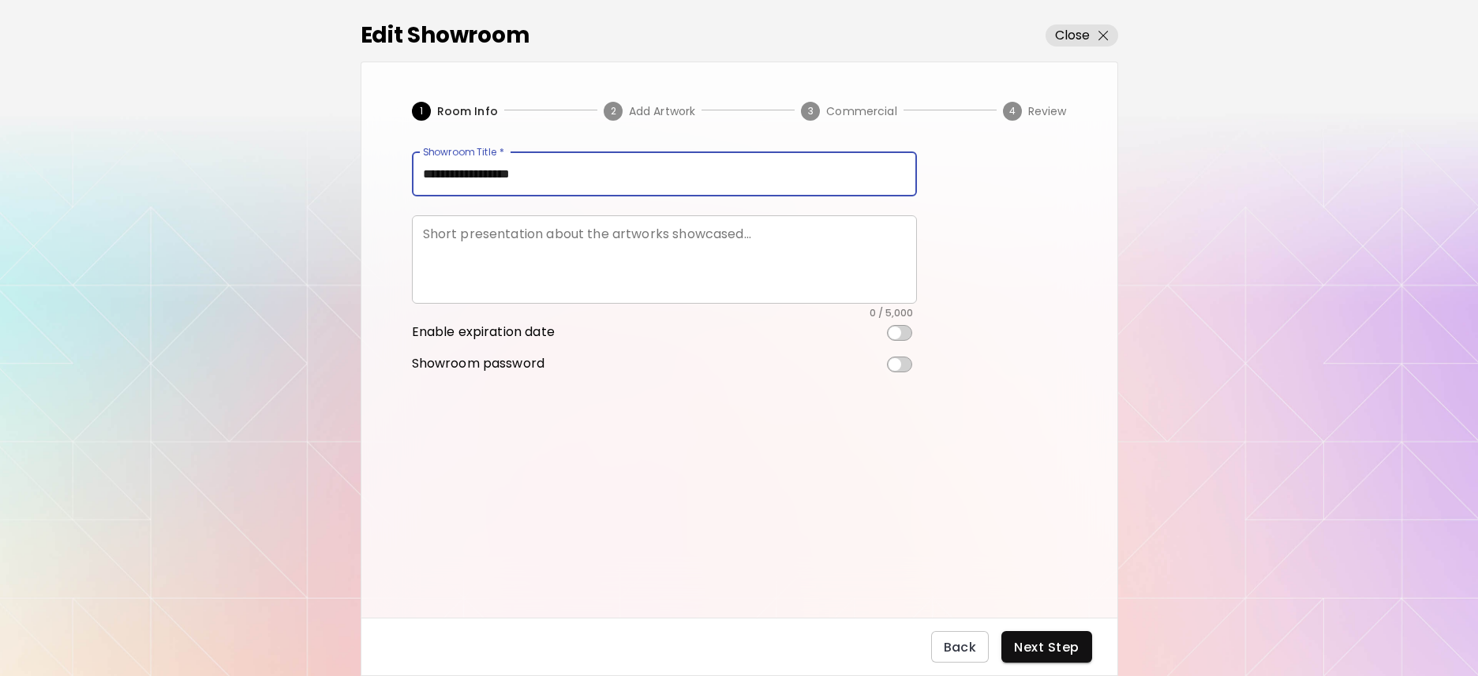
click at [560, 169] on input "**********" at bounding box center [664, 174] width 505 height 44
click at [622, 110] on span "2" at bounding box center [616, 111] width 25 height 19
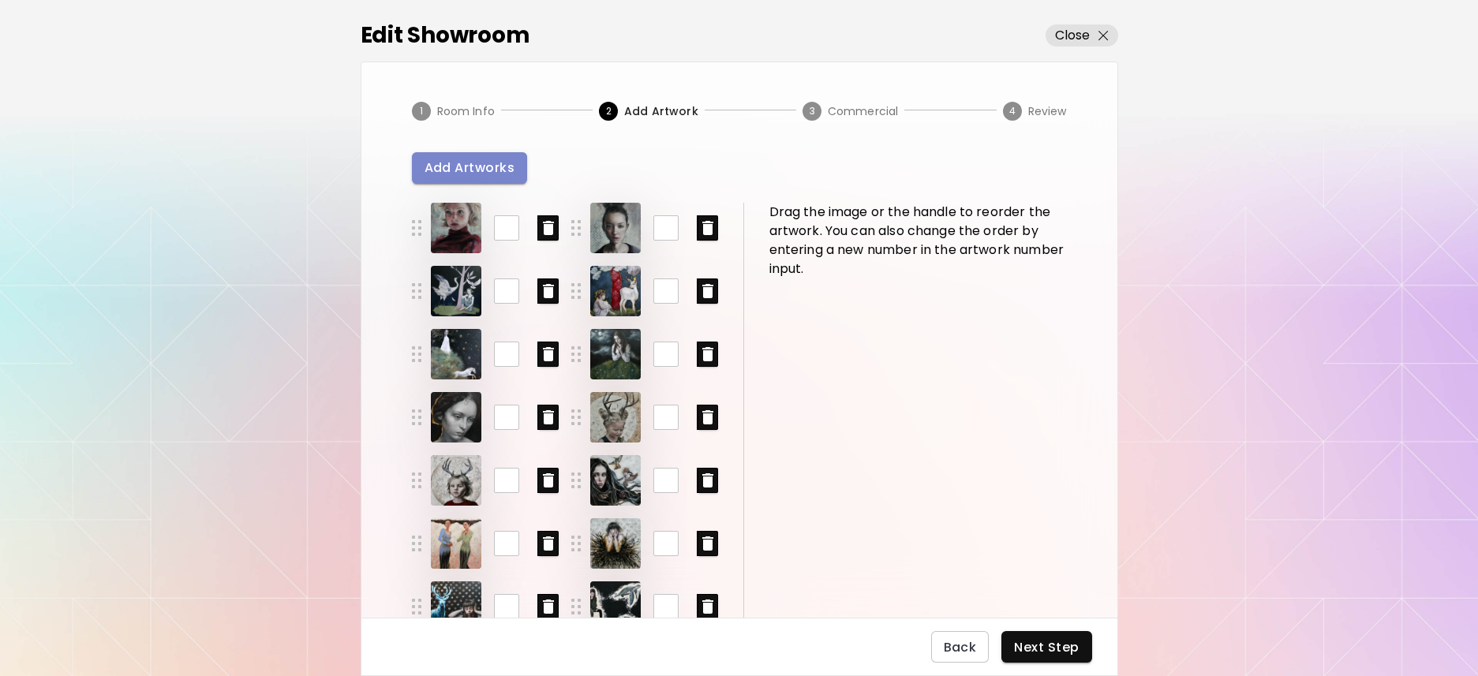
click at [468, 170] on span "Add Artworks" at bounding box center [469, 167] width 91 height 17
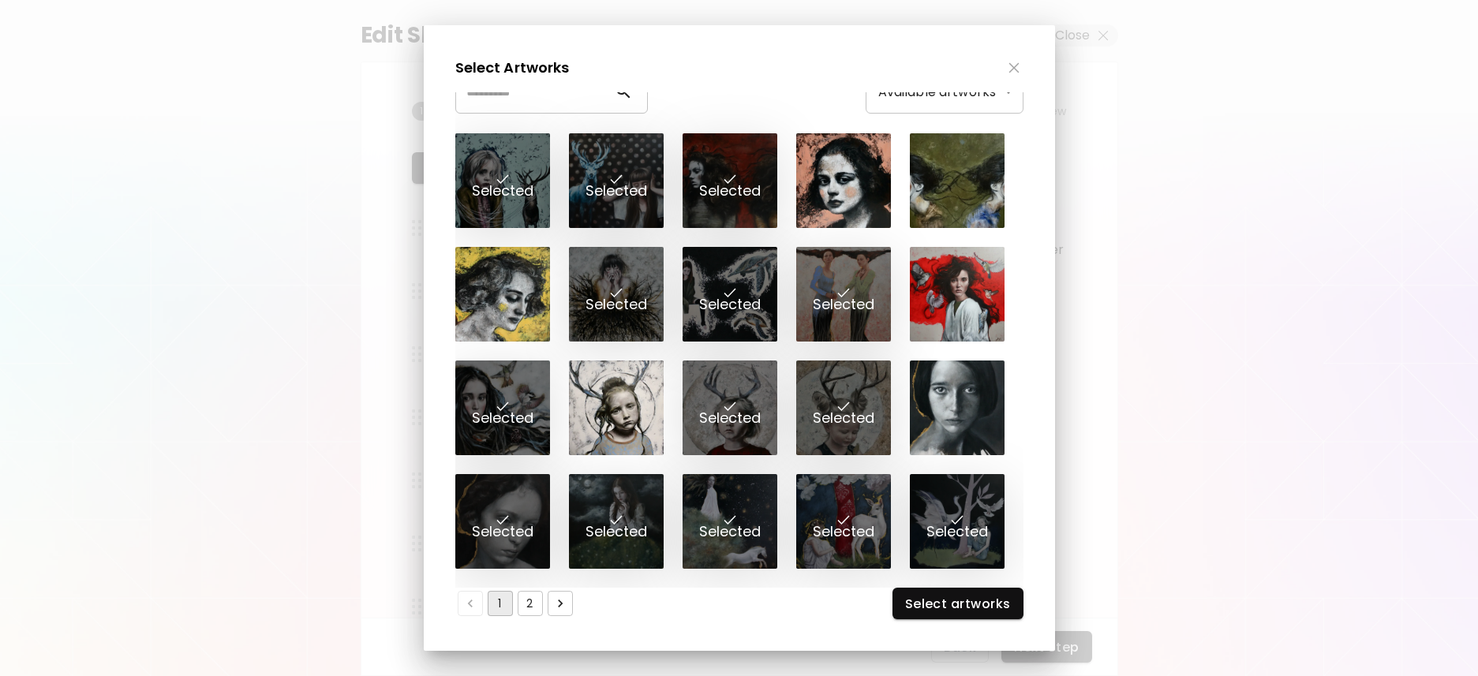
scroll to position [28, 0]
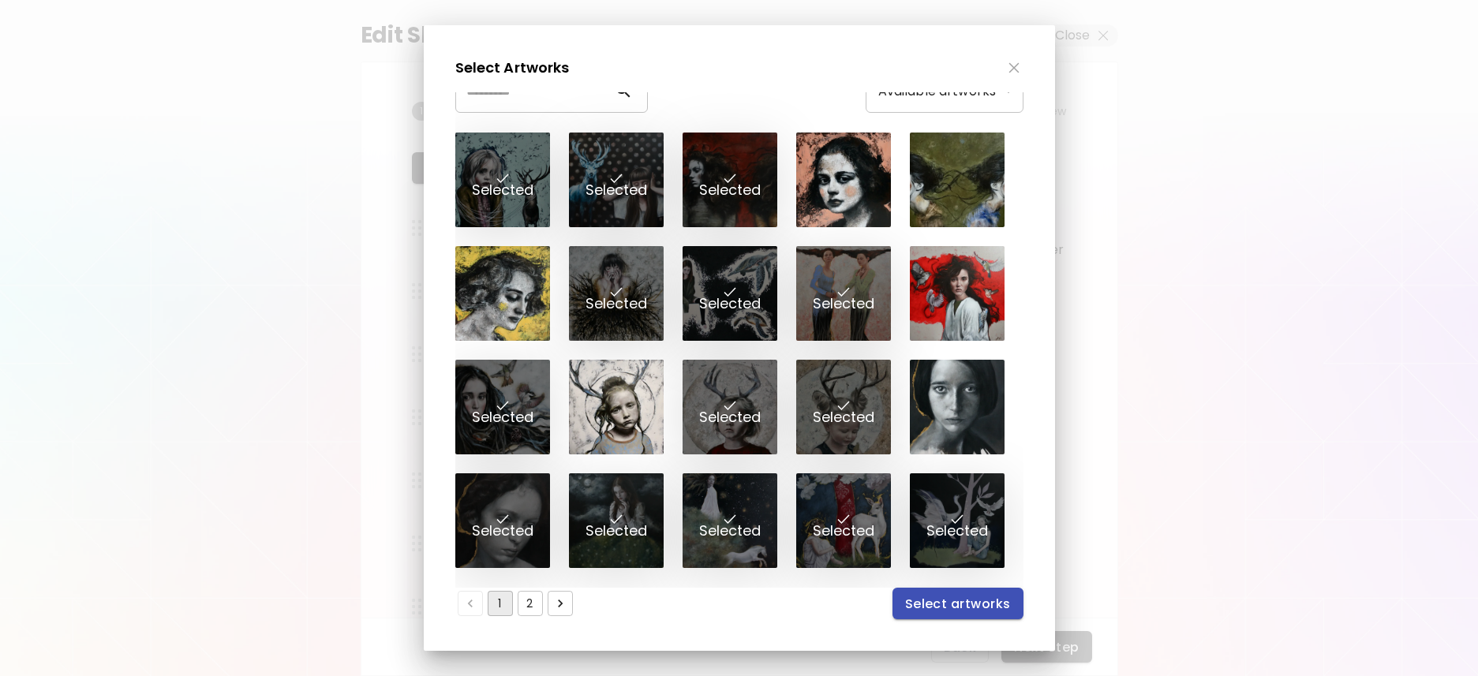
click at [978, 602] on span "Select artworks" at bounding box center [958, 604] width 106 height 17
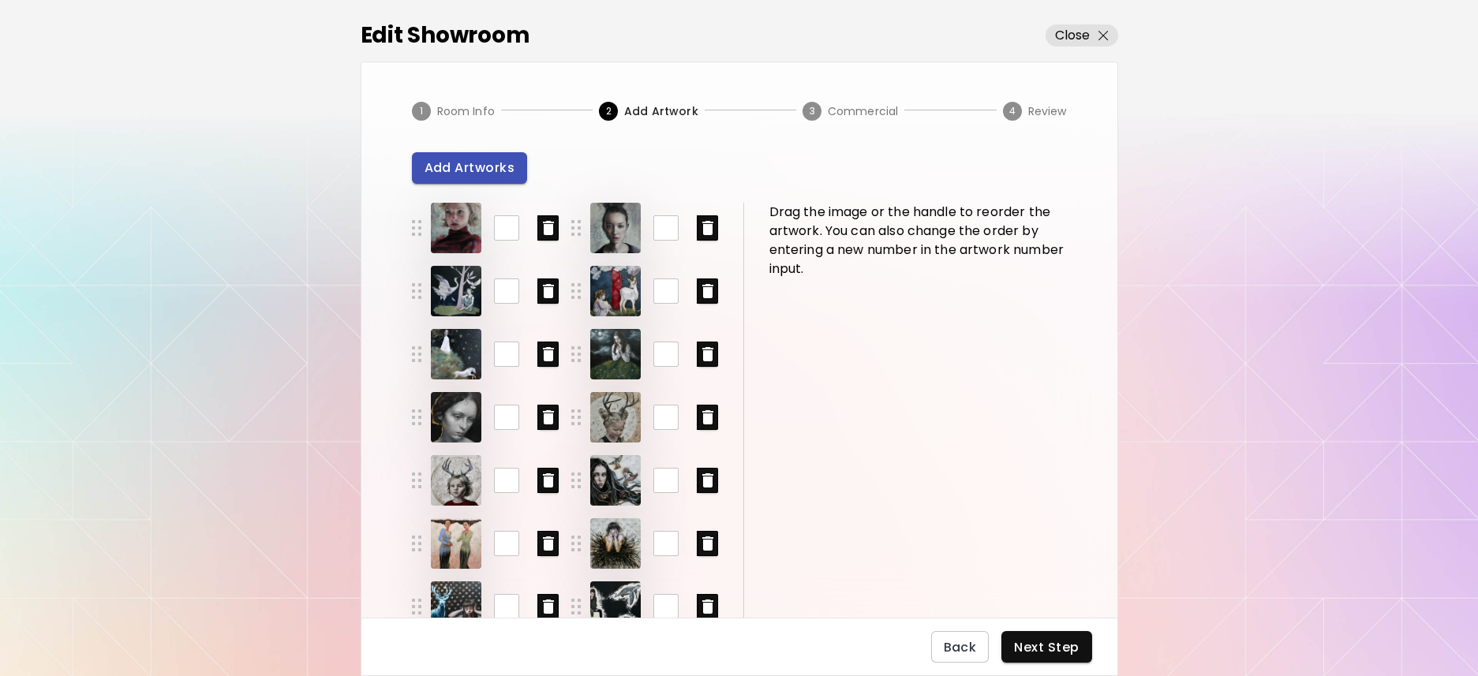
click at [449, 166] on span "Add Artworks" at bounding box center [469, 167] width 91 height 17
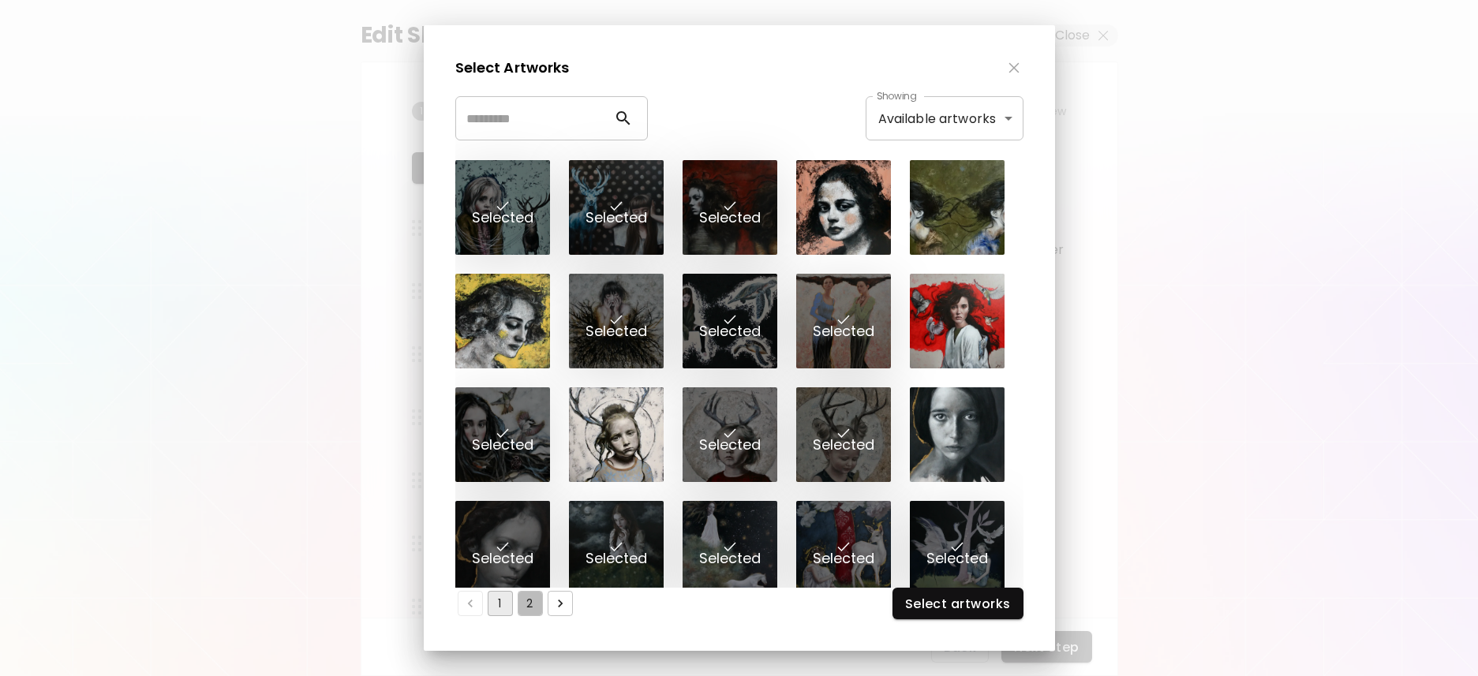
click at [533, 601] on button "2" at bounding box center [530, 603] width 25 height 25
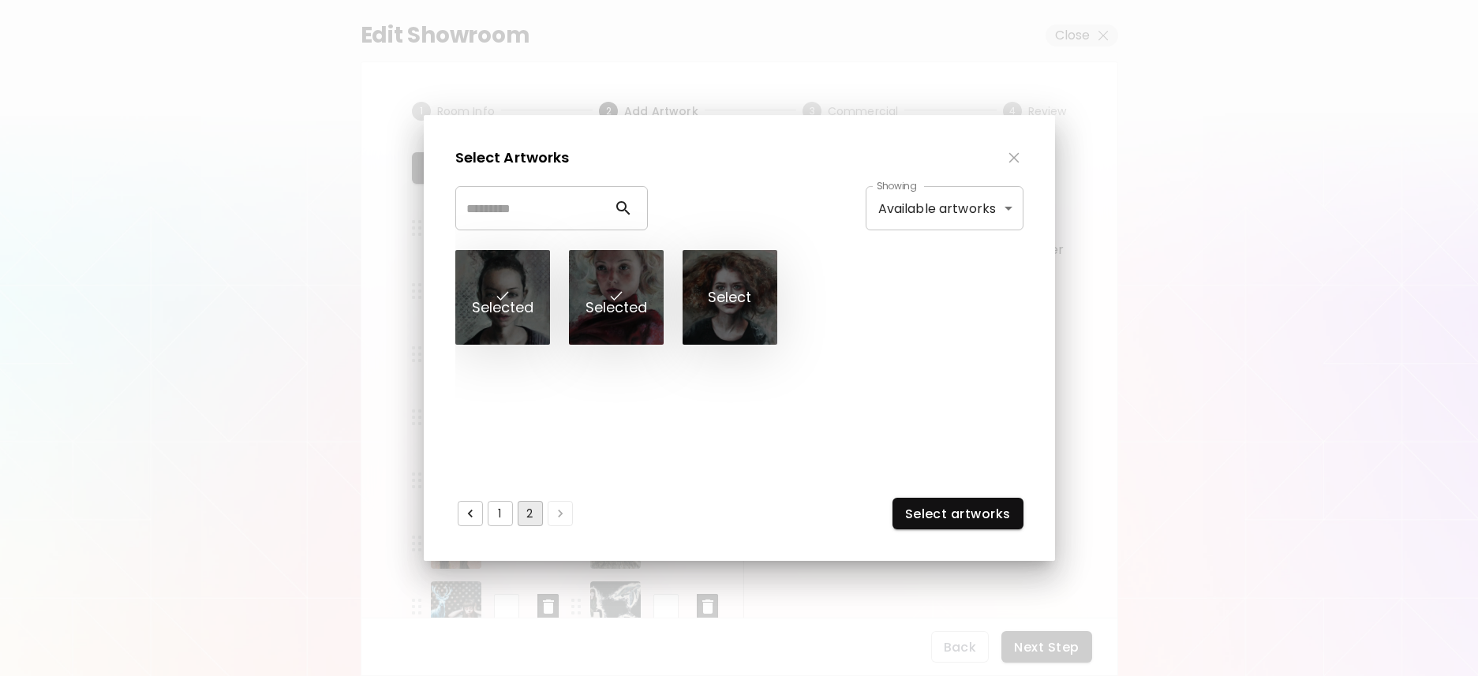
click at [719, 314] on div at bounding box center [729, 297] width 95 height 95
click at [966, 515] on span "Select artworks" at bounding box center [958, 514] width 106 height 17
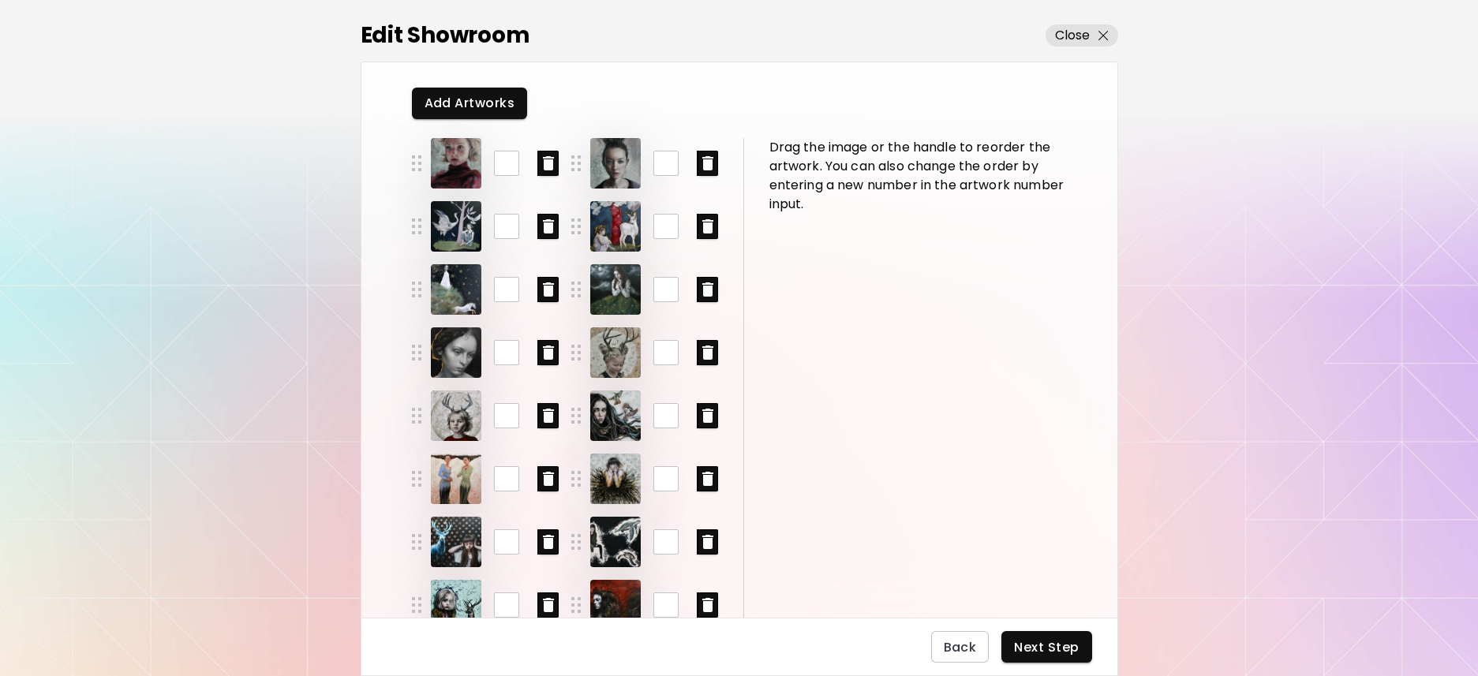
scroll to position [139, 0]
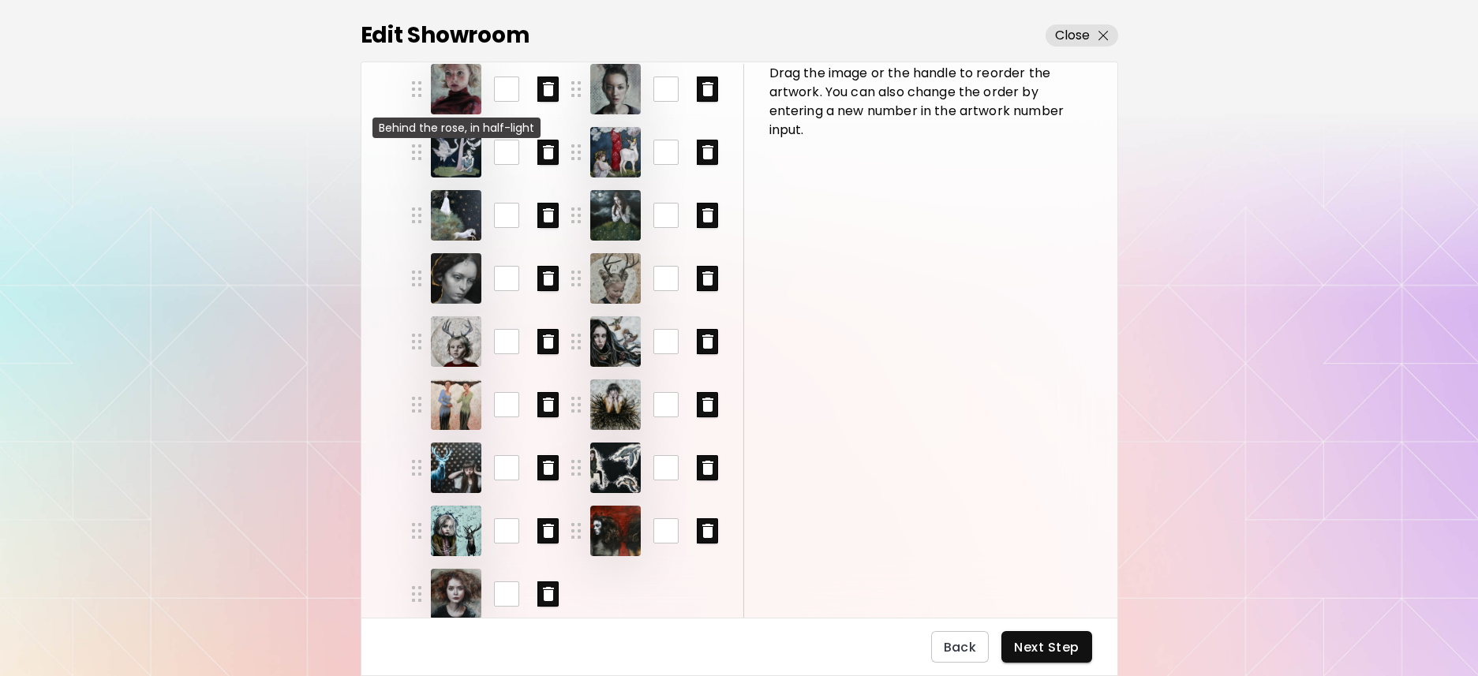
drag, startPoint x: 420, startPoint y: 589, endPoint x: 474, endPoint y: 88, distance: 503.9
click at [469, 86] on div "* ​ * ​ * ​ * ​ * ​ * ​ * ​ * ​ * ​ ** ​ ** ​ ** ​ ** ​ ** ​ ** ​ ** ​ ** ​" at bounding box center [578, 341] width 332 height 555
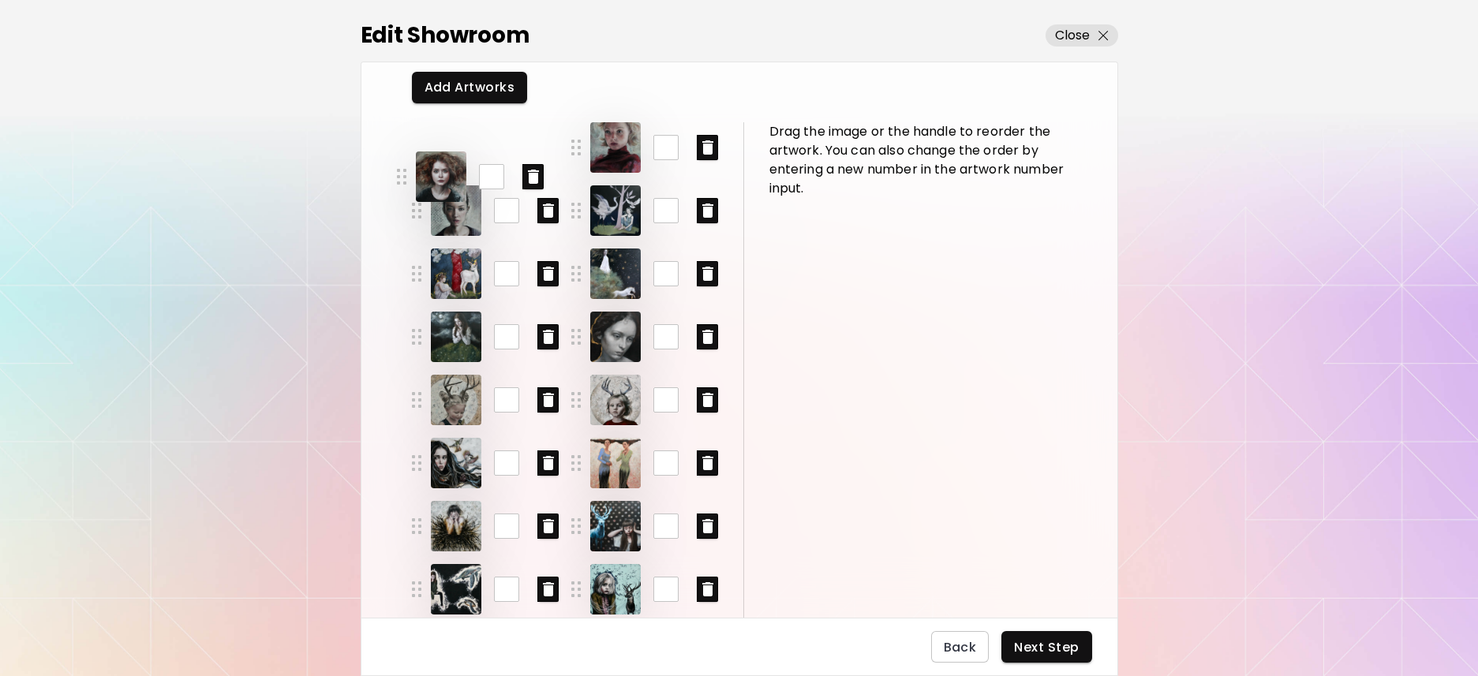
scroll to position [0, 0]
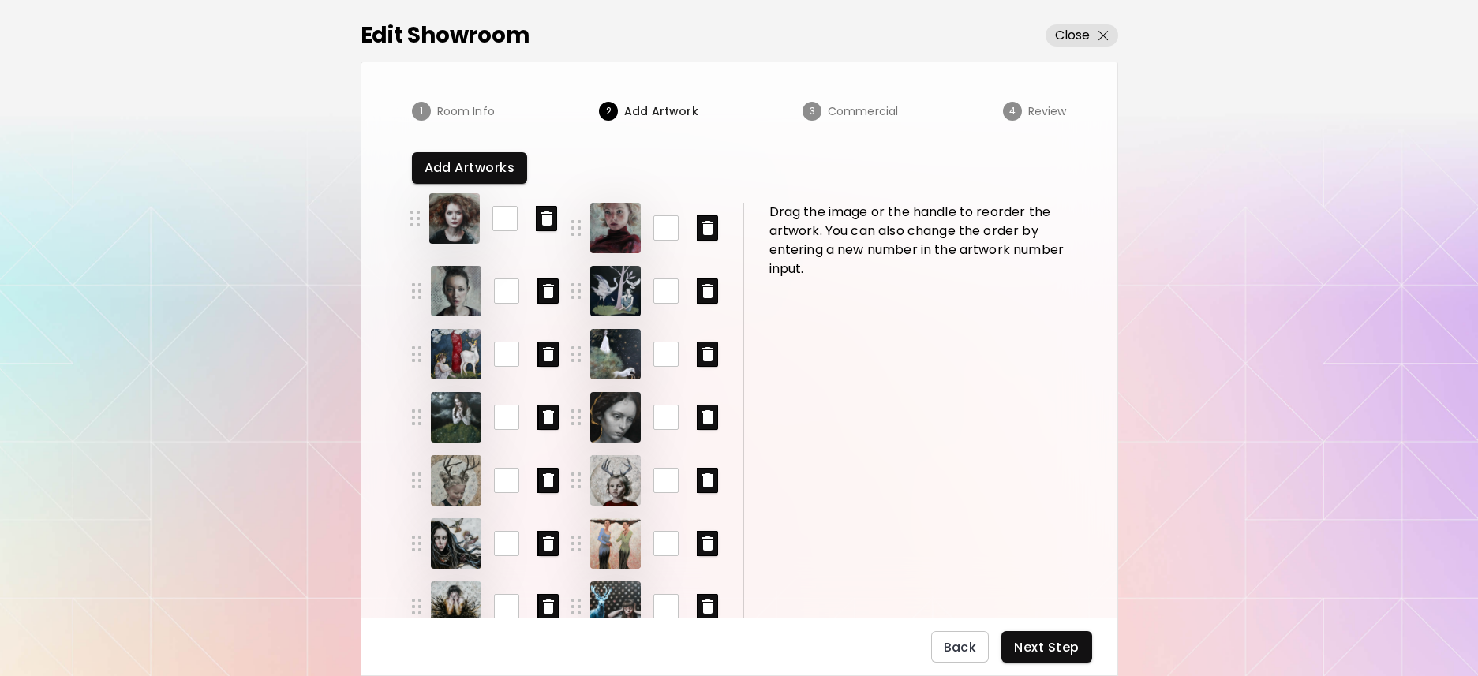
drag, startPoint x: 414, startPoint y: 592, endPoint x: 413, endPoint y: 78, distance: 514.4
click at [413, 78] on div "1 Room Info 2 Add Artwork 3 Commercial 4 Review Add Artworks * ​ * ​ * ​ * ​ * …" at bounding box center [739, 340] width 757 height 556
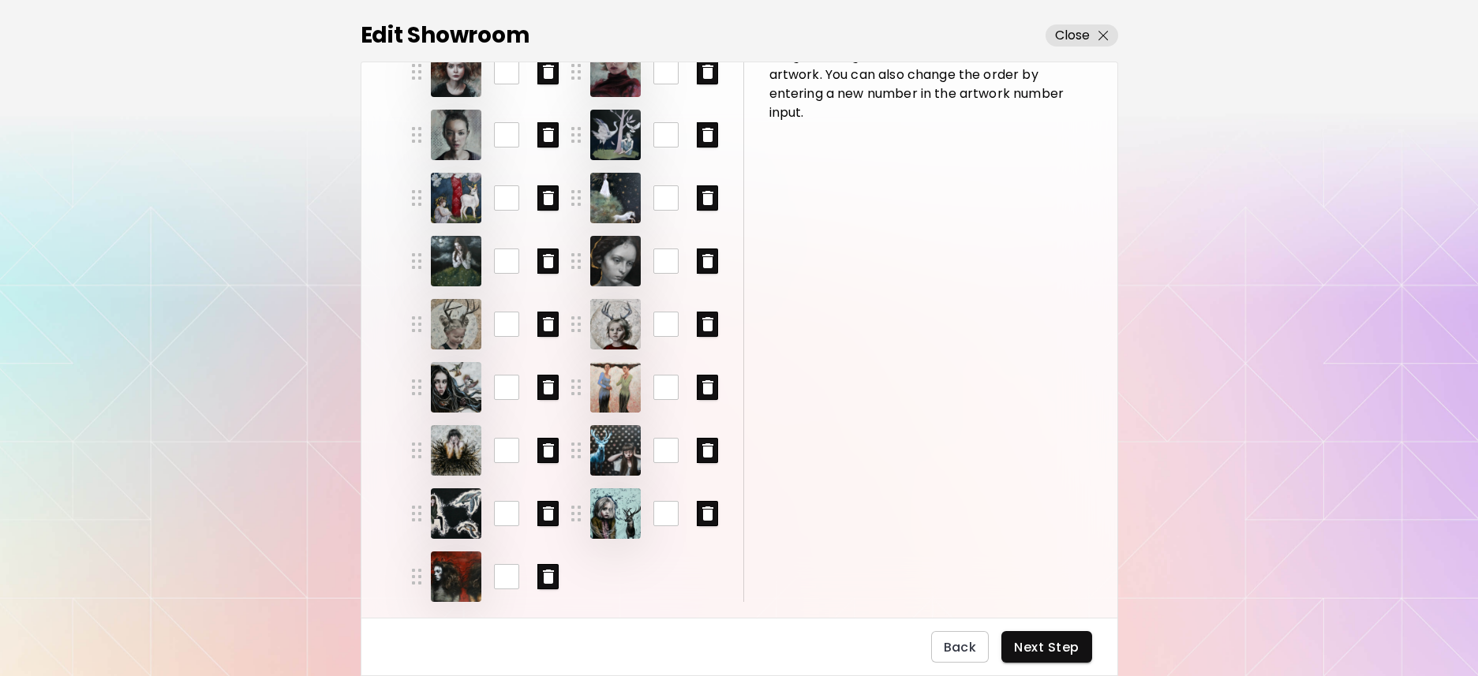
scroll to position [159, 0]
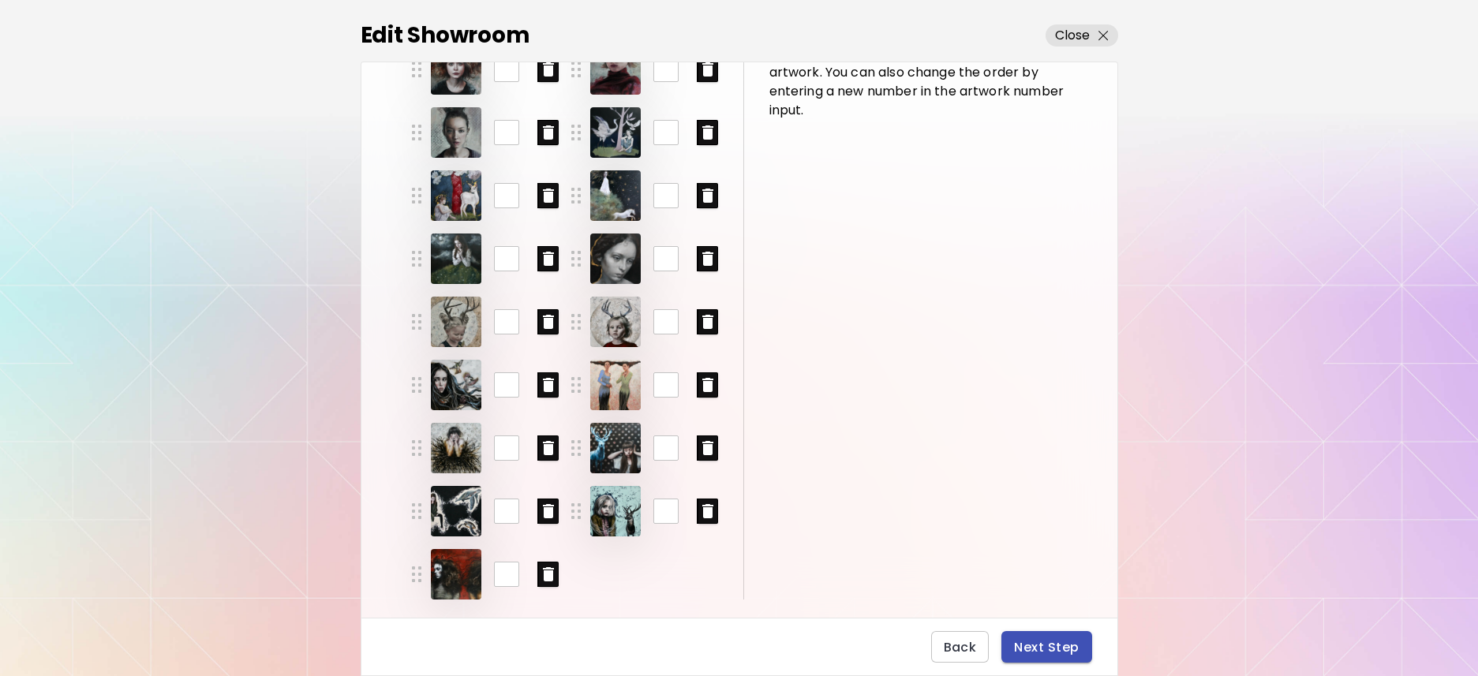
click at [1031, 645] on span "Next Step" at bounding box center [1046, 647] width 65 height 17
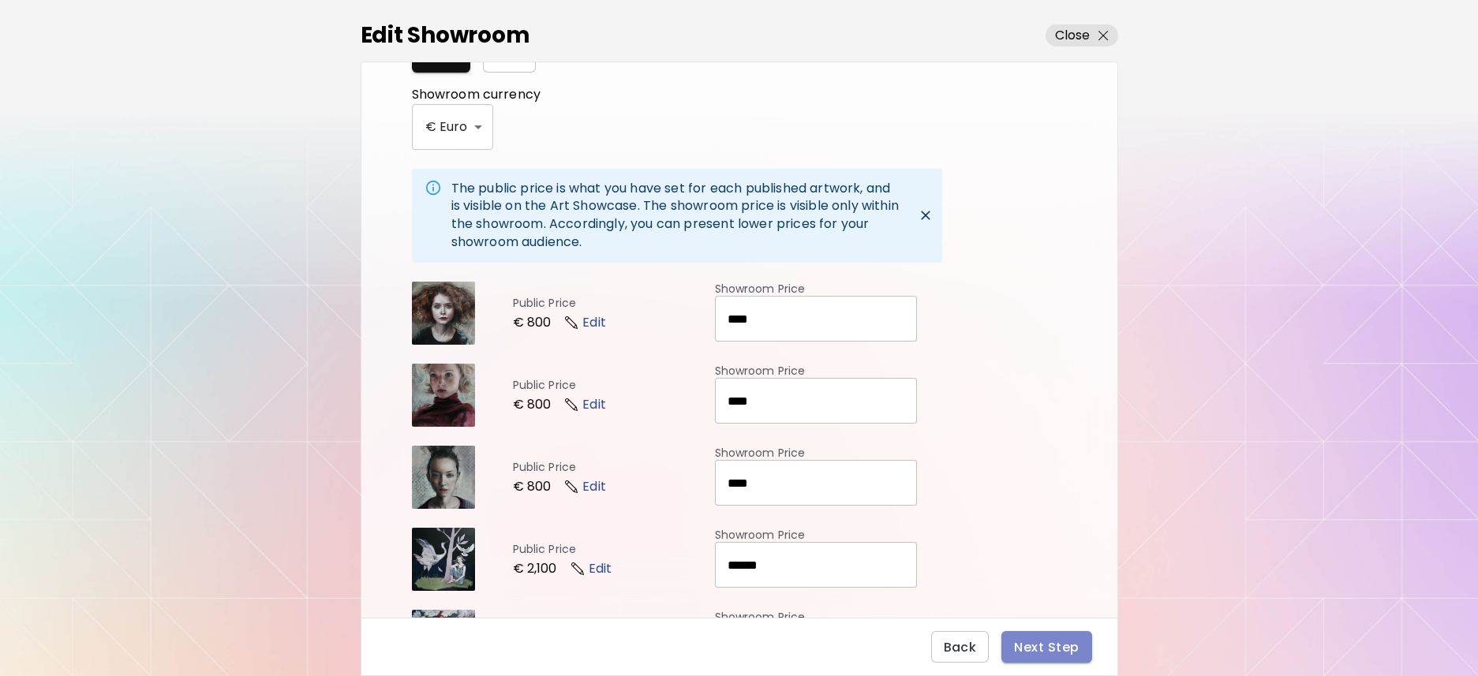
click at [1032, 639] on span "Next Step" at bounding box center [1046, 647] width 65 height 17
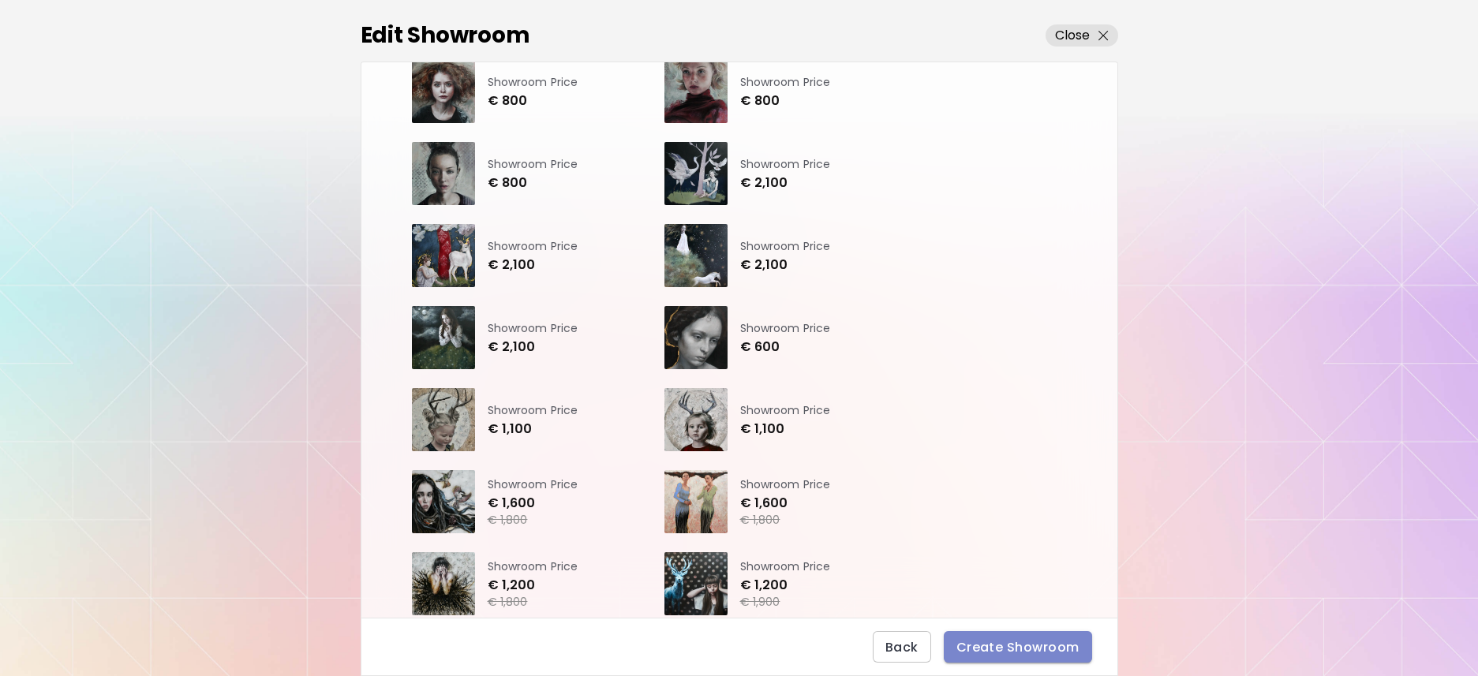
click at [1033, 641] on span "Create Showroom" at bounding box center [1017, 647] width 123 height 17
